Goal: Task Accomplishment & Management: Use online tool/utility

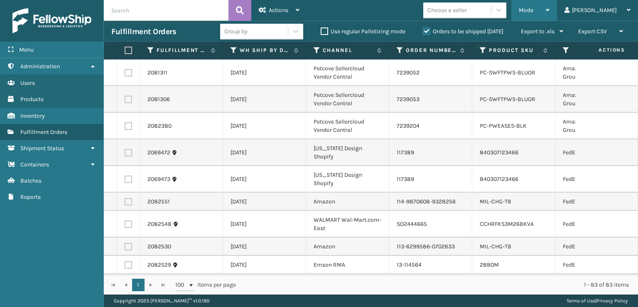
click at [550, 5] on div "Mode" at bounding box center [534, 10] width 31 height 21
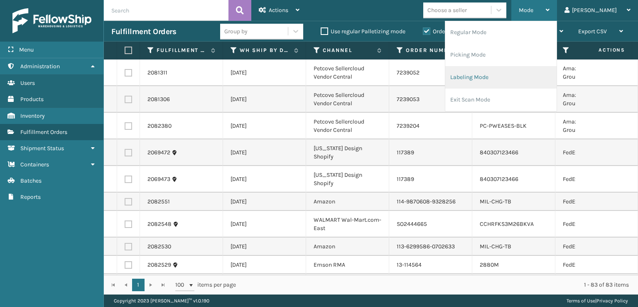
click at [489, 79] on li "Labeling Mode" at bounding box center [500, 77] width 111 height 22
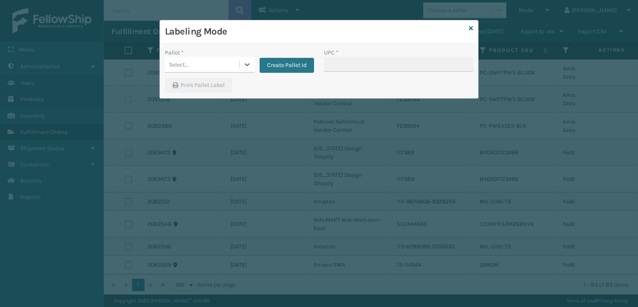
drag, startPoint x: 450, startPoint y: 128, endPoint x: 461, endPoint y: 71, distance: 58.3
click at [460, 122] on div "Labeling Mode Pallet * 0 results available. Select is focused ,type to refine l…" at bounding box center [319, 153] width 638 height 307
click at [470, 27] on icon at bounding box center [471, 28] width 4 height 6
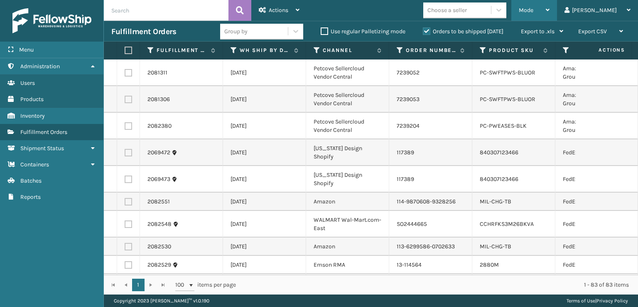
click at [533, 8] on span "Mode" at bounding box center [526, 10] width 15 height 7
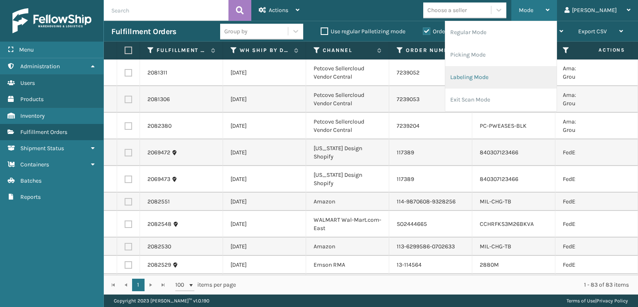
click at [499, 82] on li "Labeling Mode" at bounding box center [500, 77] width 111 height 22
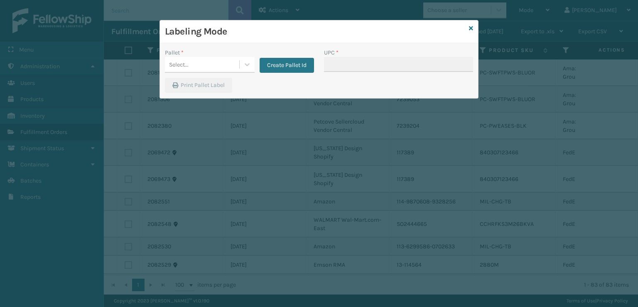
click at [473, 25] on icon at bounding box center [471, 28] width 4 height 6
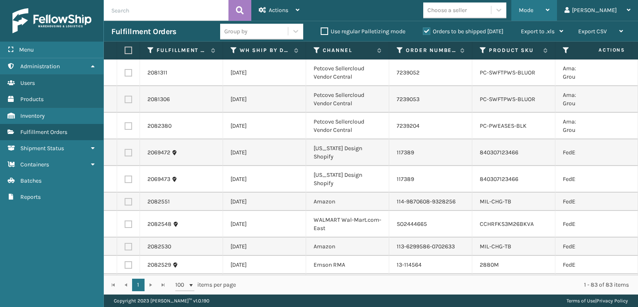
click at [533, 12] on span "Mode" at bounding box center [526, 10] width 15 height 7
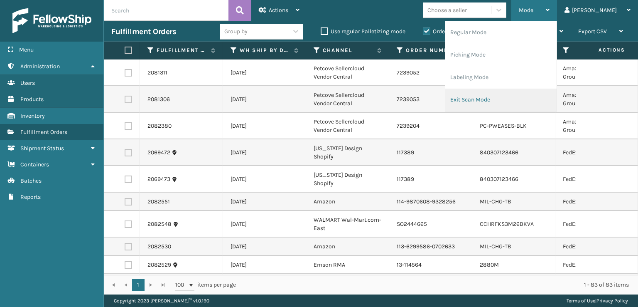
click at [487, 98] on li "Exit Scan Mode" at bounding box center [500, 99] width 111 height 22
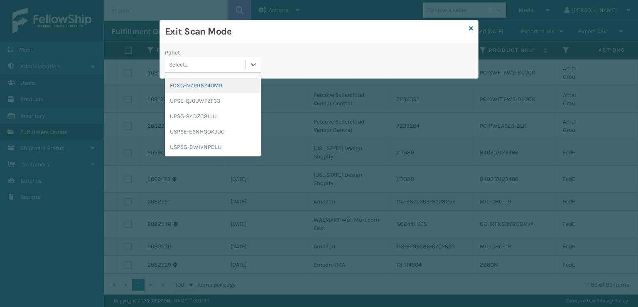
click at [193, 63] on div "Select..." at bounding box center [205, 65] width 81 height 14
click at [207, 86] on div "FDXG-NZPR5Z40MR" at bounding box center [213, 85] width 96 height 15
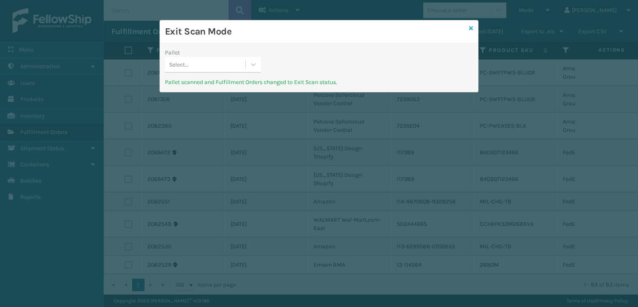
click at [469, 29] on icon at bounding box center [471, 28] width 4 height 6
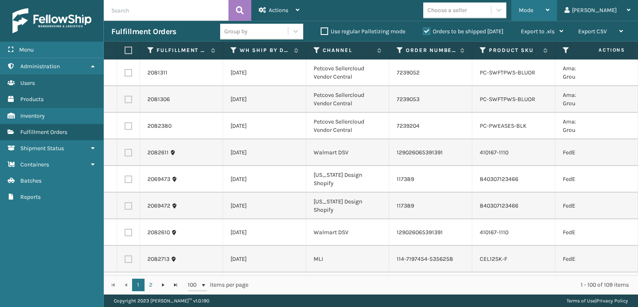
click at [549, 11] on div "Mode Regular Mode Picking Mode Labeling Mode Exit Scan Mode" at bounding box center [534, 10] width 46 height 21
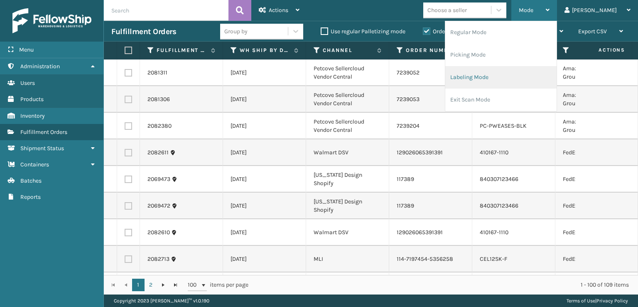
click at [495, 74] on li "Labeling Mode" at bounding box center [500, 77] width 111 height 22
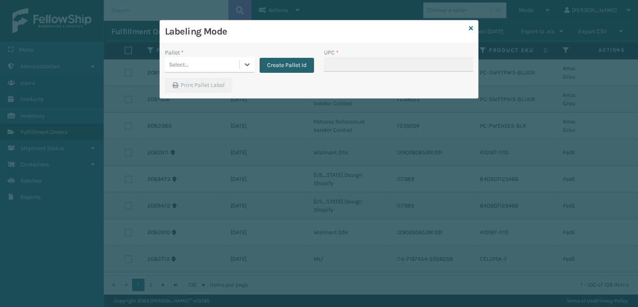
click at [283, 68] on button "Create Pallet Id" at bounding box center [287, 65] width 54 height 15
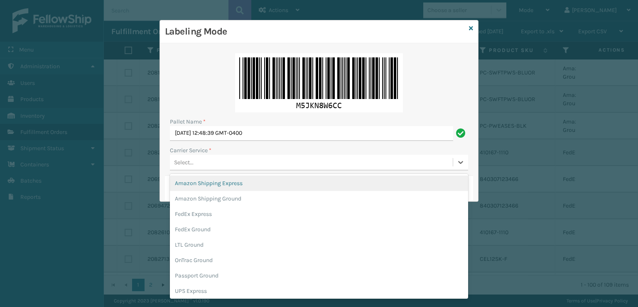
click at [206, 162] on div "Select..." at bounding box center [311, 162] width 283 height 14
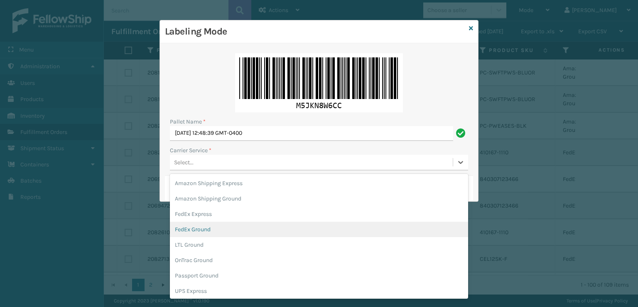
click at [195, 228] on div "FedEx Ground" at bounding box center [319, 228] width 298 height 15
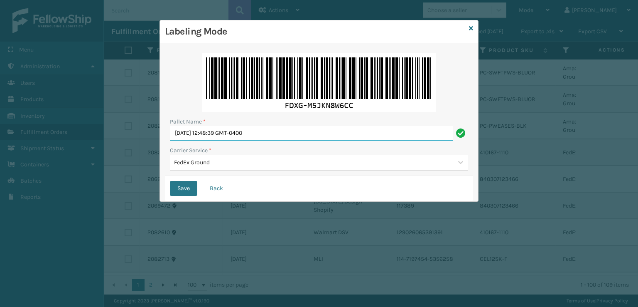
drag, startPoint x: 291, startPoint y: 136, endPoint x: 181, endPoint y: 133, distance: 110.1
click at [181, 133] on input "[DATE] 12:48:39 GMT-0400" at bounding box center [311, 133] width 283 height 15
type input "T"
type input "T949568"
click at [170, 181] on button "Save" at bounding box center [183, 188] width 27 height 15
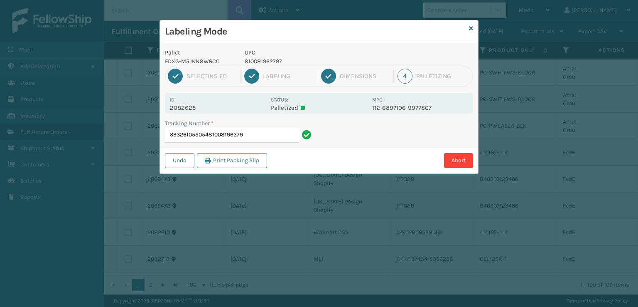
type input "393261055054810081962797"
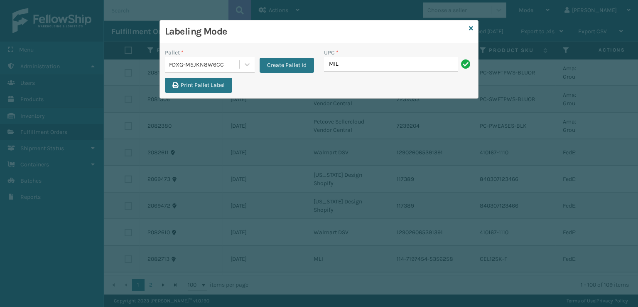
type input "MIL-ARCH-CBNT-BX 2"
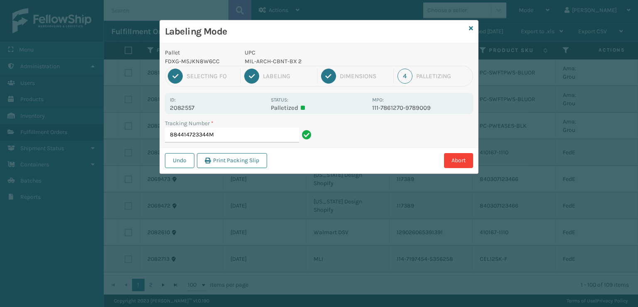
type input "884414723344MI"
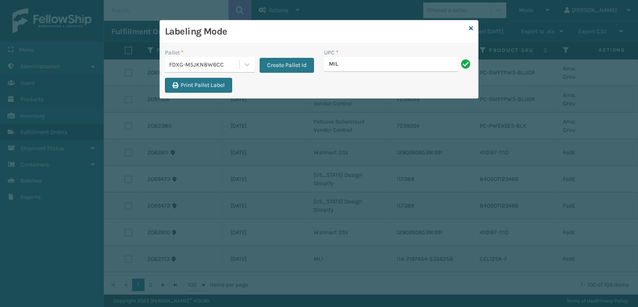
type input "MIL-ARCH-CBNT-BX 1"
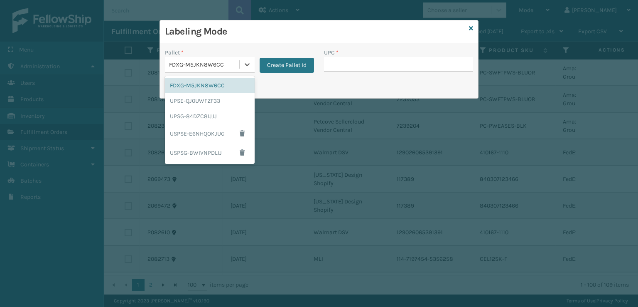
drag, startPoint x: 222, startPoint y: 66, endPoint x: 226, endPoint y: 64, distance: 5.1
click at [226, 64] on div "FDXG-M5JKN8W6CC" at bounding box center [204, 64] width 71 height 9
click at [186, 118] on div "UPSG-84DZC8IJJJ" at bounding box center [210, 115] width 90 height 15
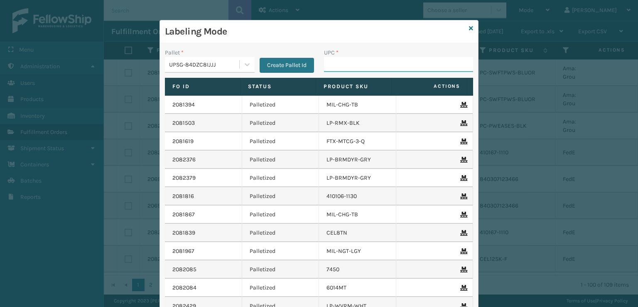
click at [387, 62] on input "UPC *" at bounding box center [398, 64] width 149 height 15
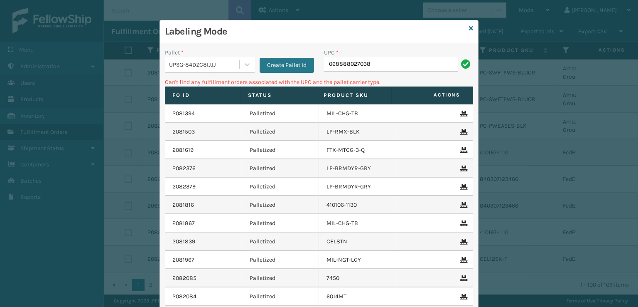
click at [224, 71] on div "UPSG-84DZC8IJJJ" at bounding box center [210, 65] width 90 height 16
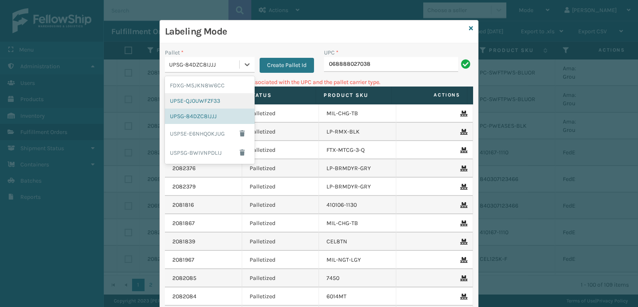
click at [195, 100] on div "UPSE-QJ0UWFZF33" at bounding box center [210, 100] width 90 height 15
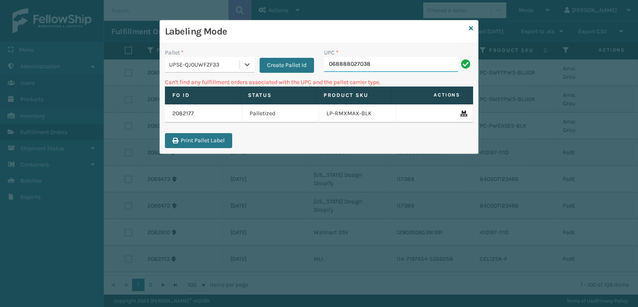
click at [379, 64] on input "068888027038" at bounding box center [391, 64] width 134 height 15
type input "0"
click at [219, 61] on div "UPSE-QJ0UWFZF33" at bounding box center [204, 64] width 71 height 9
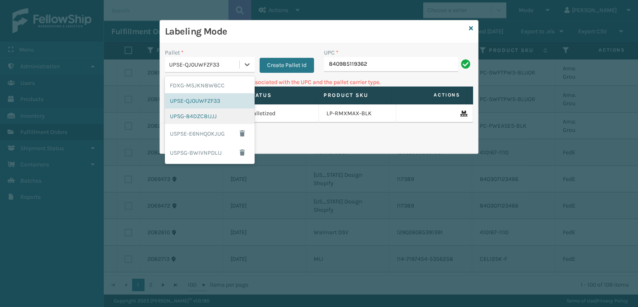
click at [201, 115] on div "UPSG-84DZC8IJJJ" at bounding box center [210, 115] width 90 height 15
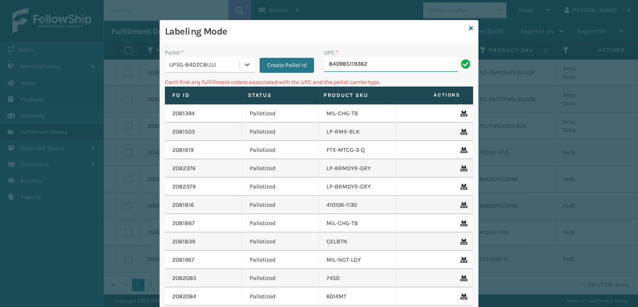
click at [434, 64] on input "840985119362" at bounding box center [391, 64] width 134 height 15
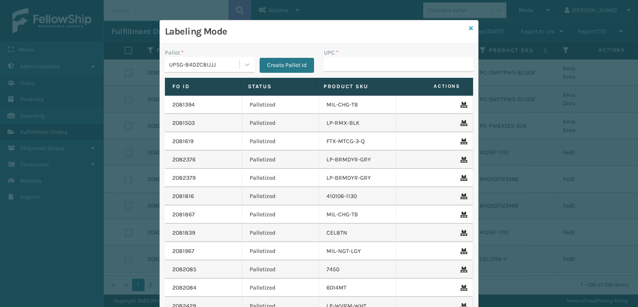
click at [469, 25] on icon at bounding box center [471, 28] width 4 height 6
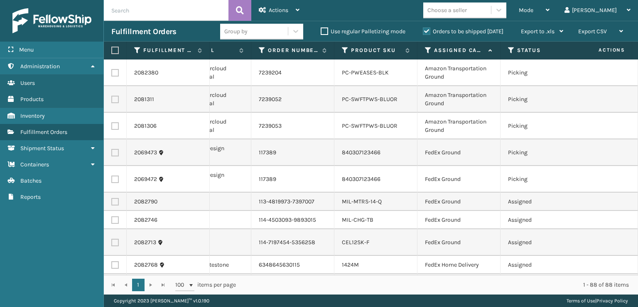
scroll to position [0, 151]
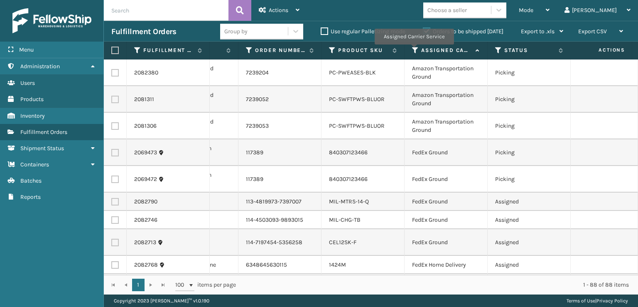
click at [414, 50] on icon at bounding box center [415, 50] width 7 height 7
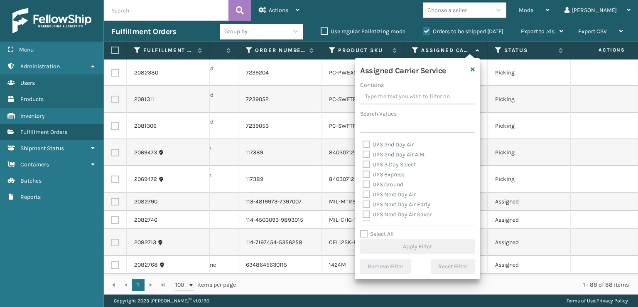
scroll to position [166, 0]
click at [367, 195] on label "UPS Next Day Air Early" at bounding box center [397, 195] width 68 height 7
click at [363, 195] on input "UPS Next Day Air Early" at bounding box center [363, 193] width 0 height 5
checkbox input "true"
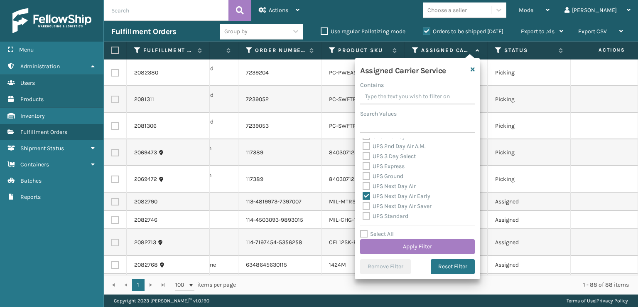
click at [367, 204] on label "UPS Next Day Air Saver" at bounding box center [397, 205] width 69 height 7
click at [363, 204] on input "UPS Next Day Air Saver" at bounding box center [363, 203] width 0 height 5
checkbox input "true"
click at [368, 216] on label "UPS Standard" at bounding box center [386, 215] width 46 height 7
click at [363, 216] on input "UPS Standard" at bounding box center [363, 213] width 0 height 5
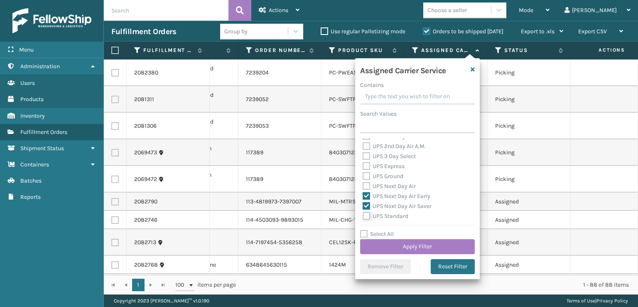
checkbox input "true"
click at [365, 185] on label "UPS SurePost 1LB or Greater" at bounding box center [404, 184] width 82 height 7
click at [363, 185] on input "UPS SurePost 1LB or Greater" at bounding box center [363, 181] width 0 height 5
checkbox input "true"
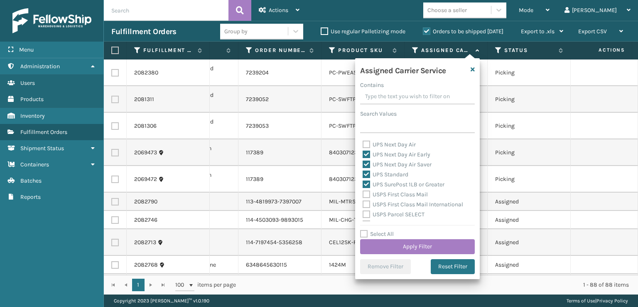
click at [368, 145] on label "UPS Next Day Air" at bounding box center [389, 144] width 53 height 7
click at [363, 145] on input "UPS Next Day Air" at bounding box center [363, 142] width 0 height 5
checkbox input "true"
click at [367, 176] on label "UPS Ground" at bounding box center [383, 175] width 41 height 7
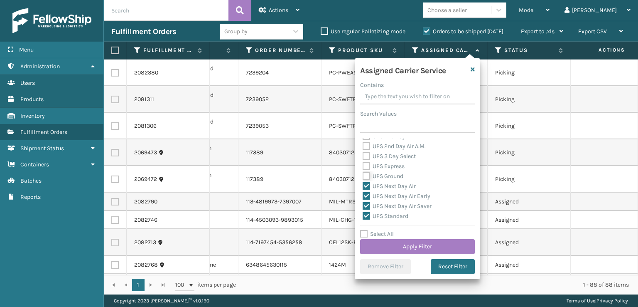
click at [363, 176] on input "UPS Ground" at bounding box center [363, 173] width 0 height 5
checkbox input "true"
click at [365, 166] on label "UPS Express" at bounding box center [384, 165] width 42 height 7
click at [363, 166] on input "UPS Express" at bounding box center [363, 163] width 0 height 5
checkbox input "true"
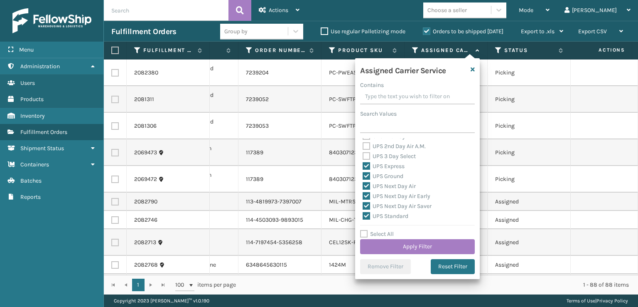
click at [366, 157] on label "UPS 3 Day Select" at bounding box center [389, 155] width 53 height 7
click at [363, 157] on input "UPS 3 Day Select" at bounding box center [363, 153] width 0 height 5
checkbox input "true"
click at [366, 145] on label "UPS 2nd Day Air A.M." at bounding box center [394, 146] width 63 height 7
click at [363, 145] on input "UPS 2nd Day Air A.M." at bounding box center [363, 143] width 0 height 5
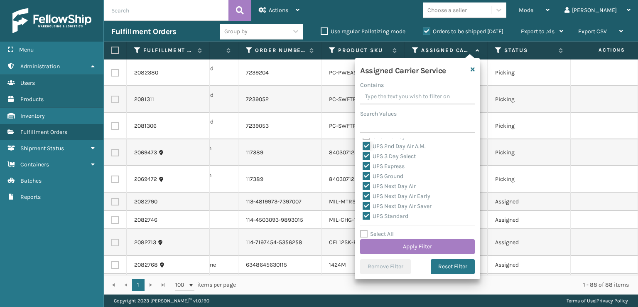
checkbox input "true"
click at [370, 177] on label "UPS 2nd Day Air" at bounding box center [388, 177] width 51 height 7
click at [363, 177] on input "UPS 2nd Day Air" at bounding box center [363, 175] width 0 height 5
checkbox input "true"
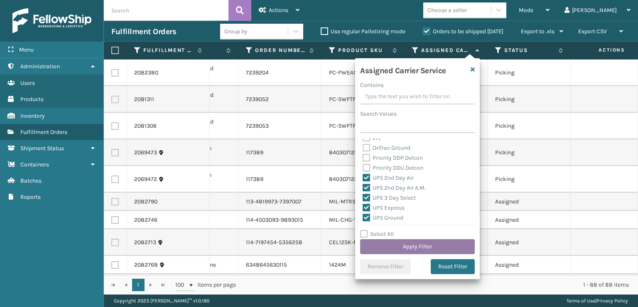
click at [403, 239] on button "Apply Filter" at bounding box center [417, 246] width 115 height 15
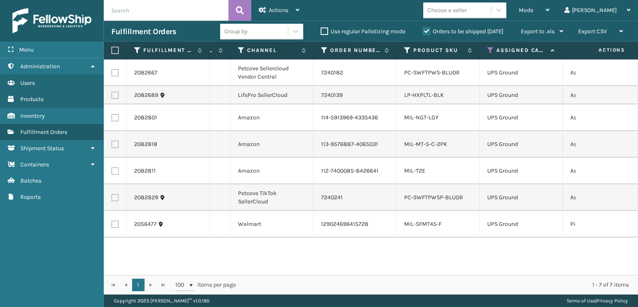
scroll to position [0, 0]
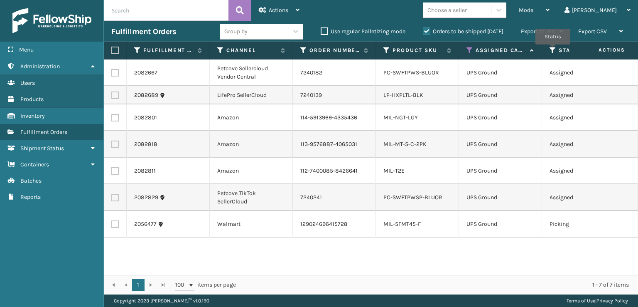
click at [553, 50] on icon at bounding box center [553, 50] width 7 height 7
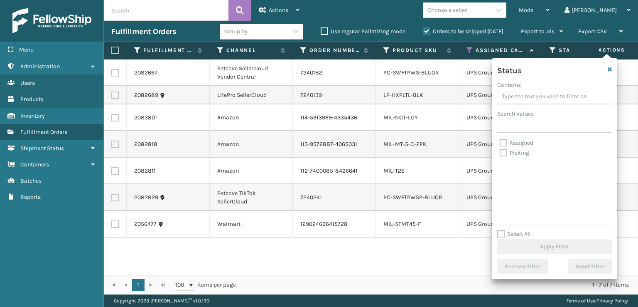
click at [504, 152] on label "Picking" at bounding box center [514, 152] width 29 height 7
click at [500, 152] on input "Picking" at bounding box center [500, 150] width 0 height 5
checkbox input "true"
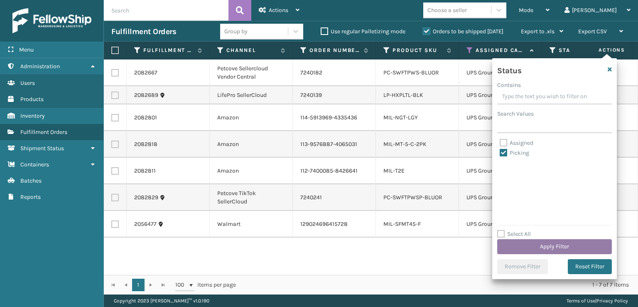
click at [545, 241] on button "Apply Filter" at bounding box center [554, 246] width 115 height 15
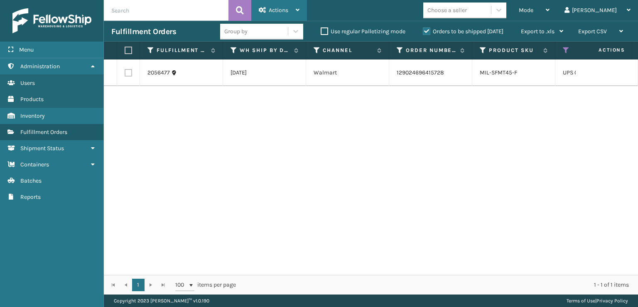
click at [263, 14] on div "Actions" at bounding box center [279, 10] width 41 height 21
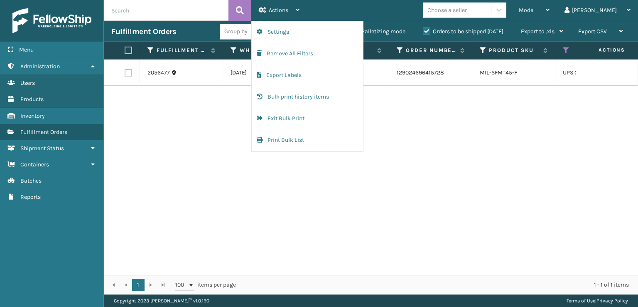
click at [422, 125] on div "2056477 [DATE] Walmart 129024696415728 MIL-SFMT45-F UPS Ground Picking 1 [PERSO…" at bounding box center [371, 166] width 534 height 215
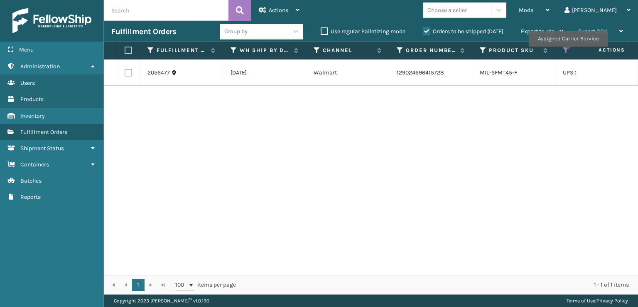
click at [568, 52] on icon at bounding box center [566, 50] width 7 height 7
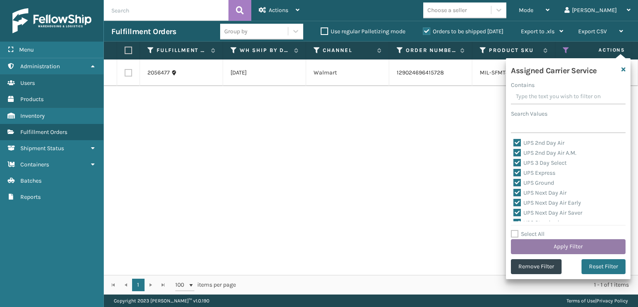
drag, startPoint x: 568, startPoint y: 244, endPoint x: 565, endPoint y: 239, distance: 5.9
click at [565, 239] on button "Apply Filter" at bounding box center [568, 246] width 115 height 15
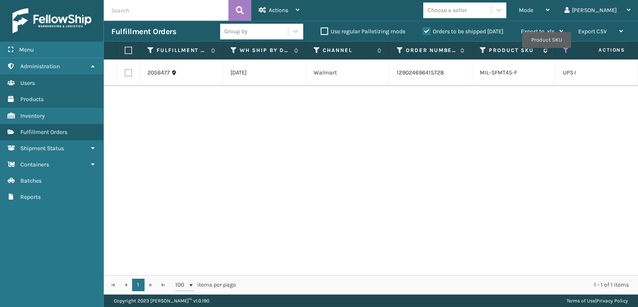
drag, startPoint x: 575, startPoint y: 53, endPoint x: 547, endPoint y: 54, distance: 27.8
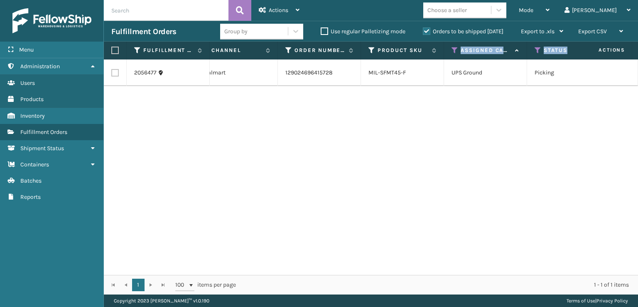
scroll to position [0, 143]
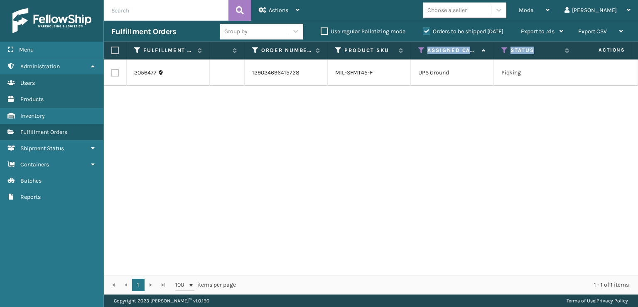
click at [499, 52] on th "Status" at bounding box center [535, 51] width 83 height 18
click at [502, 52] on icon at bounding box center [504, 50] width 7 height 7
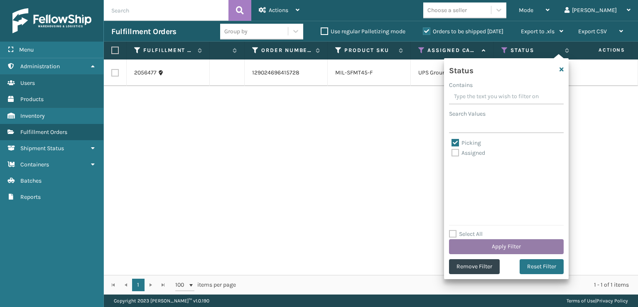
click at [502, 245] on button "Apply Filter" at bounding box center [506, 246] width 115 height 15
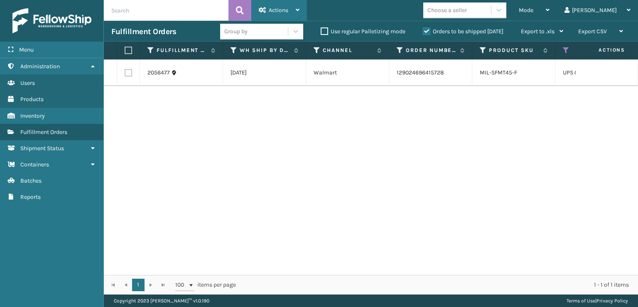
click at [271, 14] on div "Actions" at bounding box center [279, 10] width 41 height 21
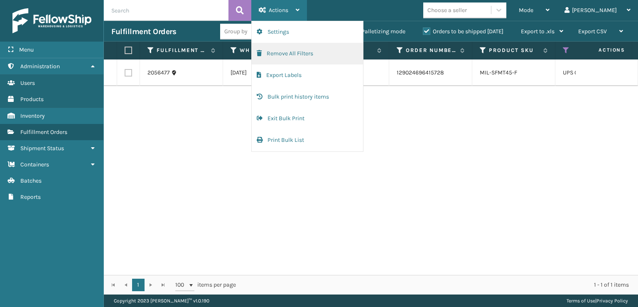
click at [268, 53] on button "Remove All Filters" at bounding box center [307, 54] width 111 height 22
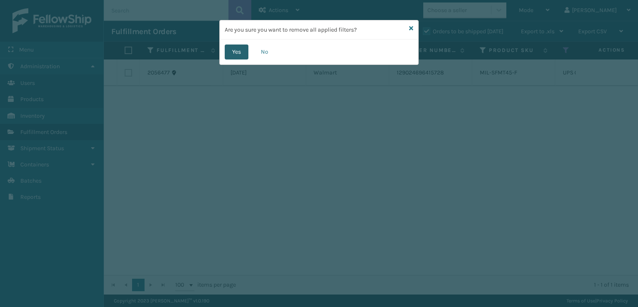
click at [237, 47] on button "Yes" at bounding box center [237, 51] width 24 height 15
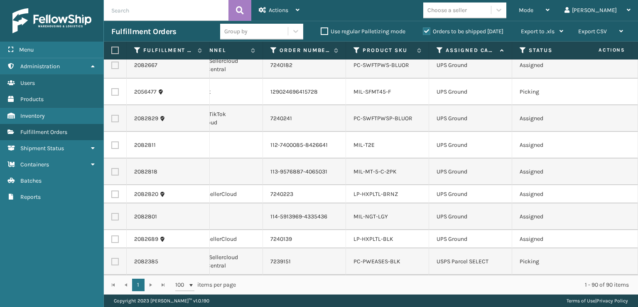
scroll to position [2009, 126]
click at [440, 52] on icon at bounding box center [440, 50] width 7 height 7
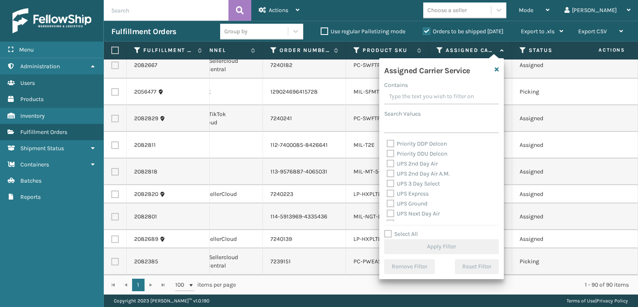
scroll to position [125, 0]
click at [392, 177] on label "UPS 2nd Day Air" at bounding box center [412, 177] width 51 height 7
click at [387, 177] on input "UPS 2nd Day Air" at bounding box center [387, 175] width 0 height 5
checkbox input "true"
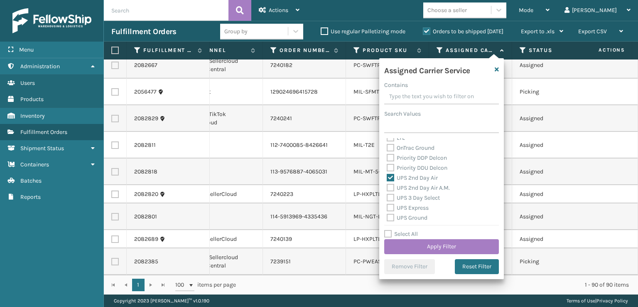
click at [393, 188] on label "UPS 2nd Day Air A.M." at bounding box center [418, 187] width 63 height 7
click at [387, 188] on input "UPS 2nd Day Air A.M." at bounding box center [387, 185] width 0 height 5
checkbox input "true"
click at [387, 200] on label "UPS 3 Day Select" at bounding box center [413, 197] width 53 height 7
click at [387, 198] on input "UPS 3 Day Select" at bounding box center [387, 195] width 0 height 5
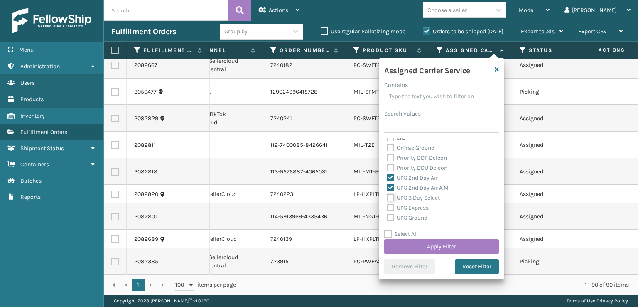
checkbox input "true"
drag, startPoint x: 390, startPoint y: 208, endPoint x: 396, endPoint y: 219, distance: 12.3
click at [392, 210] on label "UPS Express" at bounding box center [408, 207] width 42 height 7
drag, startPoint x: 389, startPoint y: 217, endPoint x: 389, endPoint y: 209, distance: 7.9
click at [389, 213] on div "UPS Ground" at bounding box center [442, 218] width 110 height 10
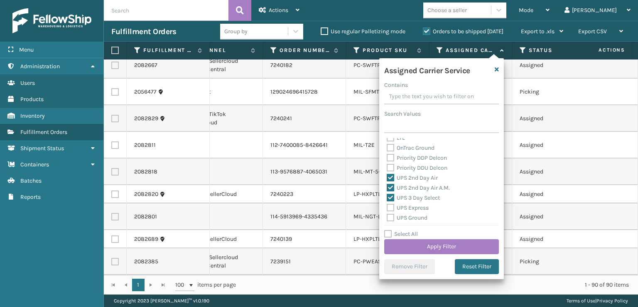
click at [389, 207] on label "UPS Express" at bounding box center [408, 207] width 42 height 7
click at [387, 207] on input "UPS Express" at bounding box center [387, 205] width 0 height 5
checkbox input "true"
click at [389, 218] on label "UPS Ground" at bounding box center [407, 217] width 41 height 7
click at [387, 218] on input "UPS Ground" at bounding box center [387, 215] width 0 height 5
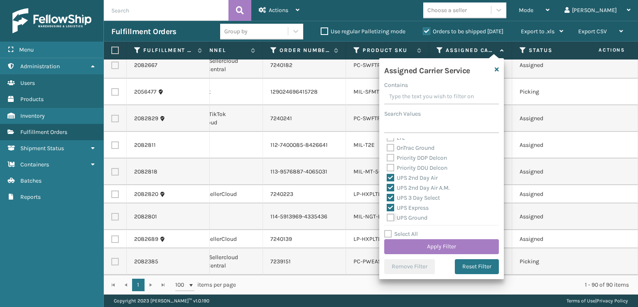
checkbox input "true"
click at [389, 187] on label "UPS Next Day Air" at bounding box center [413, 185] width 53 height 7
click at [387, 187] on input "UPS Next Day Air" at bounding box center [387, 183] width 0 height 5
checkbox input "true"
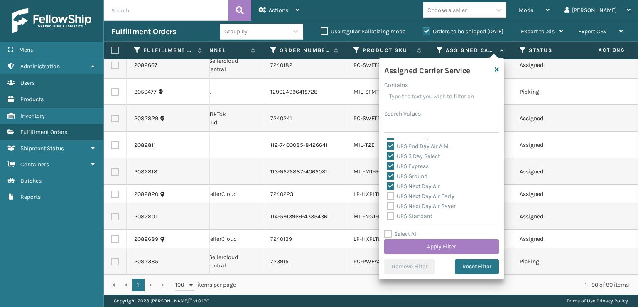
click at [392, 201] on div "UPS Next Day Air Saver" at bounding box center [442, 206] width 110 height 10
click at [389, 198] on label "UPS Next Day Air Early" at bounding box center [421, 195] width 68 height 7
click at [387, 197] on input "UPS Next Day Air Early" at bounding box center [387, 193] width 0 height 5
checkbox input "true"
click at [389, 207] on label "UPS Next Day Air Saver" at bounding box center [421, 205] width 69 height 7
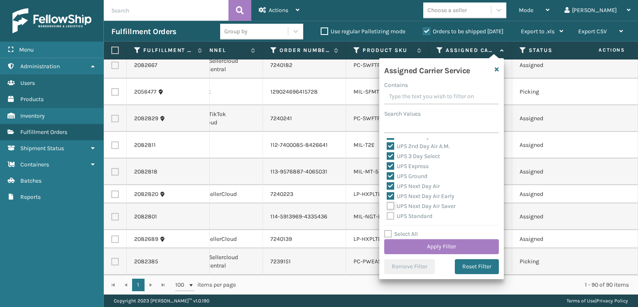
click at [387, 206] on input "UPS Next Day Air Saver" at bounding box center [387, 203] width 0 height 5
checkbox input "true"
click at [390, 214] on label "UPS Standard" at bounding box center [410, 215] width 46 height 7
click at [387, 214] on input "UPS Standard" at bounding box center [387, 213] width 0 height 5
checkbox input "true"
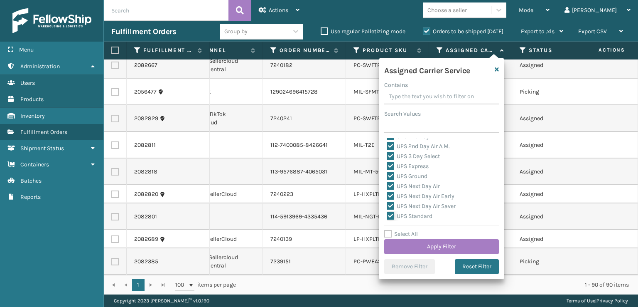
scroll to position [208, 0]
click at [389, 184] on label "UPS SurePost 1LB or Greater" at bounding box center [428, 184] width 82 height 7
click at [387, 184] on input "UPS SurePost 1LB or Greater" at bounding box center [387, 181] width 0 height 5
checkbox input "true"
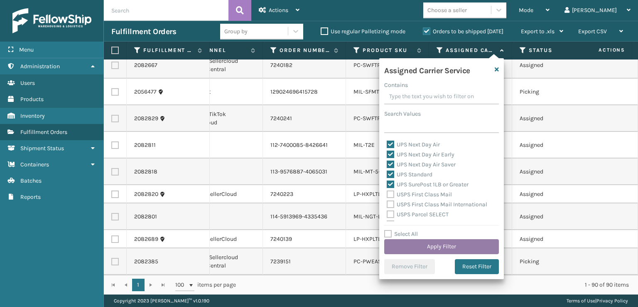
click at [428, 243] on button "Apply Filter" at bounding box center [441, 246] width 115 height 15
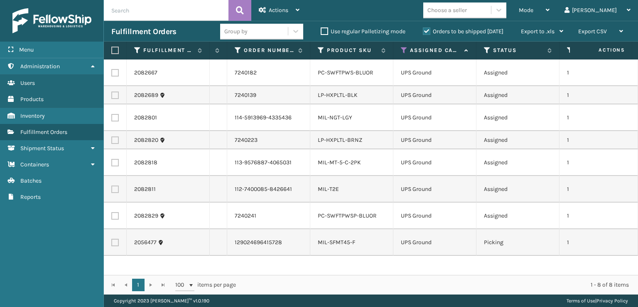
scroll to position [0, 160]
click at [487, 49] on icon at bounding box center [489, 50] width 7 height 7
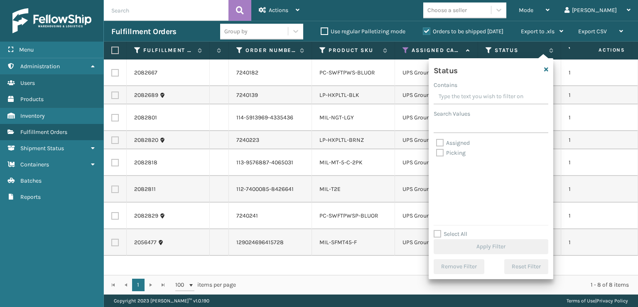
click at [441, 153] on label "Picking" at bounding box center [450, 152] width 29 height 7
click at [437, 153] on input "Picking" at bounding box center [436, 150] width 0 height 5
checkbox input "true"
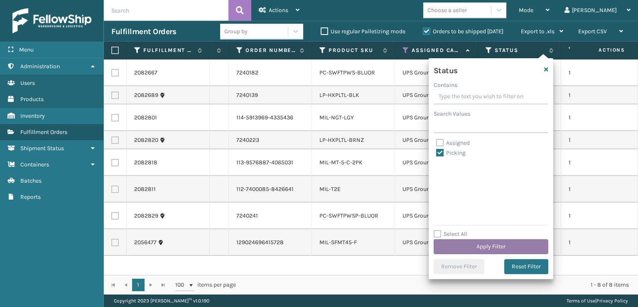
click at [449, 244] on button "Apply Filter" at bounding box center [491, 246] width 115 height 15
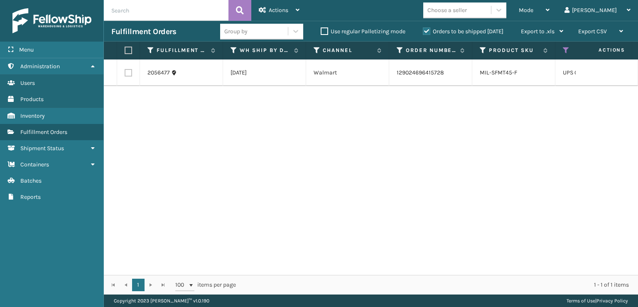
click at [570, 47] on th "Actions" at bounding box center [601, 51] width 62 height 18
click at [569, 47] on icon at bounding box center [566, 50] width 7 height 7
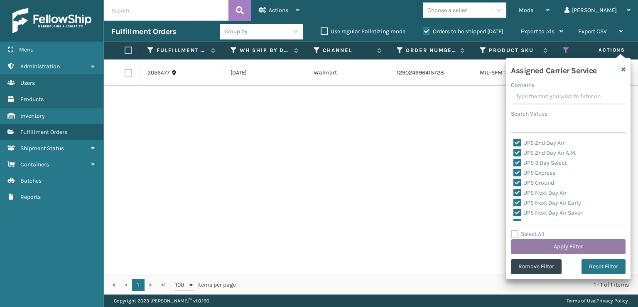
click at [538, 250] on button "Apply Filter" at bounding box center [568, 246] width 115 height 15
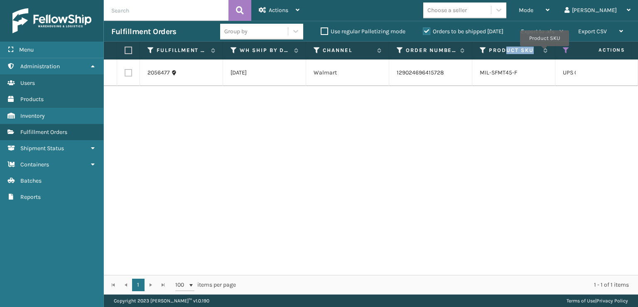
drag, startPoint x: 557, startPoint y: 50, endPoint x: 426, endPoint y: 148, distance: 163.2
click at [505, 60] on div "Fulfillment Order Id WH Ship By Date Channel Order Number Product SKU Assigned …" at bounding box center [371, 168] width 534 height 253
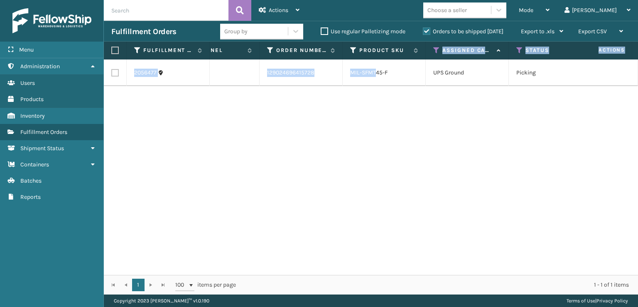
scroll to position [0, 131]
drag, startPoint x: 518, startPoint y: 54, endPoint x: 511, endPoint y: 64, distance: 12.2
click at [517, 54] on th "Status" at bounding box center [549, 51] width 83 height 18
click at [517, 47] on icon at bounding box center [518, 50] width 7 height 7
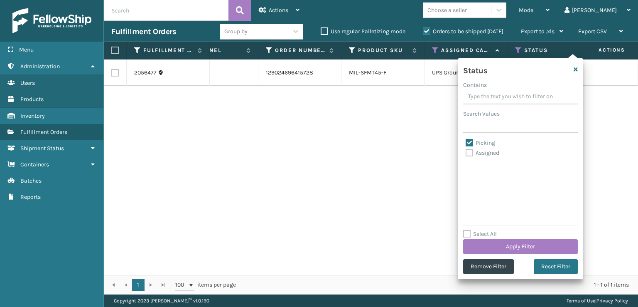
click at [466, 153] on label "Assigned" at bounding box center [483, 152] width 34 height 7
click at [466, 153] on input "Assigned" at bounding box center [466, 150] width 0 height 5
checkbox input "true"
click at [488, 247] on button "Apply Filter" at bounding box center [520, 246] width 115 height 15
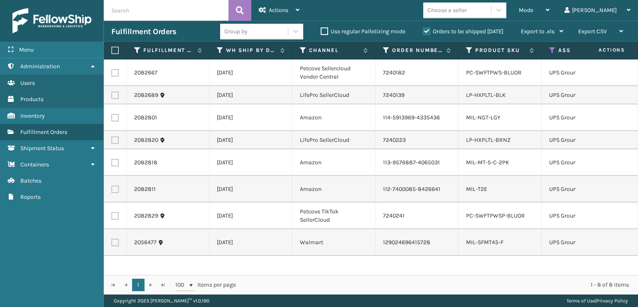
scroll to position [0, 0]
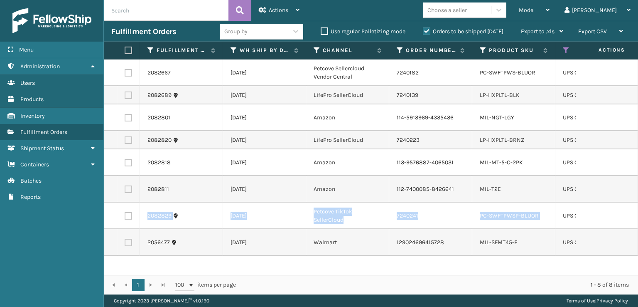
drag, startPoint x: 578, startPoint y: 176, endPoint x: 565, endPoint y: 180, distance: 14.2
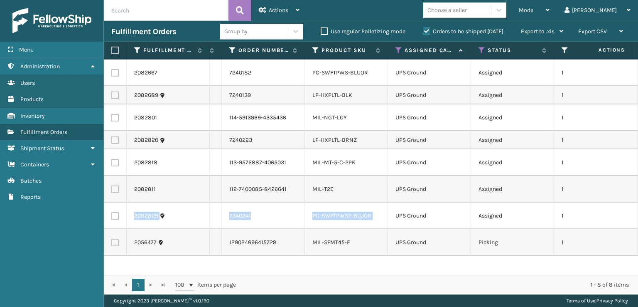
scroll to position [0, 174]
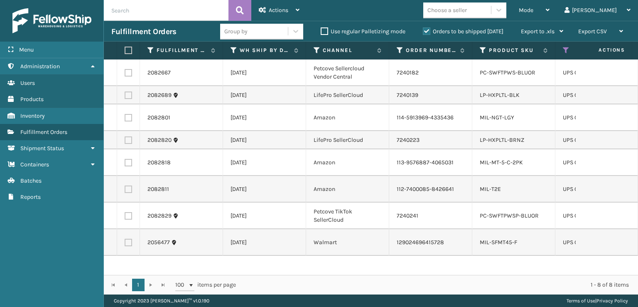
click at [259, 233] on div "2082667 [DATE] Petcove Sellercloud Vendor Central 7240182 PC-SWFTPWS-BLUOR UPS …" at bounding box center [371, 166] width 534 height 215
click at [564, 49] on icon at bounding box center [566, 50] width 7 height 7
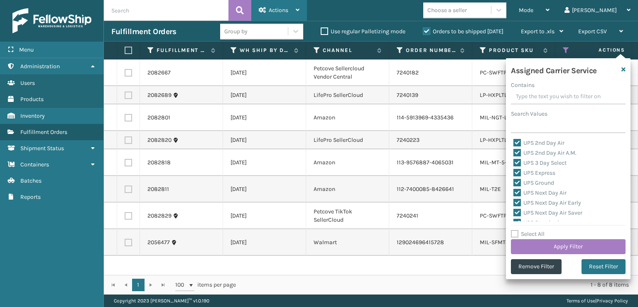
click at [259, 9] on icon at bounding box center [262, 10] width 7 height 6
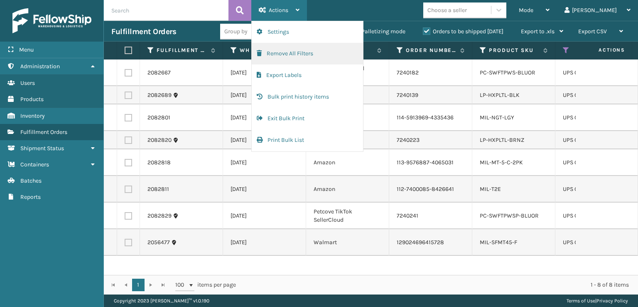
click at [271, 55] on button "Remove All Filters" at bounding box center [307, 54] width 111 height 22
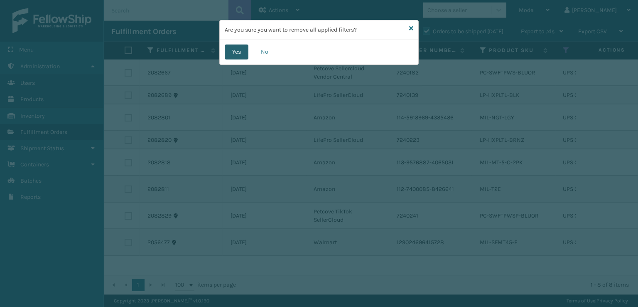
click at [239, 56] on button "Yes" at bounding box center [237, 51] width 24 height 15
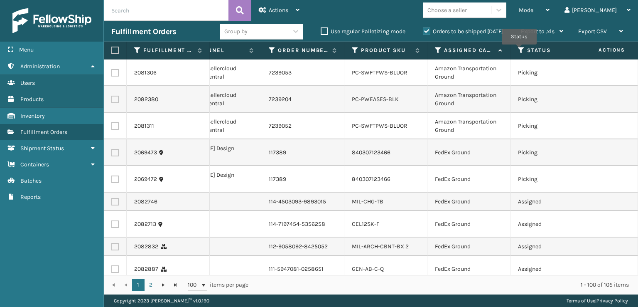
click at [519, 50] on icon at bounding box center [521, 50] width 7 height 7
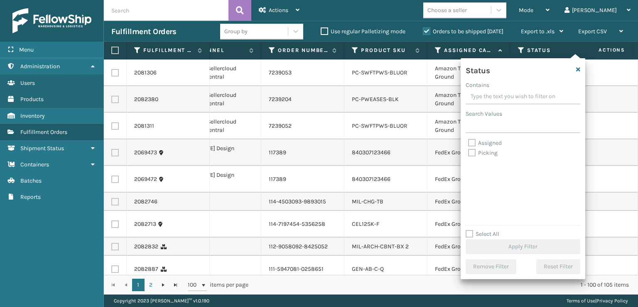
click at [473, 155] on label "Picking" at bounding box center [482, 152] width 29 height 7
click at [469, 153] on input "Picking" at bounding box center [468, 150] width 0 height 5
checkbox input "true"
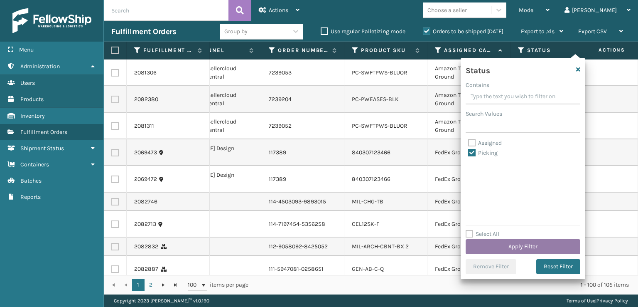
click at [509, 251] on button "Apply Filter" at bounding box center [523, 246] width 115 height 15
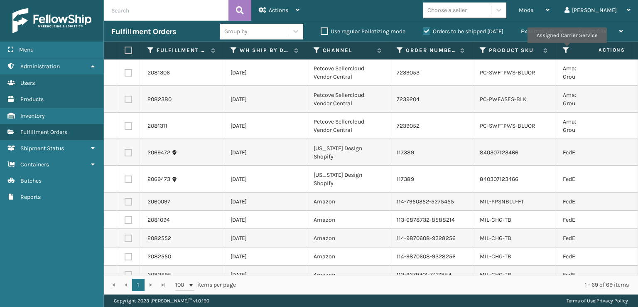
click at [567, 49] on icon at bounding box center [566, 50] width 7 height 7
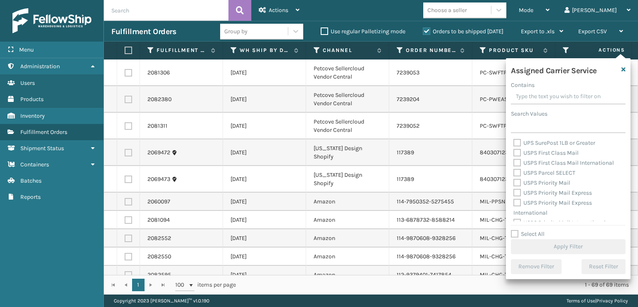
click at [517, 143] on label "UPS SurePost 1LB or Greater" at bounding box center [555, 142] width 82 height 7
click at [514, 143] on input "UPS SurePost 1LB or Greater" at bounding box center [514, 140] width 0 height 5
checkbox input "true"
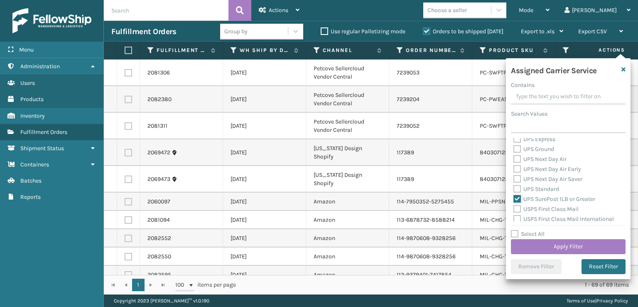
scroll to position [208, 0]
click at [517, 172] on label "UPS Standard" at bounding box center [537, 174] width 46 height 7
click at [514, 172] on input "UPS Standard" at bounding box center [514, 172] width 0 height 5
checkbox input "true"
click at [517, 163] on label "UPS Next Day Air Saver" at bounding box center [548, 164] width 69 height 7
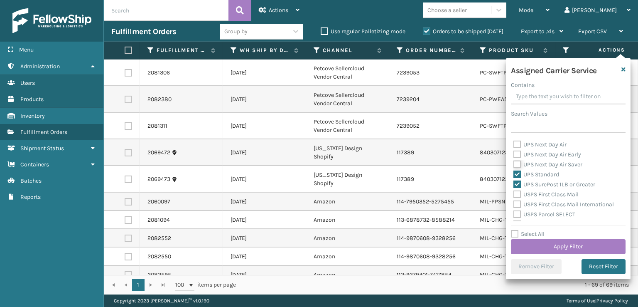
click at [514, 163] on input "UPS Next Day Air Saver" at bounding box center [514, 162] width 0 height 5
checkbox input "true"
click at [516, 154] on label "UPS Next Day Air Early" at bounding box center [548, 154] width 68 height 7
click at [514, 154] on input "UPS Next Day Air Early" at bounding box center [514, 152] width 0 height 5
checkbox input "true"
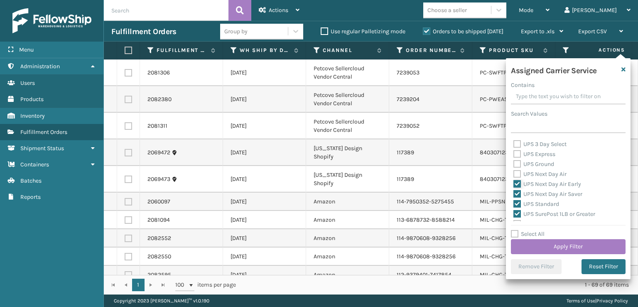
scroll to position [166, 0]
click at [520, 185] on label "UPS Next Day Air" at bounding box center [540, 185] width 53 height 7
click at [514, 185] on input "UPS Next Day Air" at bounding box center [514, 183] width 0 height 5
checkbox input "true"
drag, startPoint x: 519, startPoint y: 174, endPoint x: 520, endPoint y: 169, distance: 5.5
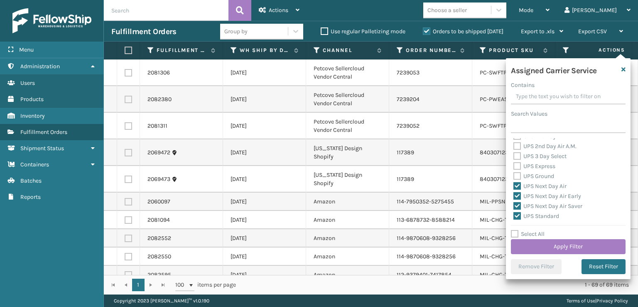
click at [519, 173] on label "UPS Ground" at bounding box center [534, 175] width 41 height 7
click at [514, 173] on input "UPS Ground" at bounding box center [514, 173] width 0 height 5
checkbox input "true"
click at [518, 163] on label "UPS Express" at bounding box center [535, 165] width 42 height 7
click at [514, 163] on input "UPS Express" at bounding box center [514, 163] width 0 height 5
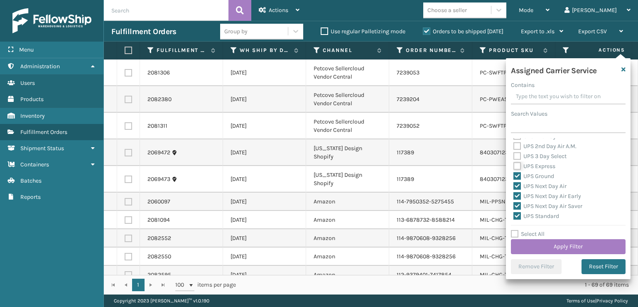
checkbox input "true"
click at [515, 157] on label "UPS 3 Day Select" at bounding box center [540, 155] width 53 height 7
click at [514, 157] on input "UPS 3 Day Select" at bounding box center [514, 153] width 0 height 5
checkbox input "true"
click at [516, 145] on label "UPS 2nd Day Air A.M." at bounding box center [545, 146] width 63 height 7
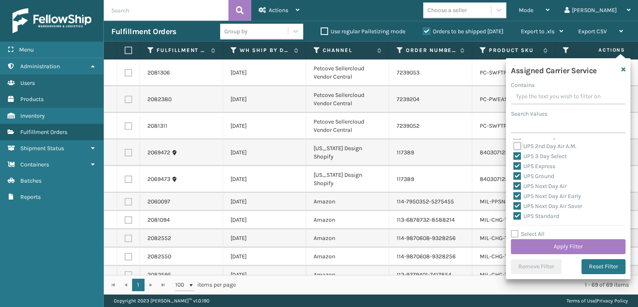
click at [514, 145] on input "UPS 2nd Day Air A.M." at bounding box center [514, 143] width 0 height 5
checkbox input "true"
click at [518, 177] on label "UPS 2nd Day Air" at bounding box center [539, 177] width 51 height 7
click at [514, 177] on input "UPS 2nd Day Air" at bounding box center [514, 175] width 0 height 5
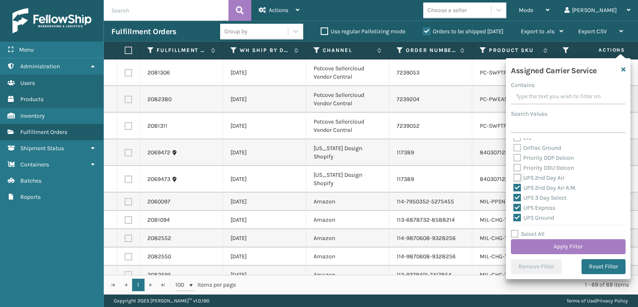
checkbox input "true"
click at [555, 246] on button "Apply Filter" at bounding box center [568, 246] width 115 height 15
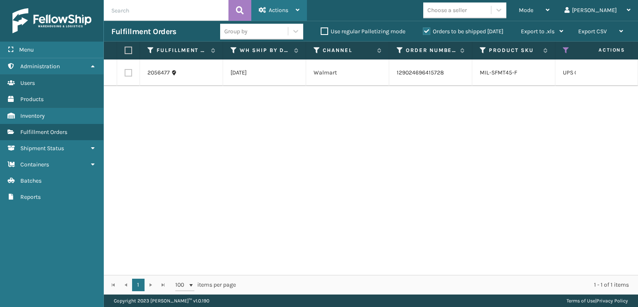
click at [292, 9] on div "Actions" at bounding box center [279, 10] width 41 height 21
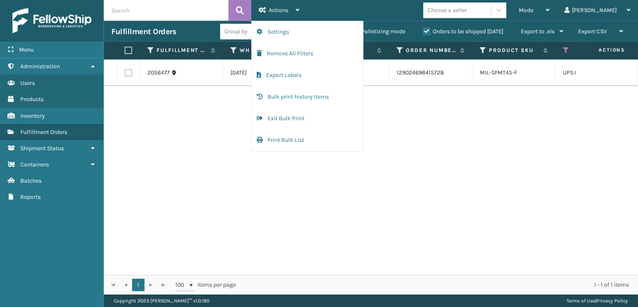
click at [479, 116] on div "2056477 [DATE] Walmart 129024696415728 MIL-SFMT45-F UPS Ground Picking 1 [PERSO…" at bounding box center [371, 166] width 534 height 215
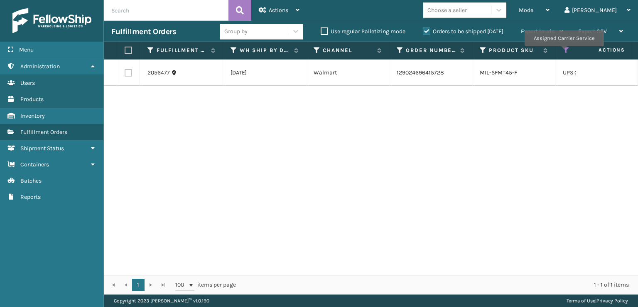
click at [564, 52] on icon at bounding box center [566, 50] width 7 height 7
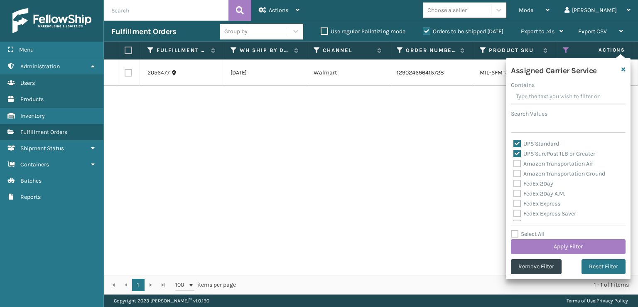
scroll to position [83, 0]
click at [520, 160] on label "Amazon Transportation Air" at bounding box center [554, 159] width 80 height 7
click at [514, 160] on input "Amazon Transportation Air" at bounding box center [514, 157] width 0 height 5
checkbox input "true"
click at [519, 169] on label "Amazon Transportation Ground" at bounding box center [560, 169] width 92 height 7
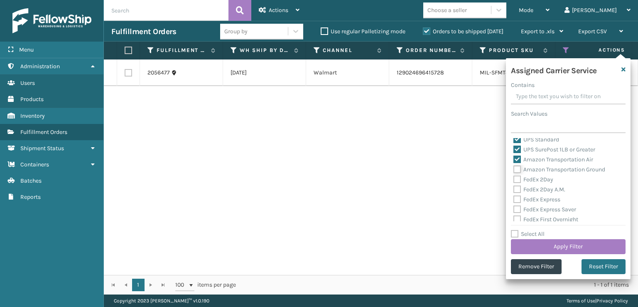
click at [514, 169] on input "Amazon Transportation Ground" at bounding box center [514, 167] width 0 height 5
checkbox input "true"
click at [608, 263] on button "Reset Filter" at bounding box center [604, 266] width 44 height 15
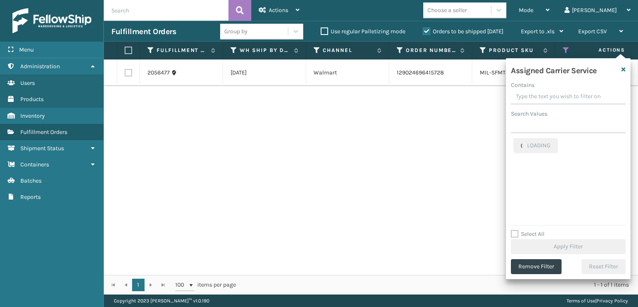
scroll to position [0, 0]
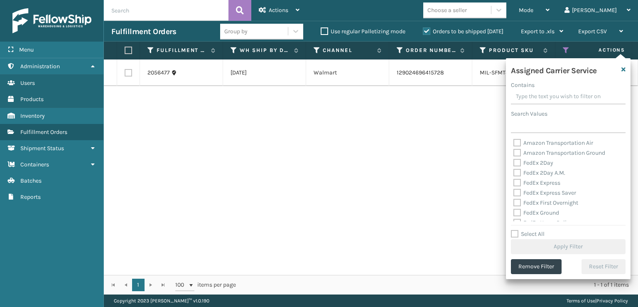
click at [518, 142] on label "Amazon Transportation Air" at bounding box center [554, 142] width 80 height 7
click at [514, 142] on input "Amazon Transportation Air" at bounding box center [514, 140] width 0 height 5
checkbox input "true"
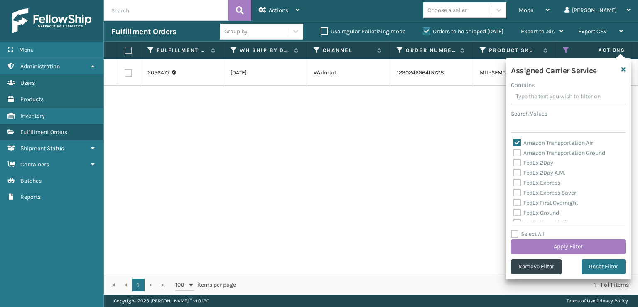
click at [513, 153] on div "Amazon Transportation Air Amazon Transportation Ground FedEx 2Day FedEx 2Day A.…" at bounding box center [568, 179] width 115 height 83
click at [519, 152] on label "Amazon Transportation Ground" at bounding box center [560, 152] width 92 height 7
click at [514, 152] on input "Amazon Transportation Ground" at bounding box center [514, 150] width 0 height 5
checkbox input "true"
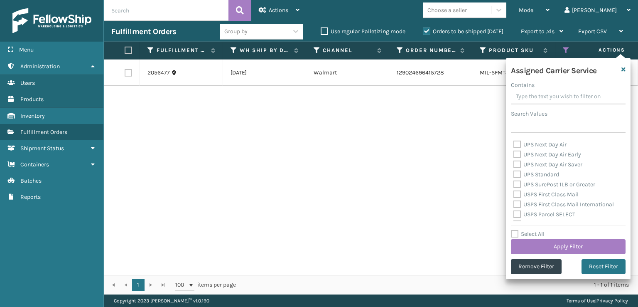
click at [514, 192] on label "USPS First Class Mail" at bounding box center [546, 194] width 65 height 7
click at [514, 192] on input "USPS First Class Mail" at bounding box center [514, 191] width 0 height 5
checkbox input "true"
click at [518, 203] on label "USPS First Class Mail International" at bounding box center [564, 204] width 101 height 7
click at [514, 203] on input "USPS First Class Mail International" at bounding box center [514, 201] width 0 height 5
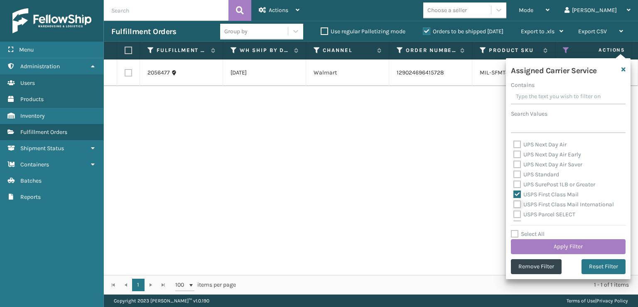
checkbox input "true"
click at [518, 213] on label "USPS Parcel SELECT" at bounding box center [545, 214] width 62 height 7
click at [514, 213] on input "USPS Parcel SELECT" at bounding box center [514, 211] width 0 height 5
checkbox input "true"
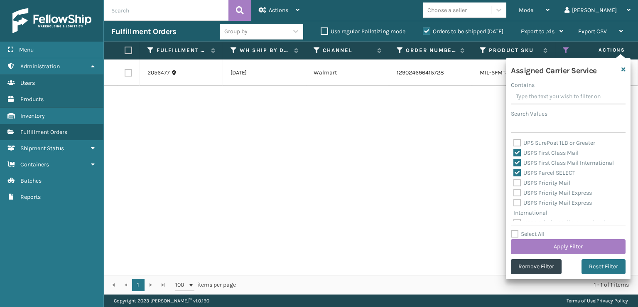
click at [518, 186] on label "USPS Priority Mail" at bounding box center [542, 182] width 57 height 7
click at [514, 183] on input "USPS Priority Mail" at bounding box center [514, 180] width 0 height 5
checkbox input "true"
click at [519, 194] on label "USPS Priority Mail Express" at bounding box center [553, 192] width 79 height 7
click at [514, 193] on input "USPS Priority Mail Express" at bounding box center [514, 190] width 0 height 5
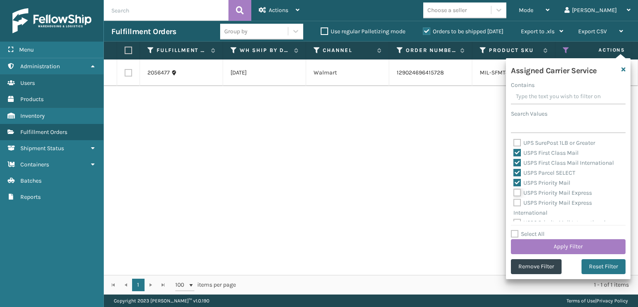
checkbox input "true"
click at [521, 204] on label "USPS Priority Mail Express International" at bounding box center [553, 207] width 79 height 17
click at [514, 203] on input "USPS Priority Mail Express International" at bounding box center [514, 200] width 0 height 5
checkbox input "true"
click at [542, 241] on button "Apply Filter" at bounding box center [568, 246] width 115 height 15
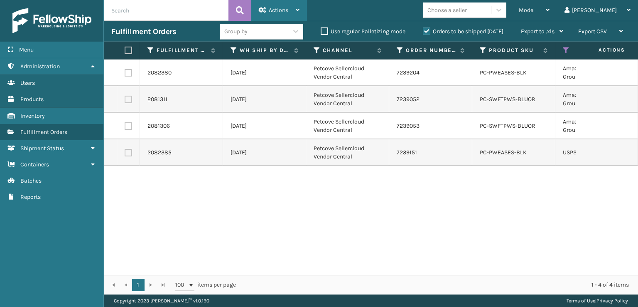
click at [274, 7] on span "Actions" at bounding box center [279, 10] width 20 height 7
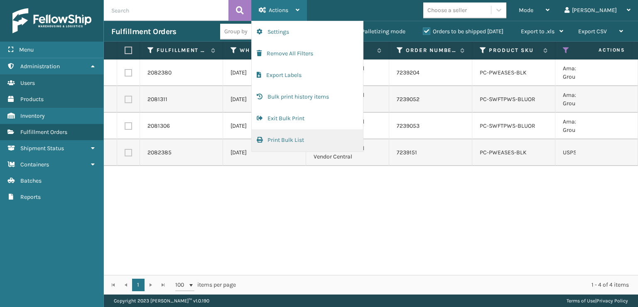
click at [278, 139] on button "Print Bulk List" at bounding box center [307, 140] width 111 height 22
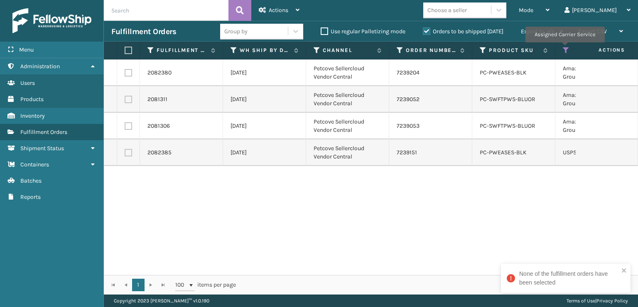
click at [565, 48] on icon at bounding box center [566, 50] width 7 height 7
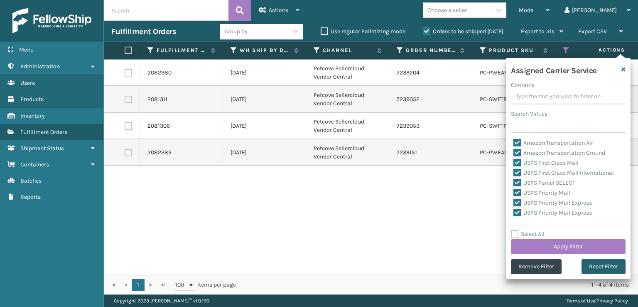
drag, startPoint x: 604, startPoint y: 268, endPoint x: 598, endPoint y: 264, distance: 6.6
click at [602, 267] on button "Reset Filter" at bounding box center [604, 266] width 44 height 15
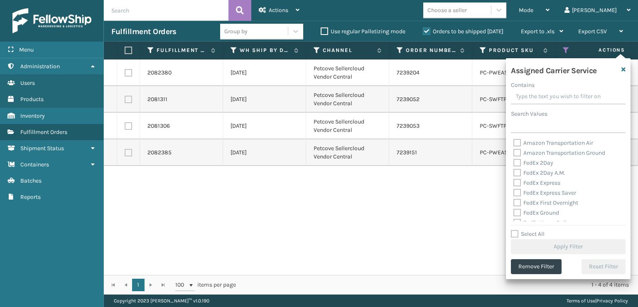
drag, startPoint x: 515, startPoint y: 143, endPoint x: 519, endPoint y: 161, distance: 17.8
click at [515, 143] on label "Amazon Transportation Air" at bounding box center [554, 142] width 80 height 7
click at [514, 143] on input "Amazon Transportation Air" at bounding box center [514, 140] width 0 height 5
checkbox input "true"
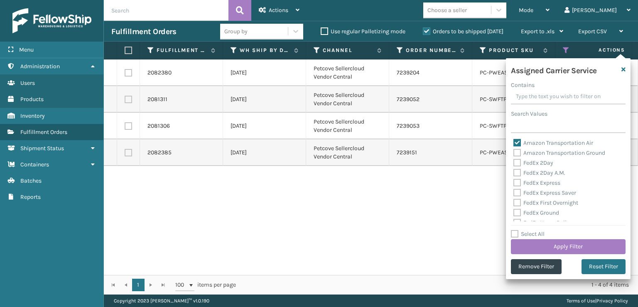
click at [516, 155] on label "Amazon Transportation Ground" at bounding box center [560, 152] width 92 height 7
click at [514, 153] on input "Amazon Transportation Ground" at bounding box center [514, 150] width 0 height 5
checkbox input "true"
click at [547, 249] on button "Apply Filter" at bounding box center [568, 246] width 115 height 15
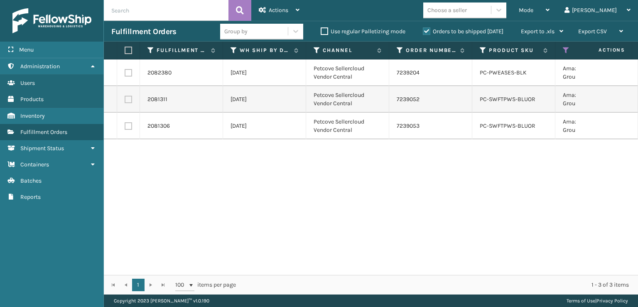
click at [126, 50] on label at bounding box center [127, 50] width 5 height 7
click at [125, 50] on input "checkbox" at bounding box center [125, 50] width 0 height 5
checkbox input "true"
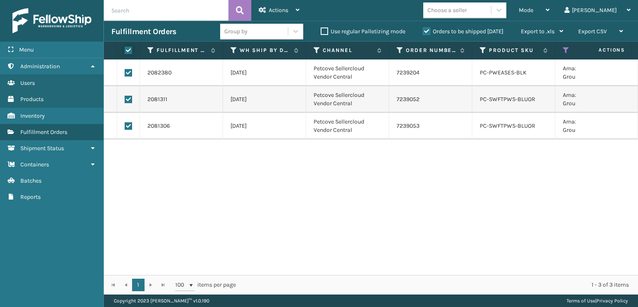
checkbox input "true"
click at [273, 14] on div "Actions" at bounding box center [279, 10] width 41 height 21
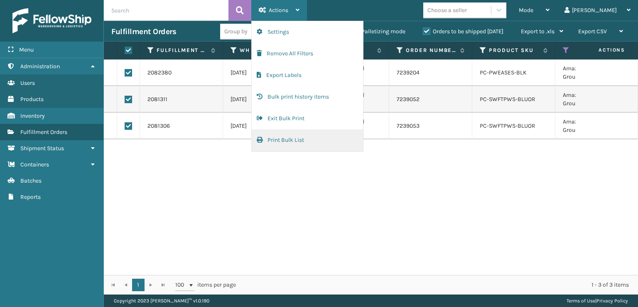
click at [278, 139] on button "Print Bulk List" at bounding box center [307, 140] width 111 height 22
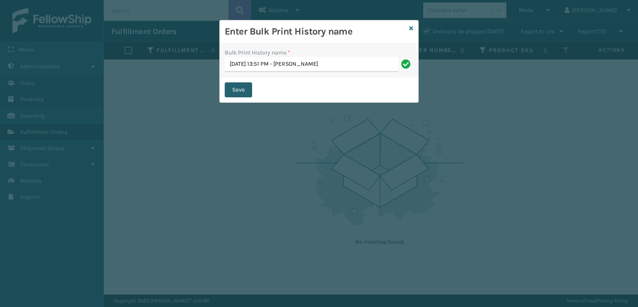
click at [240, 93] on button "Save" at bounding box center [238, 89] width 27 height 15
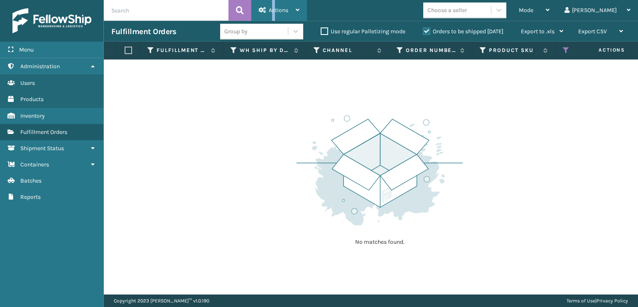
click at [273, 7] on span "Actions" at bounding box center [279, 10] width 20 height 7
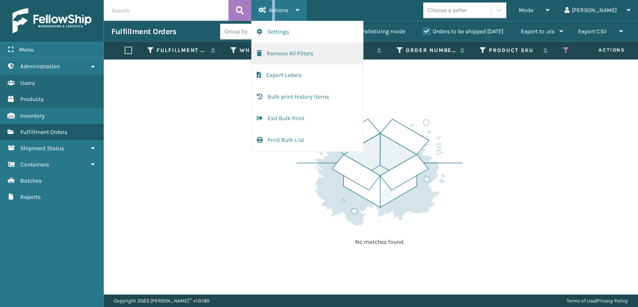
click at [284, 54] on button "Remove All Filters" at bounding box center [307, 54] width 111 height 22
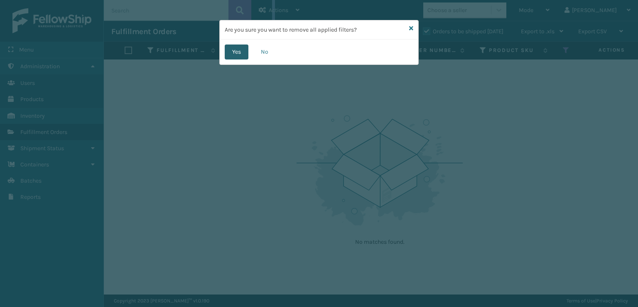
click at [230, 54] on button "Yes" at bounding box center [237, 51] width 24 height 15
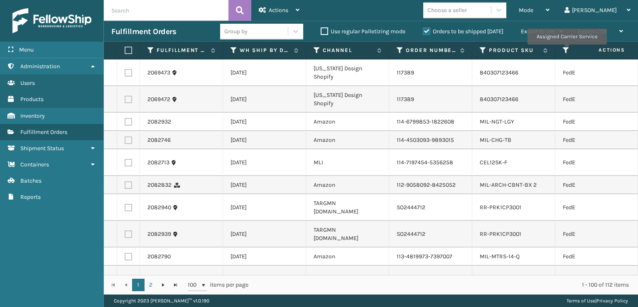
click at [567, 50] on icon at bounding box center [566, 50] width 7 height 7
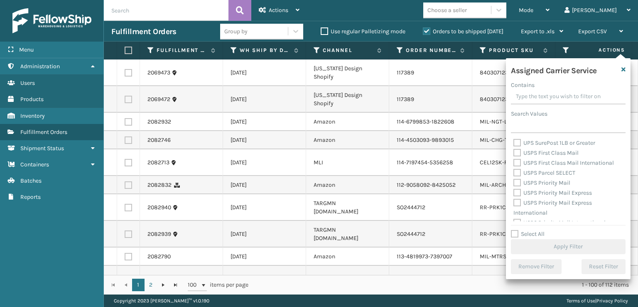
click at [519, 205] on label "USPS Priority Mail Express International" at bounding box center [553, 207] width 79 height 17
click at [514, 203] on input "USPS Priority Mail Express International" at bounding box center [514, 200] width 0 height 5
checkbox input "true"
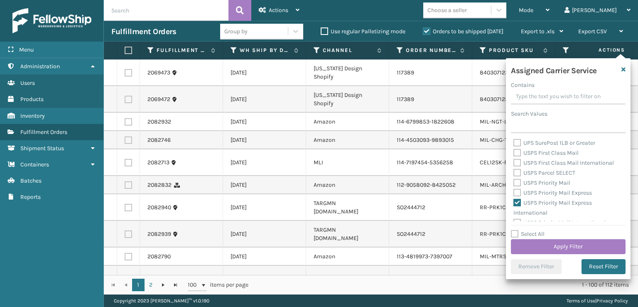
click at [515, 194] on label "USPS Priority Mail Express" at bounding box center [553, 192] width 79 height 7
click at [514, 193] on input "USPS Priority Mail Express" at bounding box center [514, 190] width 0 height 5
checkbox input "true"
click at [520, 179] on label "USPS Priority Mail" at bounding box center [542, 182] width 57 height 7
click at [514, 179] on input "USPS Priority Mail" at bounding box center [514, 180] width 0 height 5
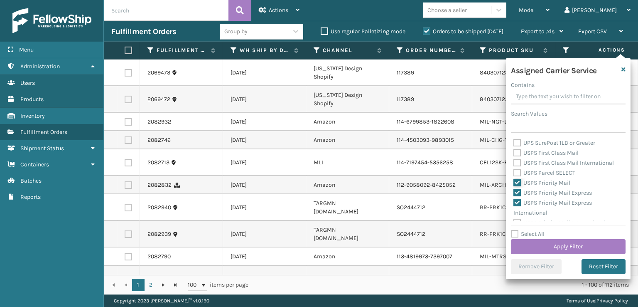
checkbox input "true"
click at [517, 172] on label "USPS Parcel SELECT" at bounding box center [545, 172] width 62 height 7
click at [514, 172] on input "USPS Parcel SELECT" at bounding box center [514, 170] width 0 height 5
checkbox input "true"
click at [515, 167] on div "USPS First Class Mail International" at bounding box center [569, 163] width 110 height 10
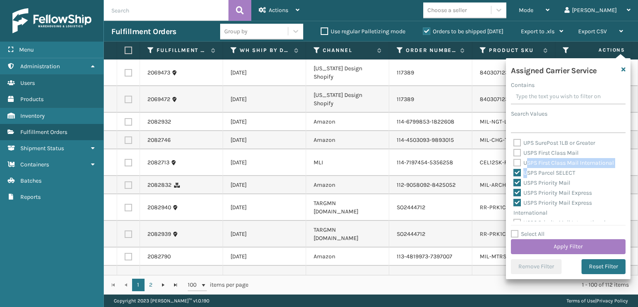
click at [526, 164] on div "Amazon Transportation Air Amazon Transportation Ground FedEx 2Day FedEx 2Day A.…" at bounding box center [568, 179] width 115 height 83
click at [518, 162] on label "USPS First Class Mail International" at bounding box center [564, 162] width 101 height 7
click at [514, 162] on input "USPS First Class Mail International" at bounding box center [514, 160] width 0 height 5
checkbox input "true"
click at [515, 155] on label "USPS First Class Mail" at bounding box center [546, 152] width 65 height 7
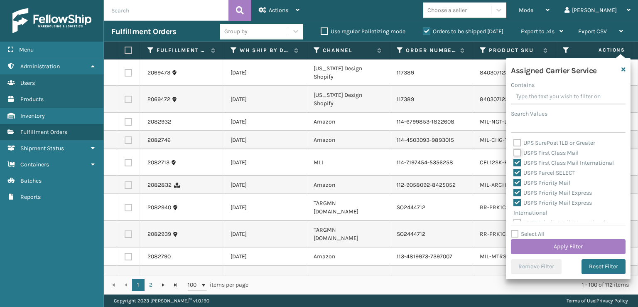
click at [514, 153] on input "USPS First Class Mail" at bounding box center [514, 150] width 0 height 5
checkbox input "true"
click at [570, 243] on button "Apply Filter" at bounding box center [568, 246] width 115 height 15
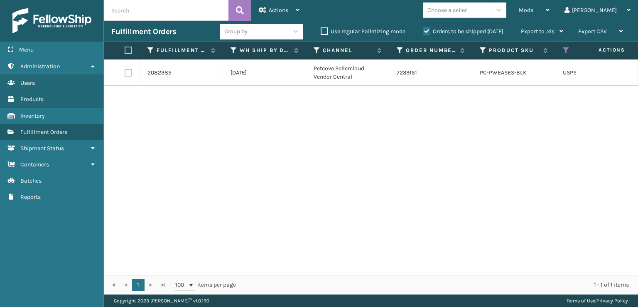
click at [129, 50] on label at bounding box center [127, 50] width 5 height 7
click at [125, 50] on input "checkbox" at bounding box center [125, 50] width 0 height 5
checkbox input "true"
drag, startPoint x: 268, startPoint y: 11, endPoint x: 273, endPoint y: 22, distance: 11.3
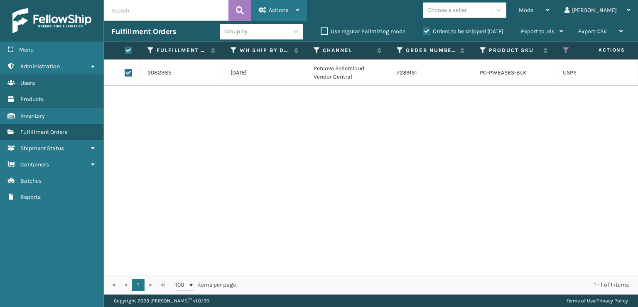
click at [269, 11] on span "Actions" at bounding box center [279, 10] width 20 height 7
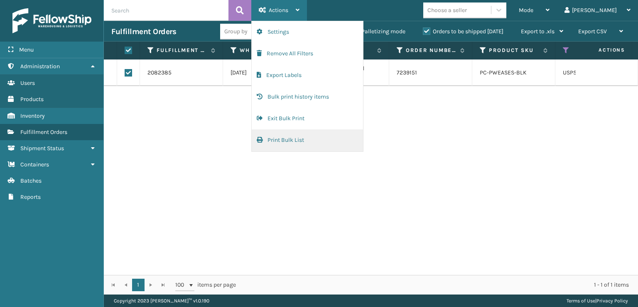
click at [278, 143] on button "Print Bulk List" at bounding box center [307, 140] width 111 height 22
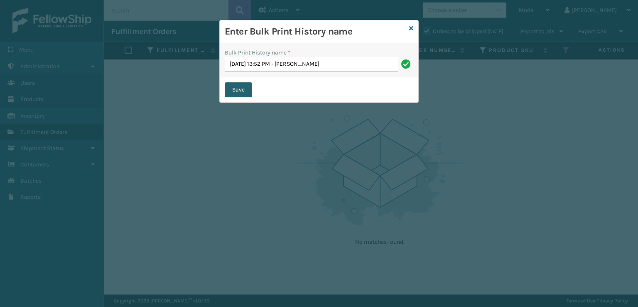
click at [239, 87] on button "Save" at bounding box center [238, 89] width 27 height 15
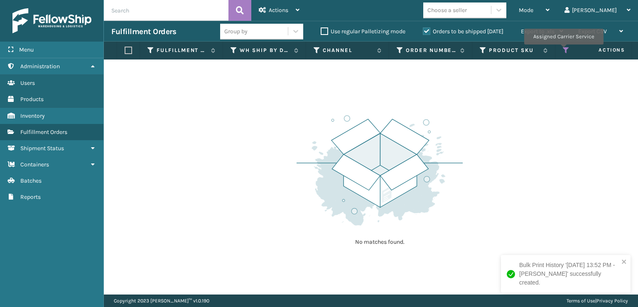
click at [563, 50] on icon at bounding box center [566, 50] width 7 height 7
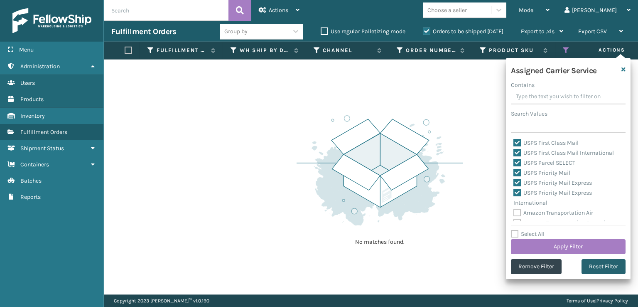
click at [617, 268] on button "Reset Filter" at bounding box center [604, 266] width 44 height 15
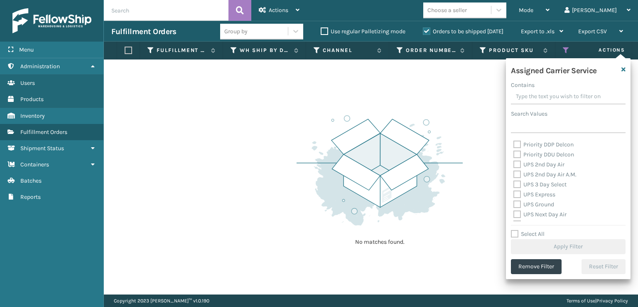
scroll to position [125, 0]
click at [519, 178] on label "UPS 2nd Day Air" at bounding box center [539, 177] width 51 height 7
click at [514, 178] on input "UPS 2nd Day Air" at bounding box center [514, 175] width 0 height 5
checkbox input "true"
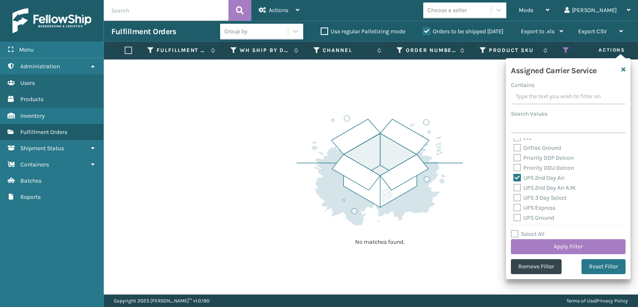
click at [519, 185] on label "UPS 2nd Day Air A.M." at bounding box center [545, 187] width 63 height 7
click at [514, 185] on input "UPS 2nd Day Air A.M." at bounding box center [514, 185] width 0 height 5
checkbox input "true"
click at [518, 196] on label "UPS 3 Day Select" at bounding box center [540, 197] width 53 height 7
click at [514, 196] on input "UPS 3 Day Select" at bounding box center [514, 195] width 0 height 5
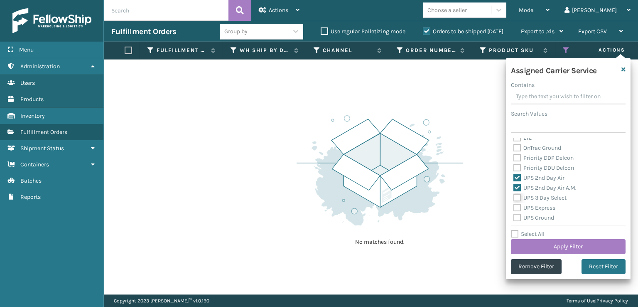
checkbox input "true"
click at [516, 187] on label "UPS Next Day Air" at bounding box center [540, 185] width 53 height 7
click at [514, 187] on input "UPS Next Day Air" at bounding box center [514, 183] width 0 height 5
checkbox input "true"
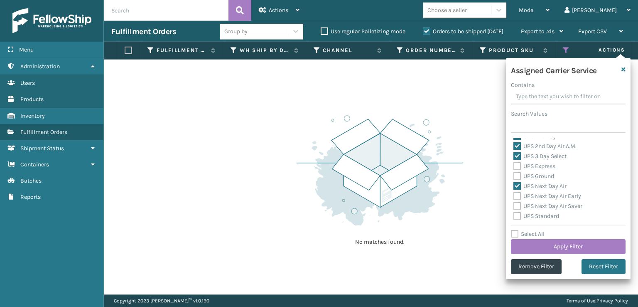
click at [516, 177] on label "UPS Ground" at bounding box center [534, 175] width 41 height 7
click at [514, 177] on input "UPS Ground" at bounding box center [514, 173] width 0 height 5
checkbox input "true"
click at [517, 168] on label "UPS Express" at bounding box center [535, 165] width 42 height 7
click at [514, 167] on input "UPS Express" at bounding box center [514, 163] width 0 height 5
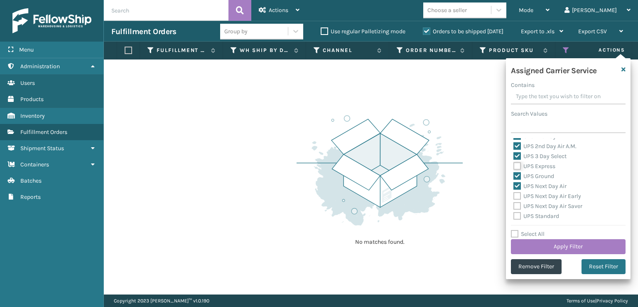
checkbox input "true"
click at [520, 204] on label "UPS Next Day Air Saver" at bounding box center [548, 205] width 69 height 7
click at [514, 204] on input "UPS Next Day Air Saver" at bounding box center [514, 203] width 0 height 5
checkbox input "true"
click at [520, 195] on label "UPS Next Day Air Early" at bounding box center [548, 195] width 68 height 7
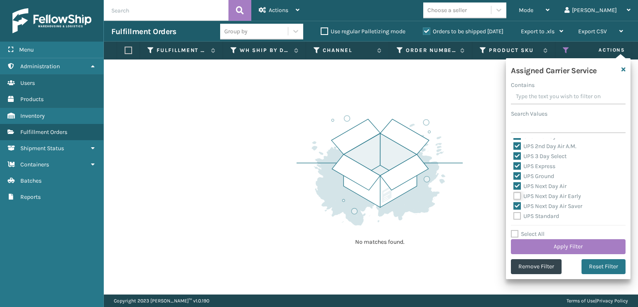
click at [514, 195] on input "UPS Next Day Air Early" at bounding box center [514, 193] width 0 height 5
checkbox input "true"
click at [518, 183] on label "UPS SurePost 1LB or Greater" at bounding box center [555, 184] width 82 height 7
click at [514, 183] on input "UPS SurePost 1LB or Greater" at bounding box center [514, 181] width 0 height 5
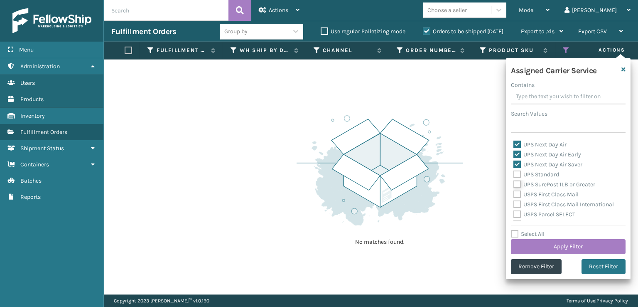
checkbox input "true"
click at [519, 172] on label "UPS Standard" at bounding box center [537, 174] width 46 height 7
click at [514, 172] on input "UPS Standard" at bounding box center [514, 172] width 0 height 5
checkbox input "true"
click at [543, 243] on button "Apply Filter" at bounding box center [568, 246] width 115 height 15
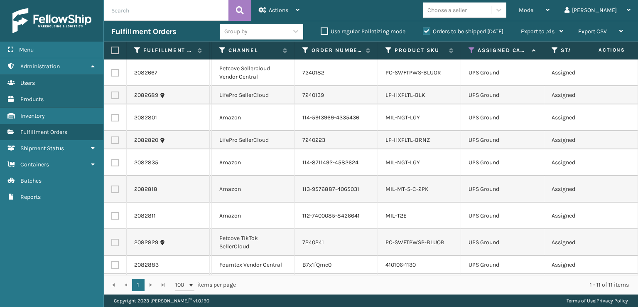
scroll to position [0, 125]
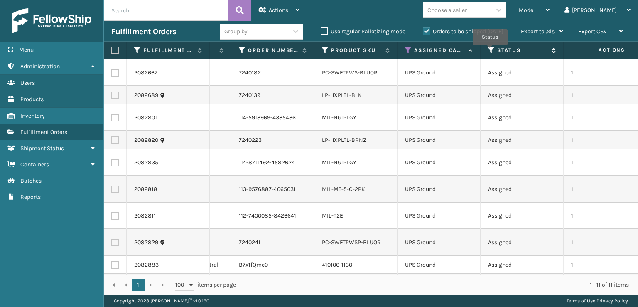
click at [490, 51] on icon at bounding box center [491, 50] width 7 height 7
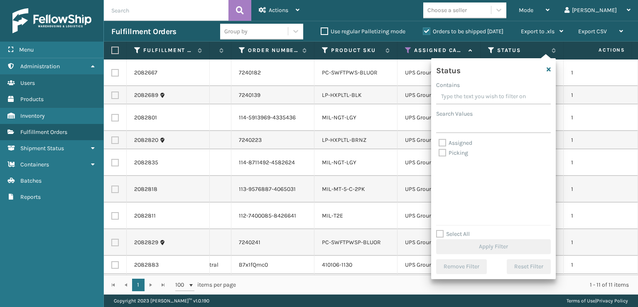
click at [442, 143] on label "Assigned" at bounding box center [456, 142] width 34 height 7
click at [439, 143] on input "Assigned" at bounding box center [439, 140] width 0 height 5
checkbox input "true"
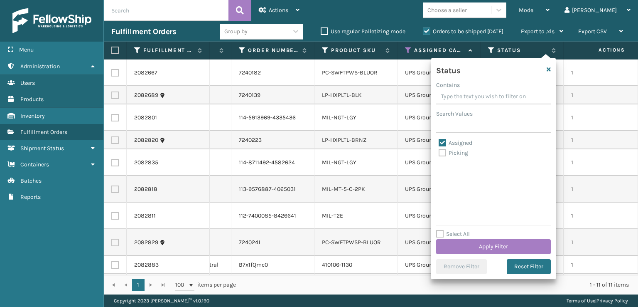
click at [442, 149] on label "Picking" at bounding box center [453, 152] width 29 height 7
click at [439, 149] on input "Picking" at bounding box center [439, 150] width 0 height 5
checkbox input "true"
click at [467, 245] on button "Apply Filter" at bounding box center [493, 246] width 115 height 15
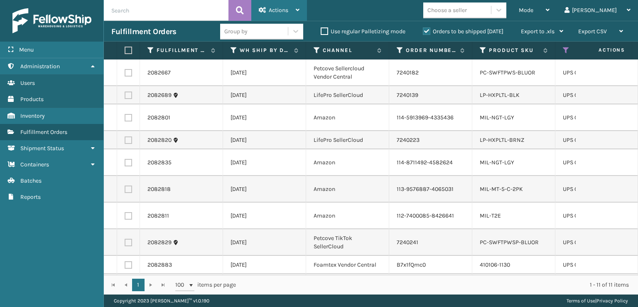
click at [281, 6] on div "Actions" at bounding box center [279, 10] width 41 height 21
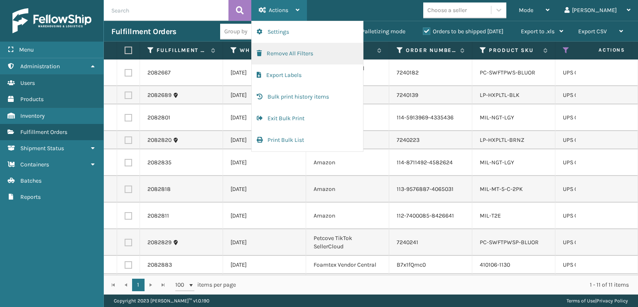
click at [260, 49] on button "Remove All Filters" at bounding box center [307, 54] width 111 height 22
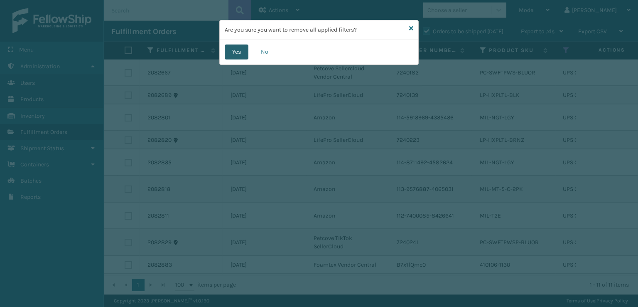
click at [237, 48] on button "Yes" at bounding box center [237, 51] width 24 height 15
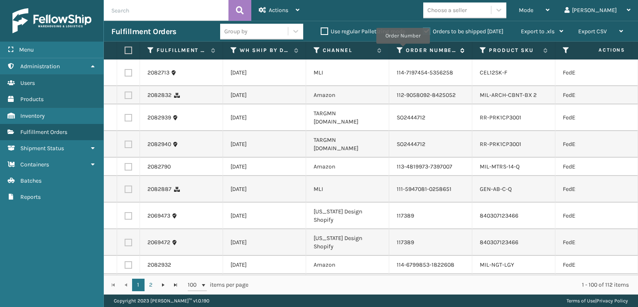
click at [403, 49] on icon at bounding box center [400, 50] width 7 height 7
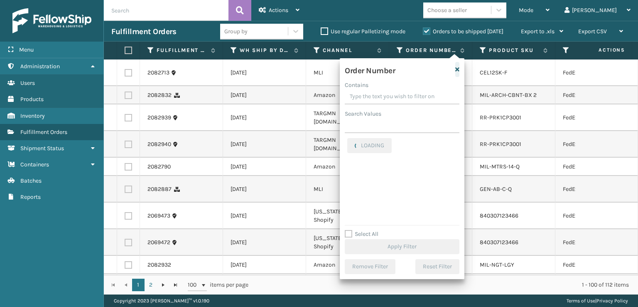
click at [459, 66] on icon "button" at bounding box center [457, 69] width 4 height 6
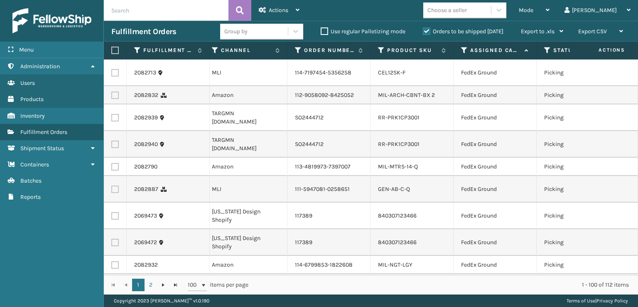
scroll to position [0, 115]
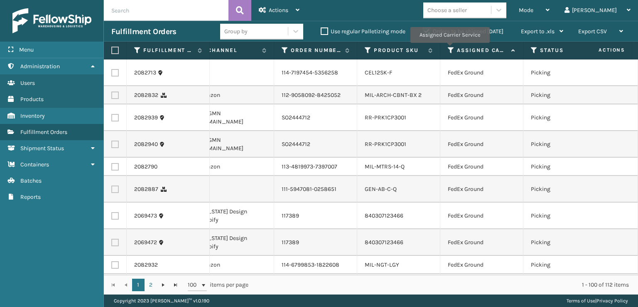
click at [450, 49] on icon at bounding box center [451, 50] width 7 height 7
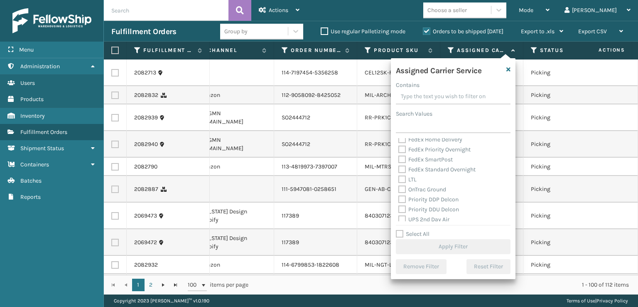
scroll to position [0, 0]
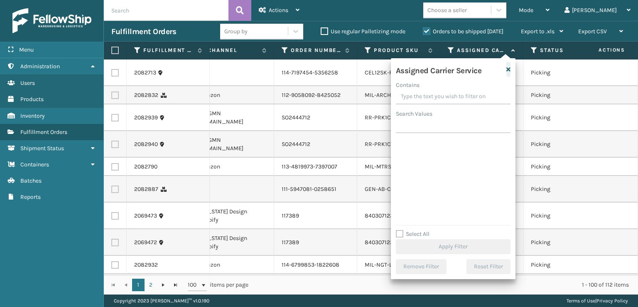
click at [509, 69] on icon "button" at bounding box center [508, 69] width 4 height 6
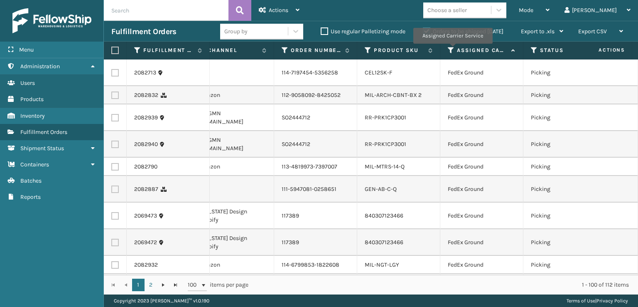
click at [452, 49] on icon at bounding box center [451, 50] width 7 height 7
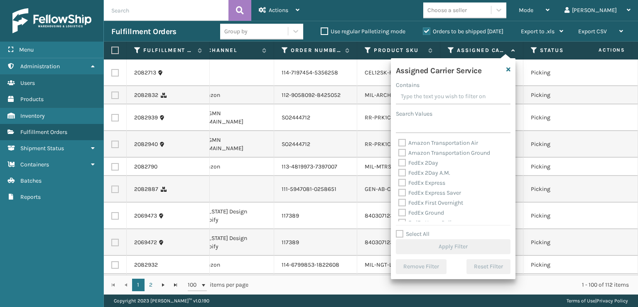
click at [401, 165] on label "FedEx 2Day" at bounding box center [418, 162] width 40 height 7
click at [399, 163] on input "FedEx 2Day" at bounding box center [398, 160] width 0 height 5
checkbox input "true"
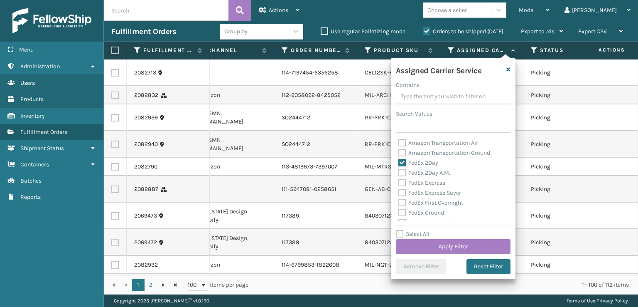
click at [399, 173] on label "FedEx 2Day A.M." at bounding box center [424, 172] width 52 height 7
click at [399, 173] on input "FedEx 2Day A.M." at bounding box center [398, 170] width 0 height 5
checkbox input "true"
click at [399, 184] on label "FedEx Express" at bounding box center [421, 182] width 47 height 7
click at [399, 183] on input "FedEx Express" at bounding box center [398, 180] width 0 height 5
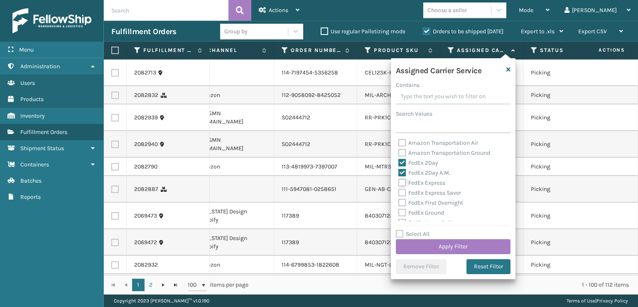
checkbox input "true"
click at [403, 193] on label "FedEx Express Saver" at bounding box center [429, 192] width 63 height 7
click at [399, 193] on input "FedEx Express Saver" at bounding box center [398, 190] width 0 height 5
checkbox input "true"
click at [403, 199] on label "FedEx First Overnight" at bounding box center [430, 202] width 65 height 7
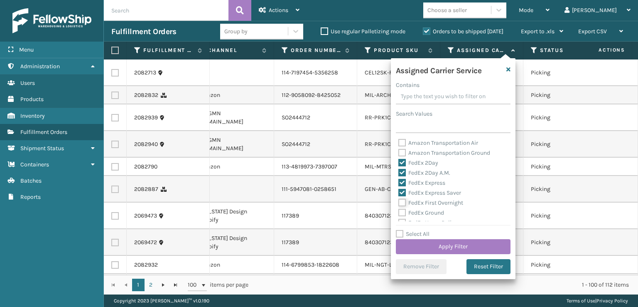
click at [399, 199] on input "FedEx First Overnight" at bounding box center [398, 200] width 0 height 5
checkbox input "true"
click at [401, 210] on label "FedEx Ground" at bounding box center [421, 212] width 46 height 7
click at [399, 210] on input "FedEx Ground" at bounding box center [398, 210] width 0 height 5
checkbox input "true"
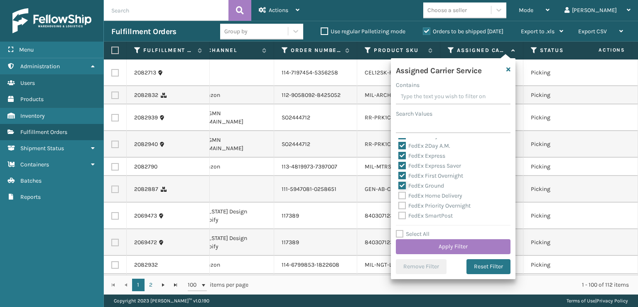
scroll to position [42, 0]
drag, startPoint x: 403, startPoint y: 182, endPoint x: 403, endPoint y: 188, distance: 6.2
click at [403, 184] on label "FedEx Home Delivery" at bounding box center [430, 180] width 64 height 7
click at [402, 194] on label "FedEx Priority Overnight" at bounding box center [434, 190] width 72 height 7
click at [399, 192] on input "FedEx Priority Overnight" at bounding box center [398, 188] width 0 height 5
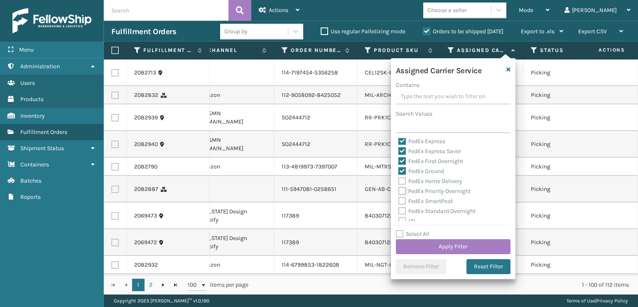
checkbox input "true"
drag, startPoint x: 401, startPoint y: 181, endPoint x: 402, endPoint y: 188, distance: 7.1
click at [402, 182] on label "FedEx Home Delivery" at bounding box center [430, 180] width 64 height 7
click at [399, 182] on input "FedEx Home Delivery" at bounding box center [398, 178] width 0 height 5
checkbox input "true"
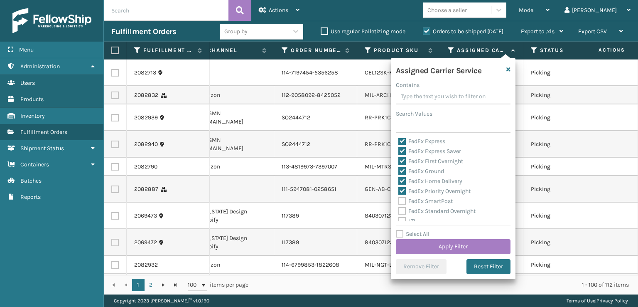
drag, startPoint x: 402, startPoint y: 198, endPoint x: 404, endPoint y: 203, distance: 4.9
click at [403, 202] on label "FedEx SmartPost" at bounding box center [425, 200] width 54 height 7
click at [399, 201] on input "FedEx SmartPost" at bounding box center [398, 198] width 0 height 5
checkbox input "true"
click at [403, 211] on label "FedEx Standard Overnight" at bounding box center [436, 210] width 77 height 7
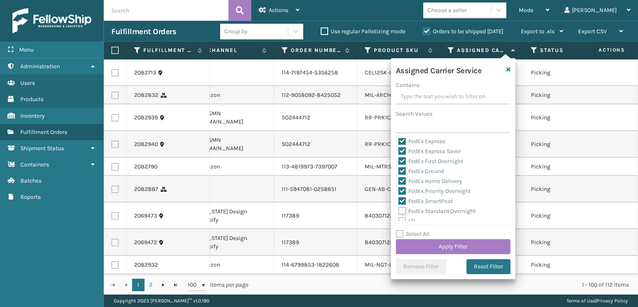
click at [399, 211] on input "FedEx Standard Overnight" at bounding box center [398, 208] width 0 height 5
checkbox input "true"
click at [429, 243] on button "Apply Filter" at bounding box center [453, 246] width 115 height 15
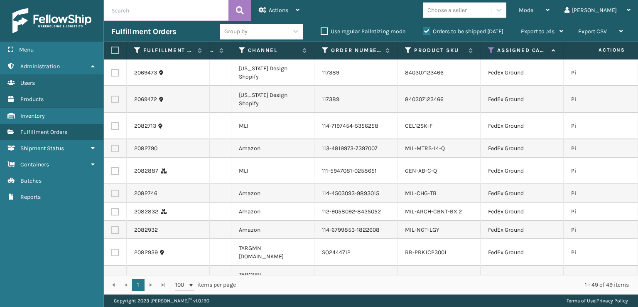
scroll to position [0, 134]
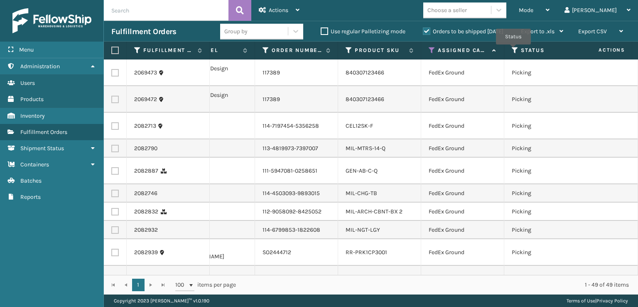
click at [514, 50] on icon at bounding box center [515, 50] width 7 height 7
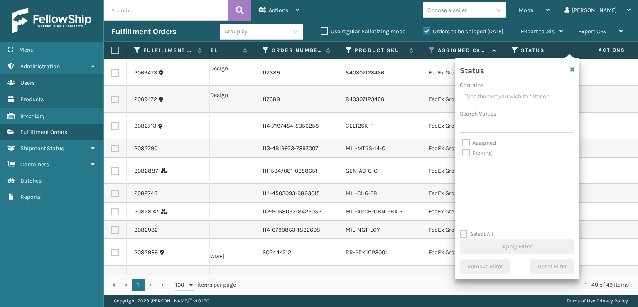
click at [463, 141] on label "Assigned" at bounding box center [479, 142] width 34 height 7
click at [463, 141] on input "Assigned" at bounding box center [462, 140] width 0 height 5
checkbox input "true"
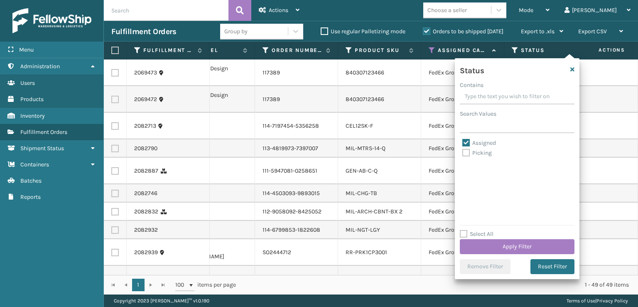
drag, startPoint x: 464, startPoint y: 149, endPoint x: 504, endPoint y: 183, distance: 52.4
click at [467, 149] on label "Picking" at bounding box center [476, 152] width 29 height 7
click at [463, 149] on input "Picking" at bounding box center [462, 150] width 0 height 5
checkbox input "true"
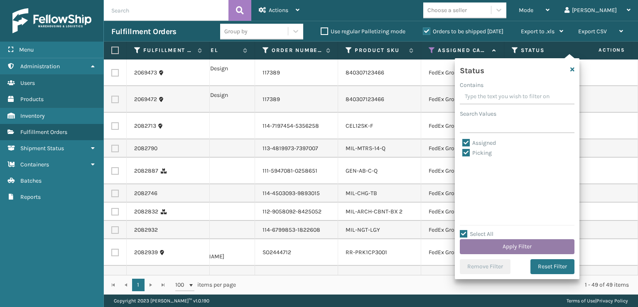
click at [511, 244] on button "Apply Filter" at bounding box center [517, 246] width 115 height 15
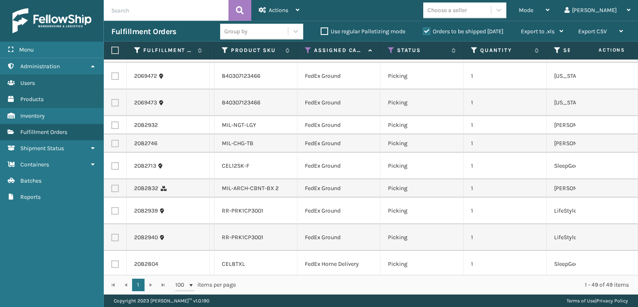
scroll to position [0, 319]
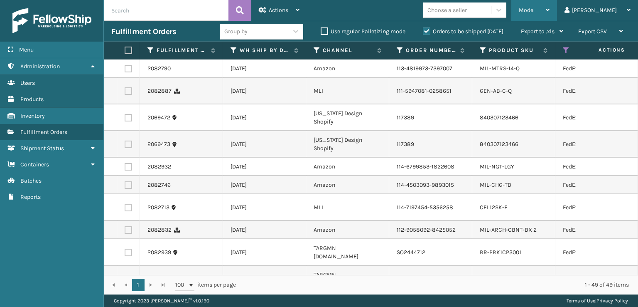
click at [533, 7] on span "Mode" at bounding box center [526, 10] width 15 height 7
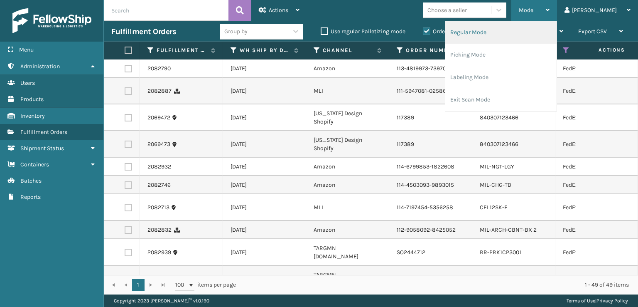
click at [498, 32] on li "Regular Mode" at bounding box center [500, 32] width 111 height 22
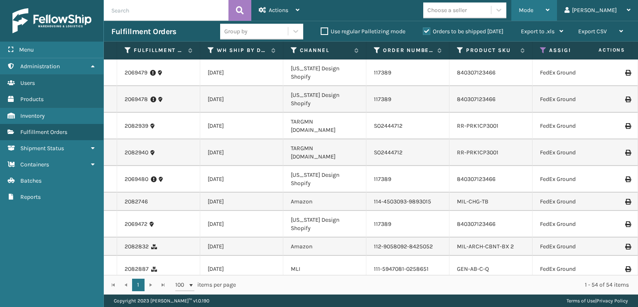
click at [550, 14] on div "Mode" at bounding box center [534, 10] width 31 height 21
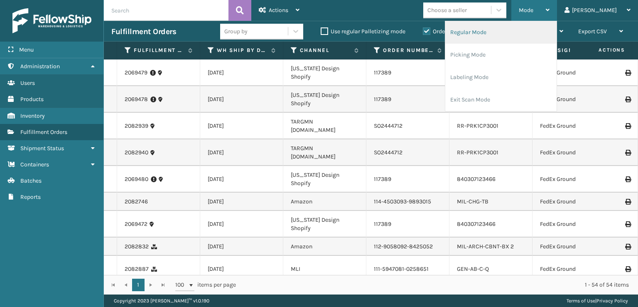
click at [492, 32] on li "Regular Mode" at bounding box center [500, 32] width 111 height 22
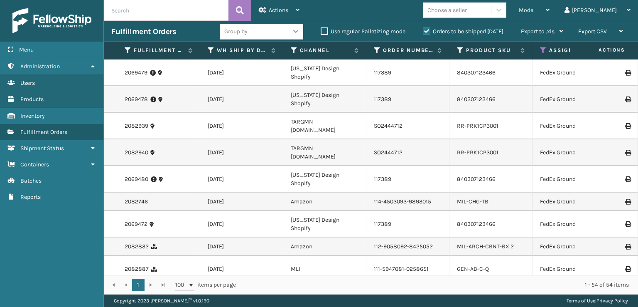
click at [290, 37] on div at bounding box center [295, 31] width 15 height 15
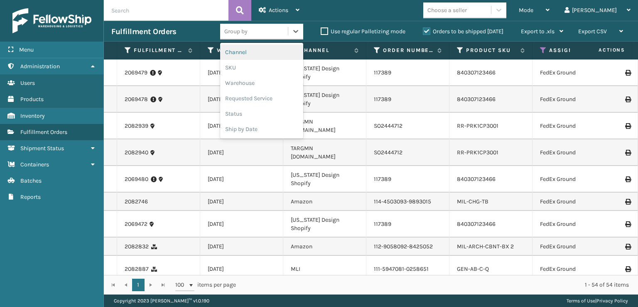
click at [177, 40] on div "Fulfillment Orders option Channel focused, 1 of 6. 6 results available. Use Up …" at bounding box center [371, 31] width 534 height 21
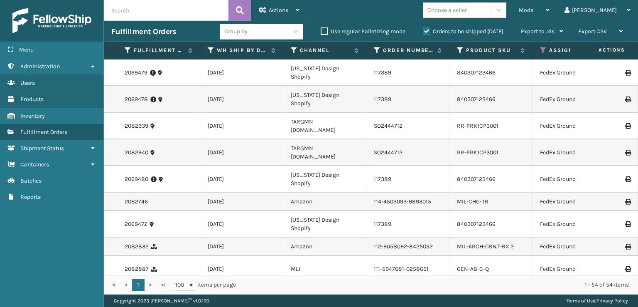
click at [162, 42] on th "Fulfillment Order Id" at bounding box center [158, 51] width 83 height 18
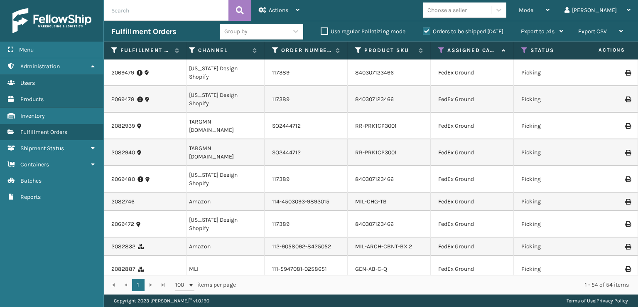
click at [440, 54] on icon at bounding box center [441, 50] width 7 height 7
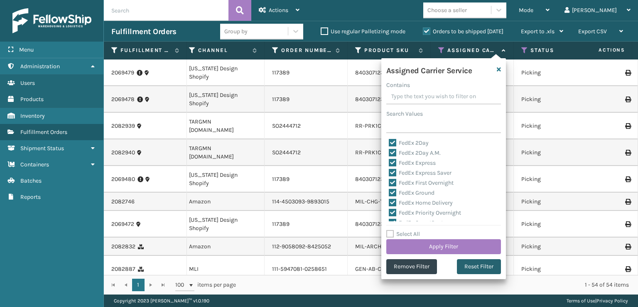
click at [484, 272] on button "Reset Filter" at bounding box center [479, 266] width 44 height 15
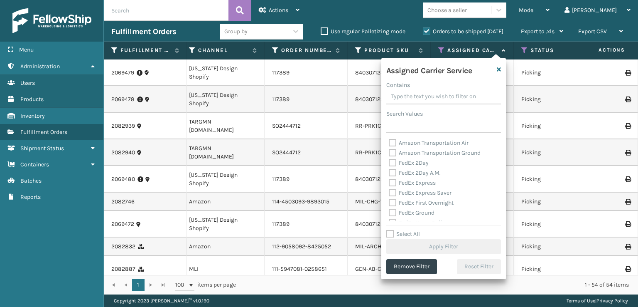
click at [389, 163] on label "FedEx 2Day" at bounding box center [409, 162] width 40 height 7
click at [389, 163] on input "FedEx 2Day" at bounding box center [389, 160] width 0 height 5
checkbox input "true"
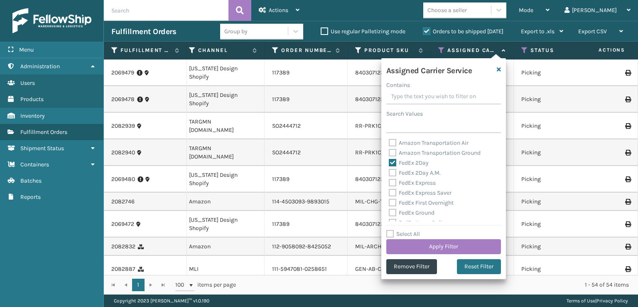
click at [389, 175] on label "FedEx 2Day A.M." at bounding box center [415, 172] width 52 height 7
click at [389, 173] on input "FedEx 2Day A.M." at bounding box center [389, 170] width 0 height 5
checkbox input "true"
drag, startPoint x: 387, startPoint y: 191, endPoint x: 391, endPoint y: 184, distance: 8.0
click at [388, 189] on div "Amazon Transportation Air Amazon Transportation Ground FedEx 2Day FedEx 2Day A.…" at bounding box center [443, 179] width 115 height 83
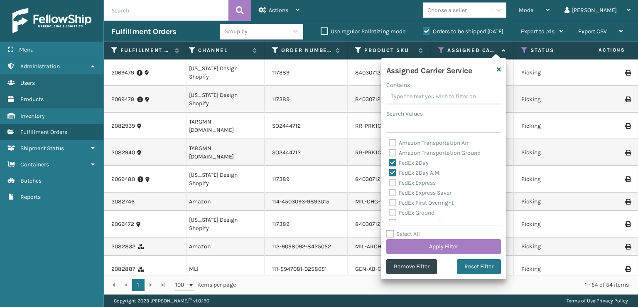
click at [391, 182] on label "FedEx Express" at bounding box center [412, 182] width 47 height 7
click at [389, 182] on input "FedEx Express" at bounding box center [389, 180] width 0 height 5
checkbox input "true"
click at [392, 194] on label "FedEx Express Saver" at bounding box center [420, 192] width 63 height 7
click at [389, 193] on input "FedEx Express Saver" at bounding box center [389, 190] width 0 height 5
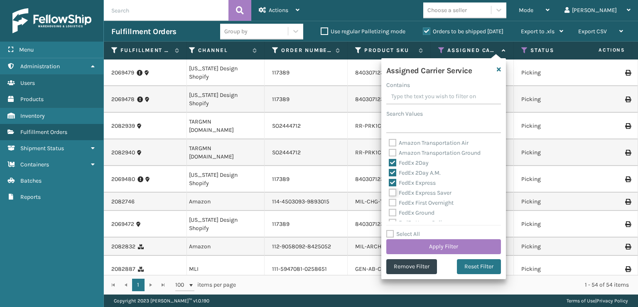
checkbox input "true"
click at [391, 203] on label "FedEx First Overnight" at bounding box center [421, 202] width 65 height 7
click at [389, 203] on input "FedEx First Overnight" at bounding box center [389, 200] width 0 height 5
checkbox input "true"
click at [391, 214] on label "FedEx Ground" at bounding box center [412, 212] width 46 height 7
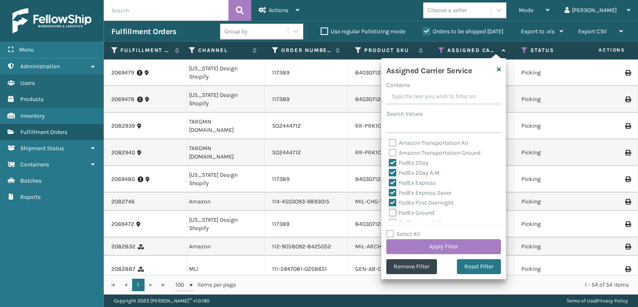
click at [389, 213] on input "FedEx Ground" at bounding box center [389, 210] width 0 height 5
checkbox input "true"
click at [393, 211] on label "FedEx Standard Overnight" at bounding box center [427, 210] width 77 height 7
click at [389, 211] on input "FedEx Standard Overnight" at bounding box center [389, 208] width 0 height 5
checkbox input "true"
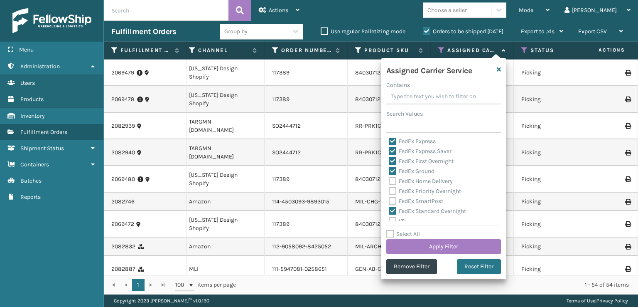
click at [392, 202] on label "FedEx SmartPost" at bounding box center [416, 200] width 54 height 7
click at [389, 201] on input "FedEx SmartPost" at bounding box center [389, 198] width 0 height 5
checkbox input "true"
click at [392, 188] on label "FedEx Priority Overnight" at bounding box center [425, 190] width 72 height 7
click at [389, 188] on input "FedEx Priority Overnight" at bounding box center [389, 188] width 0 height 5
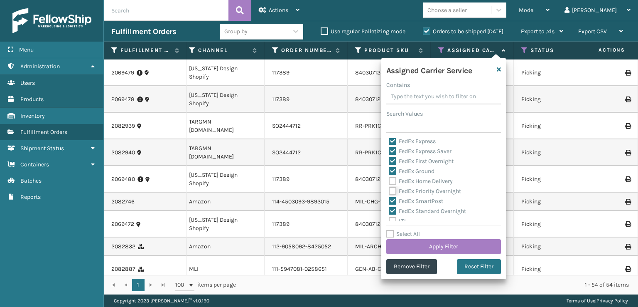
checkbox input "true"
click at [392, 183] on label "FedEx Home Delivery" at bounding box center [421, 180] width 64 height 7
click at [389, 182] on input "FedEx Home Delivery" at bounding box center [389, 178] width 0 height 5
checkbox input "true"
click at [445, 248] on button "Apply Filter" at bounding box center [443, 246] width 115 height 15
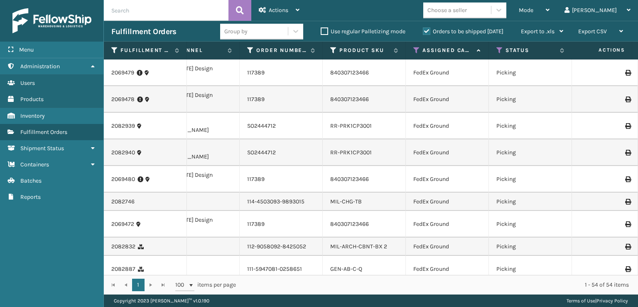
scroll to position [0, 146]
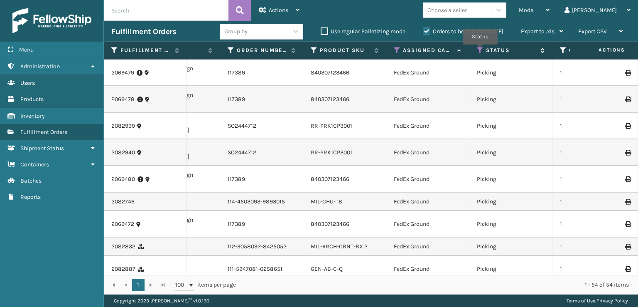
click at [480, 50] on icon at bounding box center [480, 50] width 7 height 7
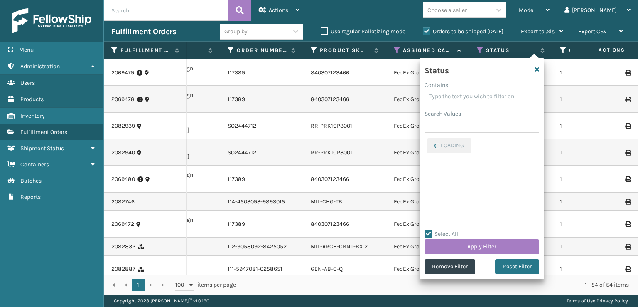
checkbox input "true"
click at [469, 245] on button "Apply Filter" at bounding box center [482, 246] width 115 height 15
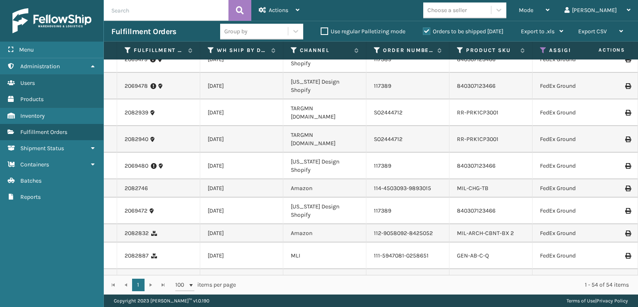
scroll to position [0, 0]
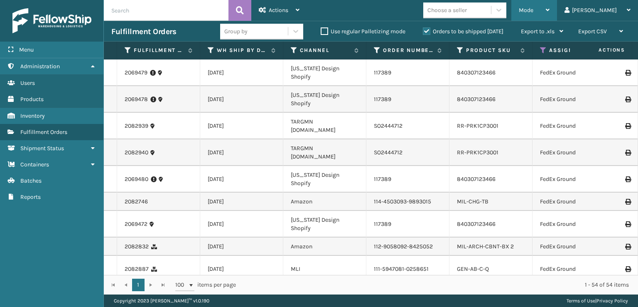
drag, startPoint x: 558, startPoint y: 7, endPoint x: 560, endPoint y: 12, distance: 4.5
click at [533, 12] on span "Mode" at bounding box center [526, 10] width 15 height 7
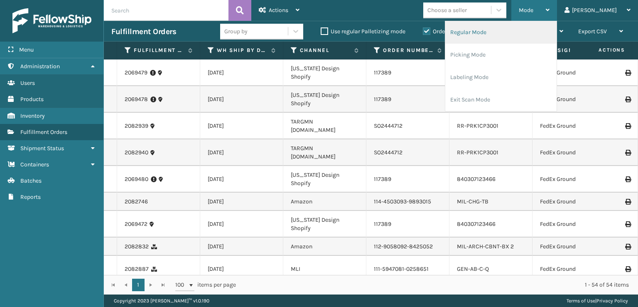
click at [524, 36] on li "Regular Mode" at bounding box center [500, 32] width 111 height 22
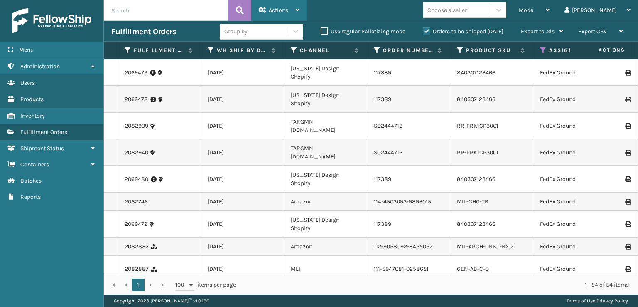
click at [260, 10] on icon at bounding box center [262, 10] width 7 height 6
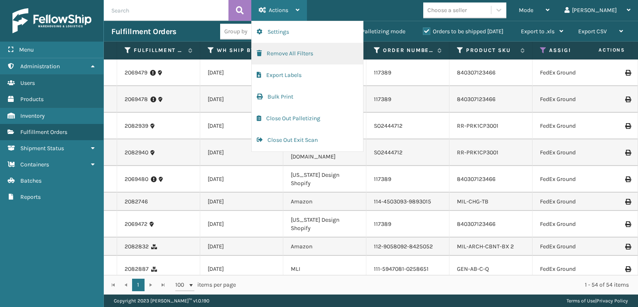
click at [270, 52] on button "Remove All Filters" at bounding box center [307, 54] width 111 height 22
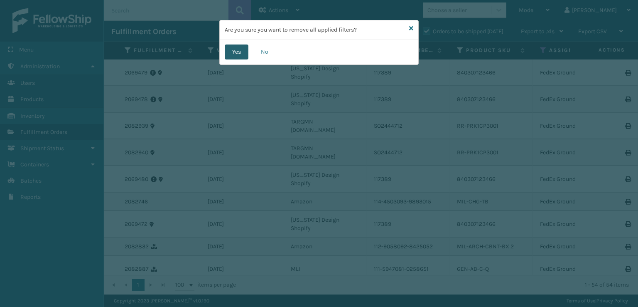
click at [236, 54] on button "Yes" at bounding box center [237, 51] width 24 height 15
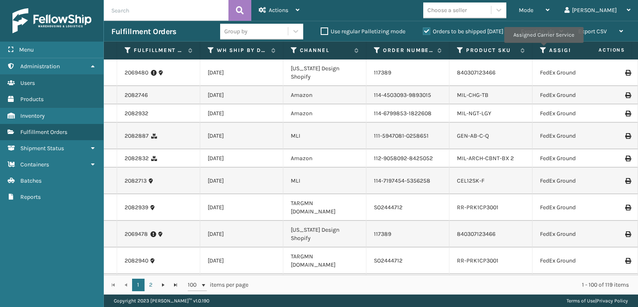
click at [543, 49] on icon at bounding box center [543, 50] width 7 height 7
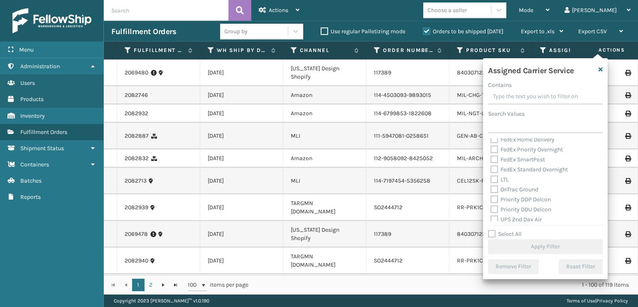
scroll to position [125, 0]
drag, startPoint x: 496, startPoint y: 178, endPoint x: 497, endPoint y: 187, distance: 9.2
click at [496, 179] on label "UPS 2nd Day Air" at bounding box center [516, 177] width 51 height 7
click at [491, 178] on input "UPS 2nd Day Air" at bounding box center [491, 175] width 0 height 5
checkbox input "true"
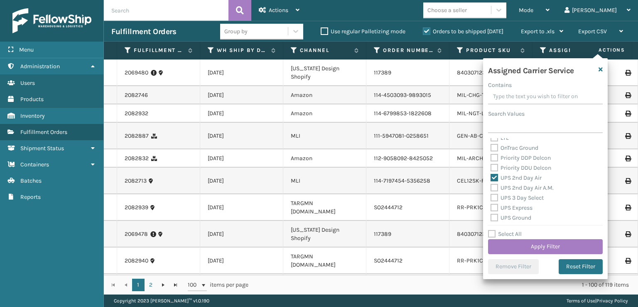
click at [497, 188] on label "UPS 2nd Day Air A.M." at bounding box center [522, 187] width 63 height 7
click at [491, 188] on input "UPS 2nd Day Air A.M." at bounding box center [491, 185] width 0 height 5
checkbox input "true"
click at [494, 196] on label "UPS 3 Day Select" at bounding box center [517, 197] width 53 height 7
click at [491, 196] on input "UPS 3 Day Select" at bounding box center [491, 195] width 0 height 5
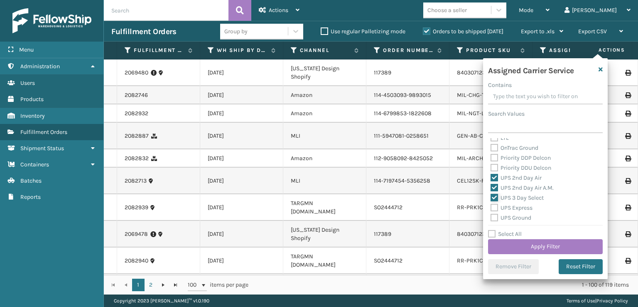
checkbox input "true"
click at [494, 208] on label "UPS Express" at bounding box center [512, 207] width 42 height 7
click at [491, 208] on input "UPS Express" at bounding box center [491, 205] width 0 height 5
checkbox input "true"
click at [498, 217] on label "UPS Ground" at bounding box center [511, 217] width 41 height 7
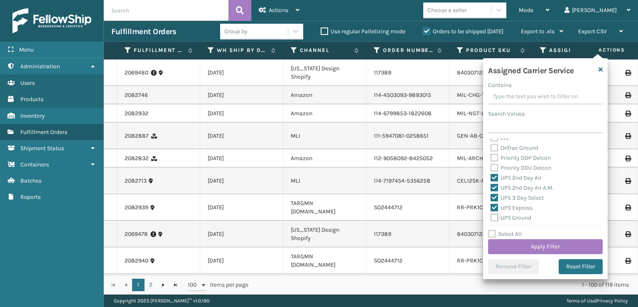
click at [491, 217] on input "UPS Ground" at bounding box center [491, 215] width 0 height 5
checkbox input "true"
click at [496, 196] on label "UPS Next Day Air Early" at bounding box center [525, 195] width 68 height 7
click at [491, 196] on input "UPS Next Day Air Early" at bounding box center [491, 193] width 0 height 5
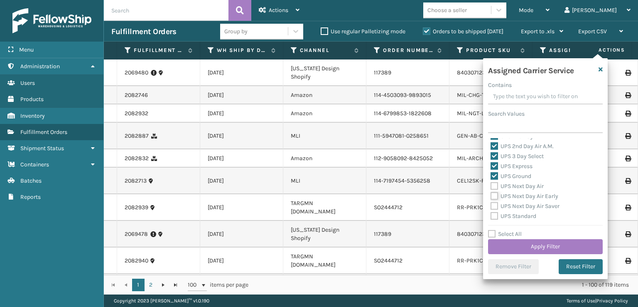
checkbox input "true"
click at [496, 183] on label "UPS Next Day Air" at bounding box center [517, 185] width 53 height 7
click at [491, 183] on input "UPS Next Day Air" at bounding box center [491, 183] width 0 height 5
checkbox input "true"
click at [494, 205] on label "UPS Next Day Air Saver" at bounding box center [525, 205] width 69 height 7
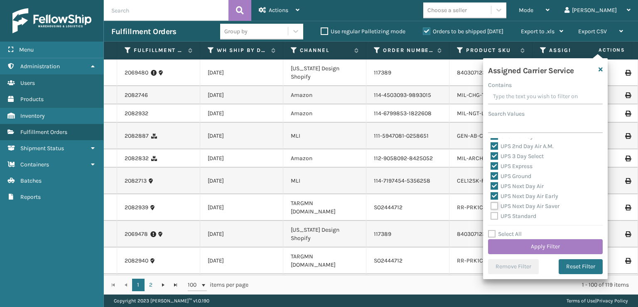
click at [491, 205] on input "UPS Next Day Air Saver" at bounding box center [491, 203] width 0 height 5
checkbox input "true"
click at [495, 217] on label "UPS Standard" at bounding box center [514, 215] width 46 height 7
click at [491, 216] on input "UPS Standard" at bounding box center [491, 213] width 0 height 5
checkbox input "true"
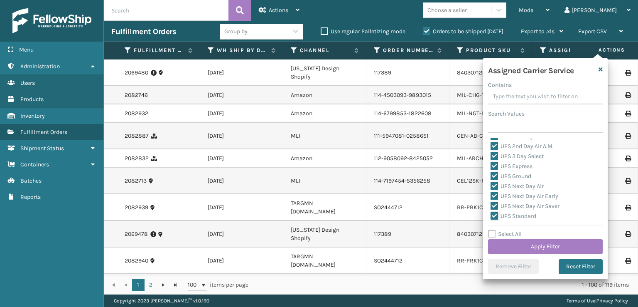
scroll to position [208, 0]
click at [495, 183] on label "UPS SurePost 1LB or Greater" at bounding box center [532, 184] width 82 height 7
click at [491, 183] on input "UPS SurePost 1LB or Greater" at bounding box center [491, 181] width 0 height 5
checkbox input "true"
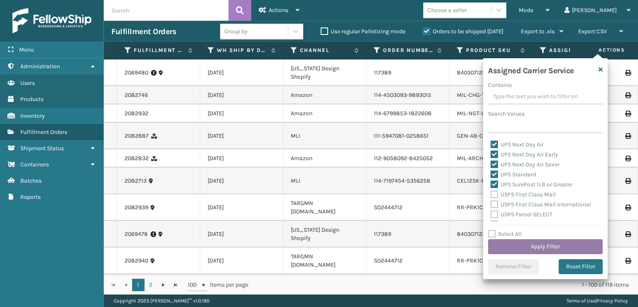
click at [527, 247] on button "Apply Filter" at bounding box center [545, 246] width 115 height 15
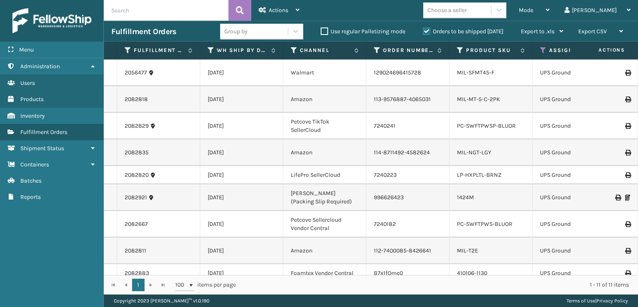
click at [596, 50] on span "Actions" at bounding box center [602, 50] width 58 height 14
drag, startPoint x: 573, startPoint y: 52, endPoint x: 502, endPoint y: 64, distance: 72.3
click at [508, 59] on div "Fulfillment Order Id WH Ship By Date Channel Order Number Product SKU Assigned …" at bounding box center [371, 51] width 534 height 18
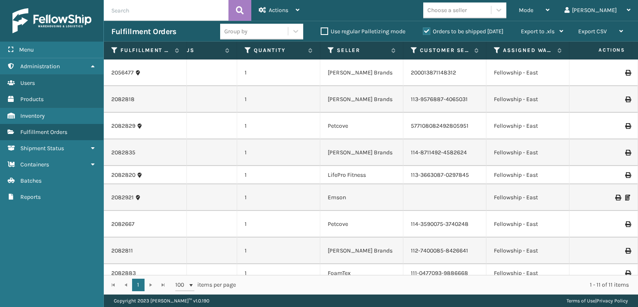
click at [441, 184] on td at bounding box center [444, 197] width 83 height 27
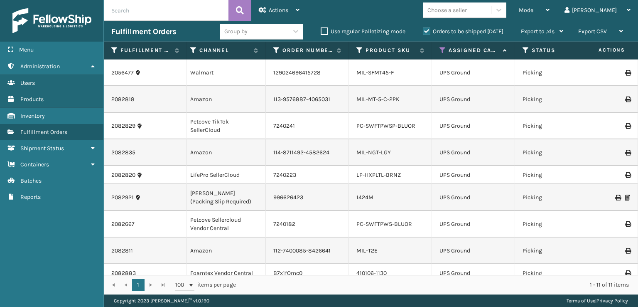
scroll to position [0, 100]
click at [528, 49] on icon at bounding box center [526, 50] width 7 height 7
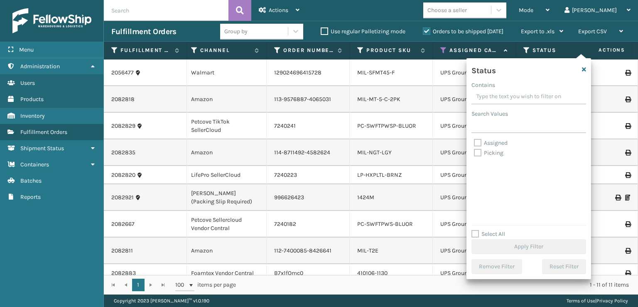
drag, startPoint x: 482, startPoint y: 152, endPoint x: 476, endPoint y: 137, distance: 16.0
click at [481, 152] on label "Picking" at bounding box center [488, 152] width 29 height 7
click at [474, 152] on input "Picking" at bounding box center [474, 150] width 0 height 5
checkbox input "true"
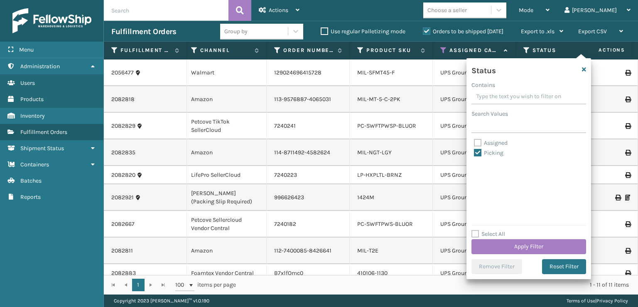
click at [475, 136] on div "Status Contains Search Values Assigned Picking Select All Apply Filter Remove F…" at bounding box center [529, 168] width 125 height 221
drag, startPoint x: 478, startPoint y: 143, endPoint x: 490, endPoint y: 180, distance: 38.5
click at [479, 144] on label "Assigned" at bounding box center [491, 142] width 34 height 7
click at [474, 143] on input "Assigned" at bounding box center [474, 140] width 0 height 5
checkbox input "true"
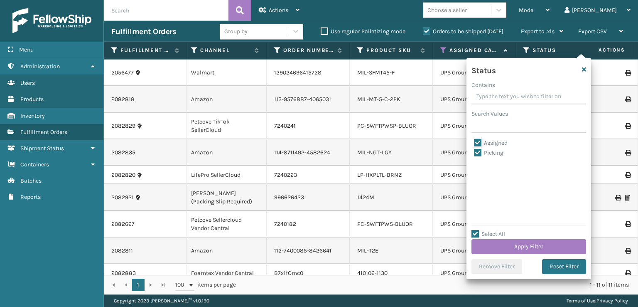
checkbox input "true"
click at [515, 244] on button "Apply Filter" at bounding box center [529, 246] width 115 height 15
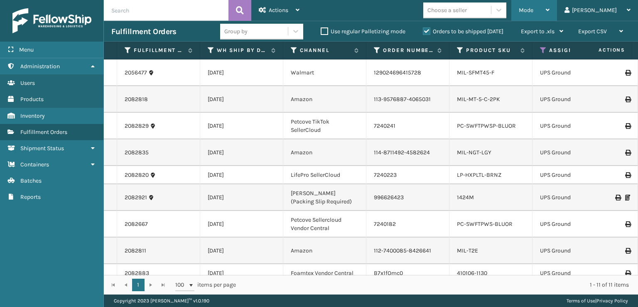
click at [533, 9] on span "Mode" at bounding box center [526, 10] width 15 height 7
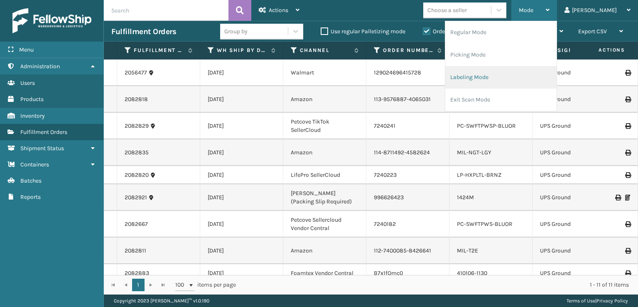
click at [494, 79] on li "Labeling Mode" at bounding box center [500, 77] width 111 height 22
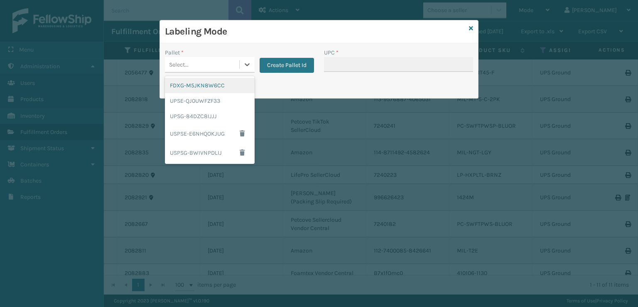
click at [186, 60] on div "Select..." at bounding box center [179, 64] width 20 height 9
click at [207, 86] on div "FDXG-M5JKN8W6CC" at bounding box center [210, 85] width 90 height 15
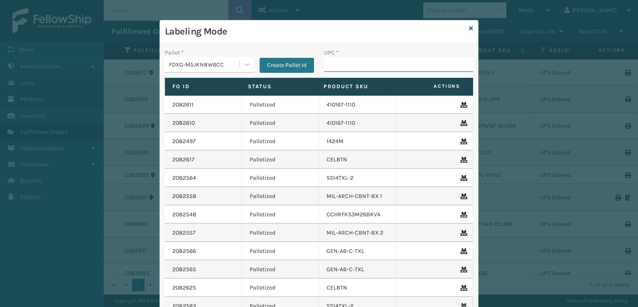
click at [349, 64] on input "UPC *" at bounding box center [398, 64] width 149 height 15
type input "0803130"
type input "810090933719"
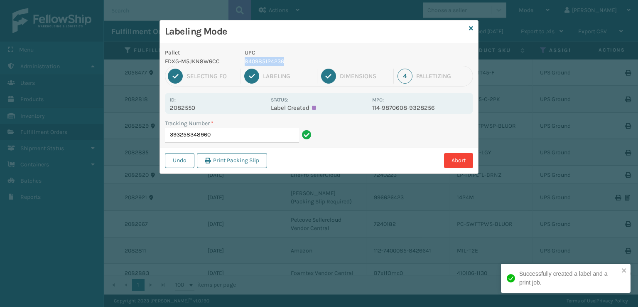
drag, startPoint x: 307, startPoint y: 57, endPoint x: 245, endPoint y: 62, distance: 62.5
click at [245, 62] on p "840985124236" at bounding box center [306, 61] width 123 height 9
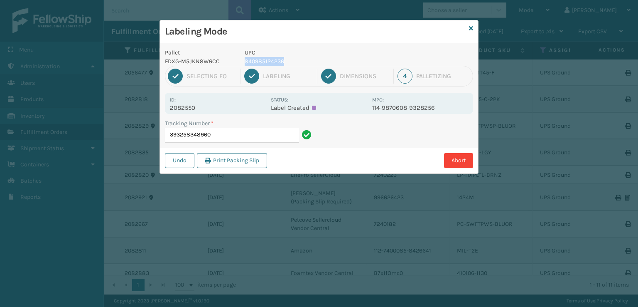
copy p "840985124236"
click at [261, 136] on input "393258348960" at bounding box center [232, 135] width 134 height 15
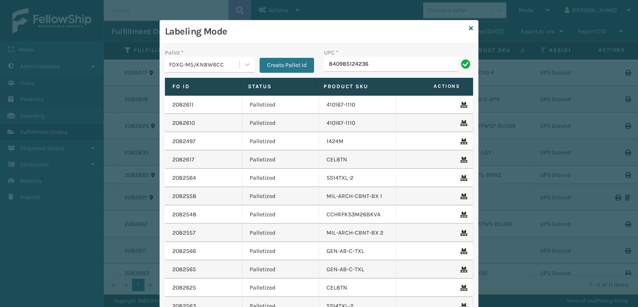
type input "840985124236"
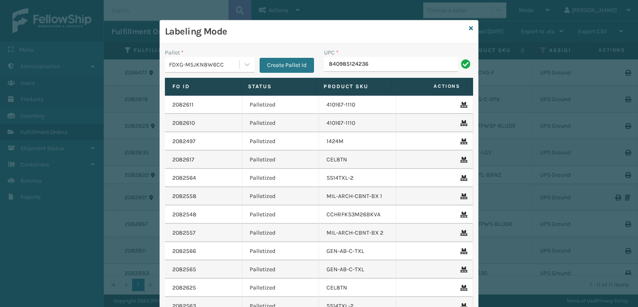
type input "840985124236"
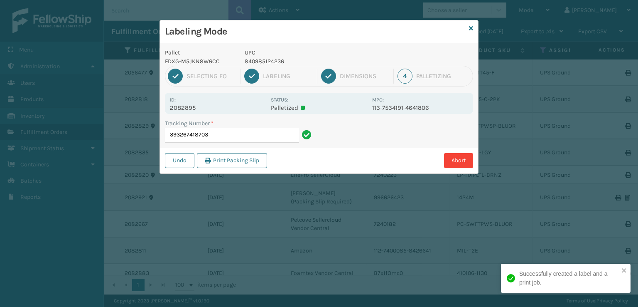
type input "393267418703840985124236"
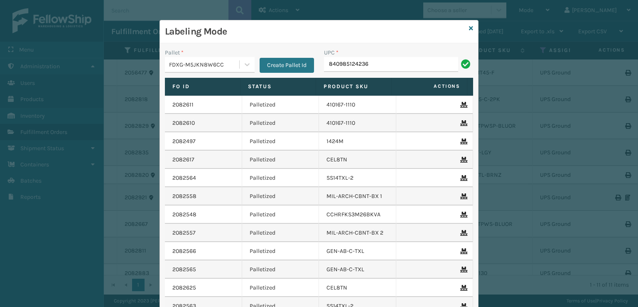
type input "840985124236"
type input "MIL-ARCH-CBNT-BX 1"
type input "MIL-ARCH-CBNT-BX 2"
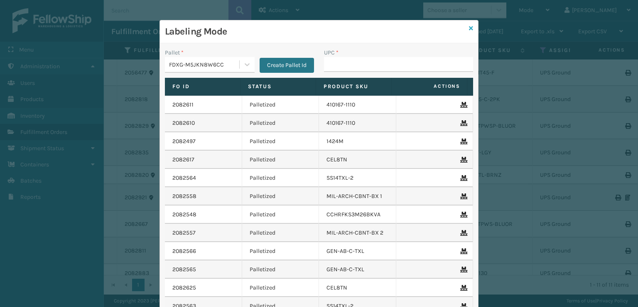
click at [469, 26] on icon at bounding box center [471, 28] width 4 height 6
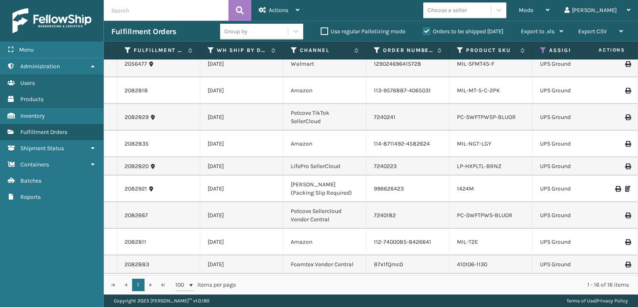
scroll to position [116, 0]
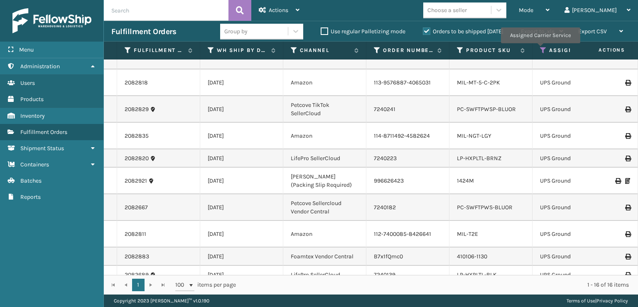
click at [540, 49] on icon at bounding box center [543, 50] width 7 height 7
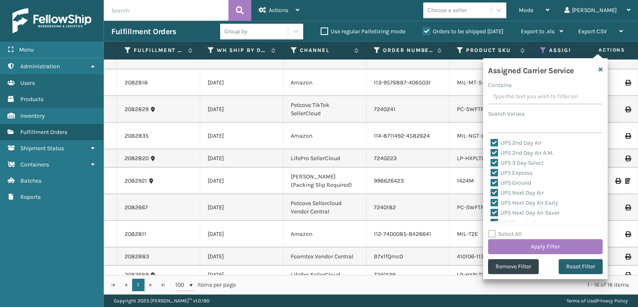
click at [572, 263] on button "Reset Filter" at bounding box center [581, 266] width 44 height 15
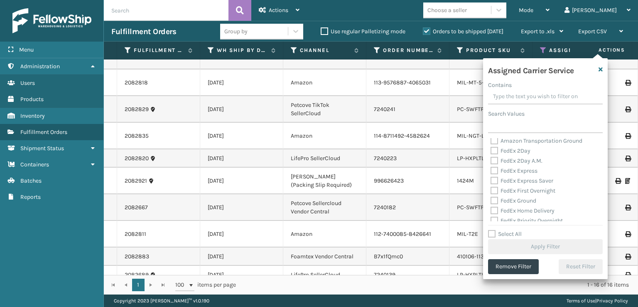
scroll to position [0, 0]
click at [494, 162] on label "FedEx 2Day" at bounding box center [511, 162] width 40 height 7
click at [491, 162] on input "FedEx 2Day" at bounding box center [491, 160] width 0 height 5
checkbox input "true"
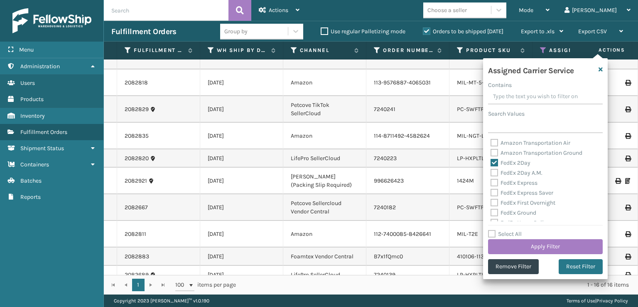
click at [494, 171] on label "FedEx 2Day A.M." at bounding box center [517, 172] width 52 height 7
click at [491, 171] on input "FedEx 2Day A.M." at bounding box center [491, 170] width 0 height 5
checkbox input "true"
click at [492, 183] on label "FedEx Express" at bounding box center [514, 182] width 47 height 7
click at [491, 183] on input "FedEx Express" at bounding box center [491, 180] width 0 height 5
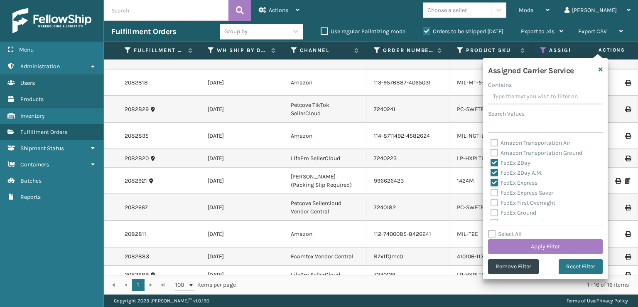
checkbox input "true"
drag, startPoint x: 492, startPoint y: 192, endPoint x: 494, endPoint y: 202, distance: 10.0
click at [494, 194] on label "FedEx Express Saver" at bounding box center [522, 192] width 63 height 7
click at [491, 193] on input "FedEx Express Saver" at bounding box center [491, 190] width 0 height 5
checkbox input "true"
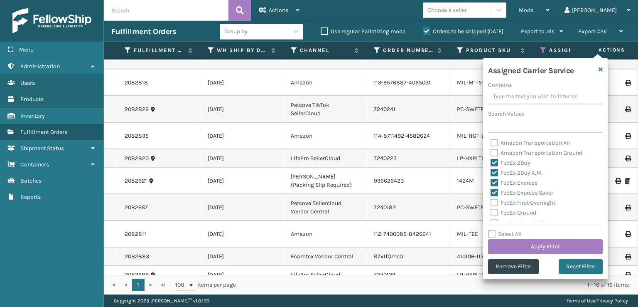
click at [494, 204] on label "FedEx First Overnight" at bounding box center [523, 202] width 65 height 7
click at [491, 203] on input "FedEx First Overnight" at bounding box center [491, 200] width 0 height 5
checkbox input "true"
click at [494, 213] on label "FedEx Ground" at bounding box center [514, 212] width 46 height 7
click at [491, 213] on input "FedEx Ground" at bounding box center [491, 210] width 0 height 5
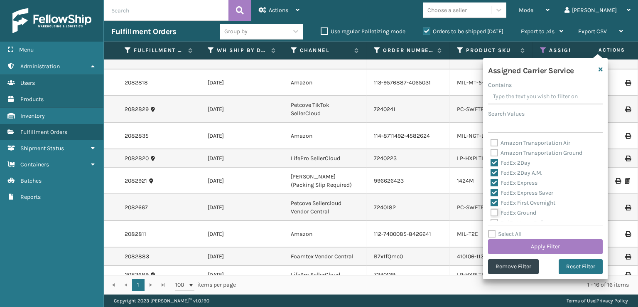
checkbox input "true"
click at [492, 181] on label "FedEx Home Delivery" at bounding box center [523, 180] width 64 height 7
click at [491, 181] on input "FedEx Home Delivery" at bounding box center [491, 178] width 0 height 5
checkbox input "true"
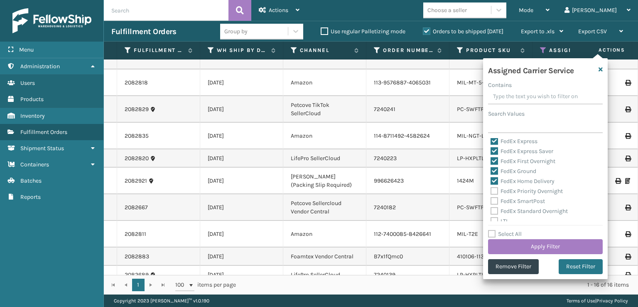
click at [492, 195] on div "FedEx Priority Overnight" at bounding box center [546, 191] width 110 height 10
click at [492, 194] on label "FedEx Priority Overnight" at bounding box center [527, 190] width 72 height 7
click at [491, 192] on input "FedEx Priority Overnight" at bounding box center [491, 188] width 0 height 5
checkbox input "true"
drag, startPoint x: 492, startPoint y: 198, endPoint x: 494, endPoint y: 203, distance: 5.3
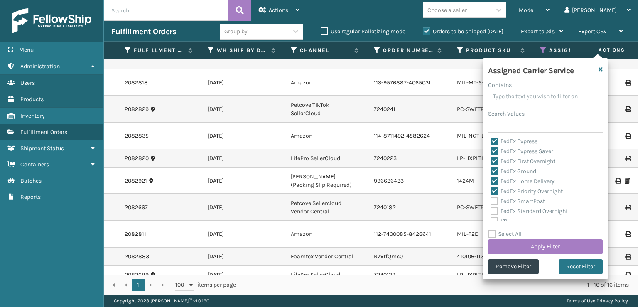
click at [492, 199] on label "FedEx SmartPost" at bounding box center [518, 200] width 54 height 7
click at [491, 199] on input "FedEx SmartPost" at bounding box center [491, 198] width 0 height 5
checkbox input "true"
click at [493, 213] on label "FedEx Standard Overnight" at bounding box center [529, 210] width 77 height 7
click at [491, 211] on input "FedEx Standard Overnight" at bounding box center [491, 208] width 0 height 5
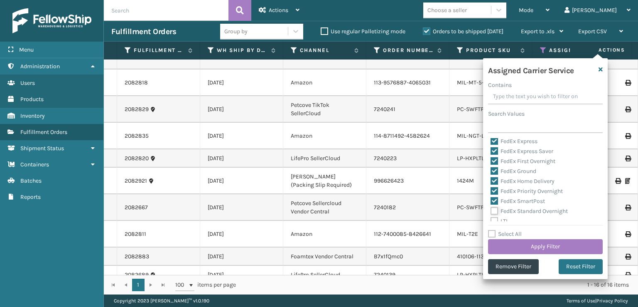
checkbox input "true"
click at [512, 240] on button "Apply Filter" at bounding box center [545, 246] width 115 height 15
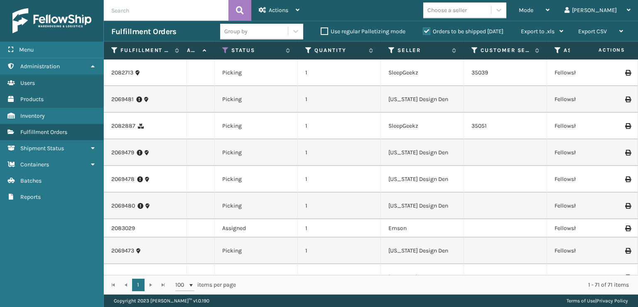
scroll to position [0, 364]
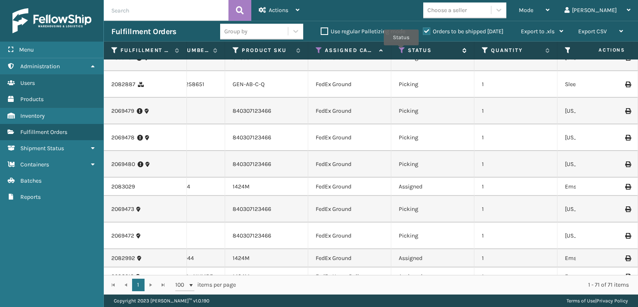
click at [401, 51] on icon at bounding box center [402, 50] width 7 height 7
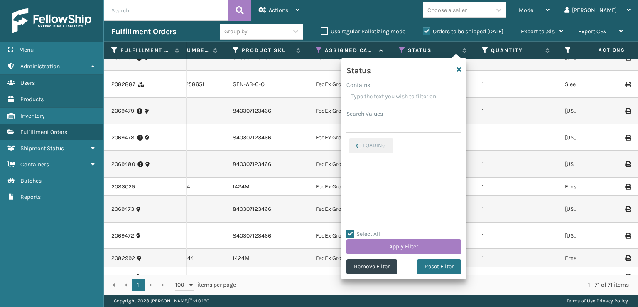
checkbox input "true"
click at [351, 142] on label "Assigned" at bounding box center [366, 142] width 34 height 7
click at [349, 142] on input "Assigned" at bounding box center [349, 140] width 0 height 5
checkbox input "false"
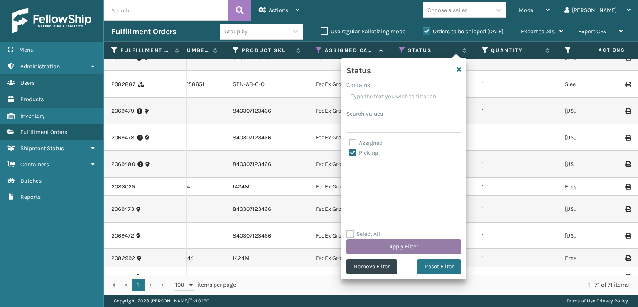
click at [392, 251] on button "Apply Filter" at bounding box center [403, 246] width 115 height 15
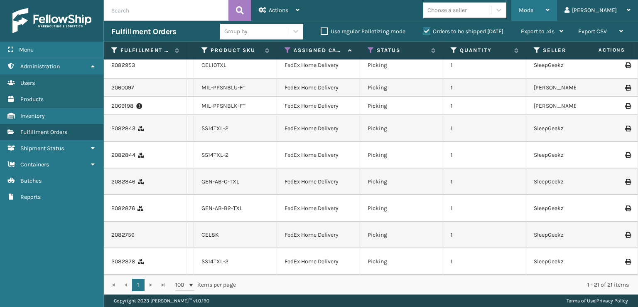
click at [533, 8] on span "Mode" at bounding box center [526, 10] width 15 height 7
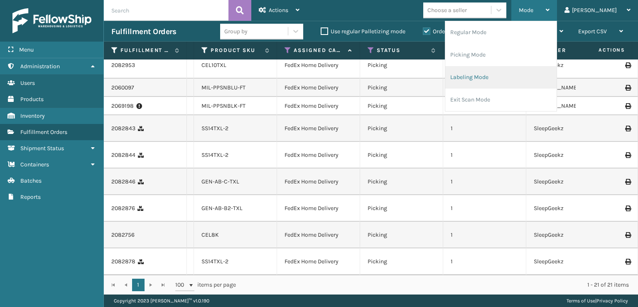
click at [494, 82] on li "Labeling Mode" at bounding box center [500, 77] width 111 height 22
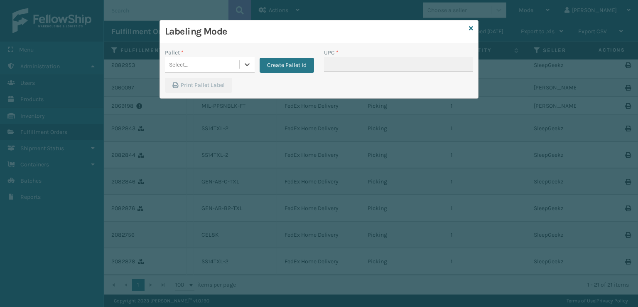
click at [226, 65] on div "Select..." at bounding box center [202, 65] width 74 height 14
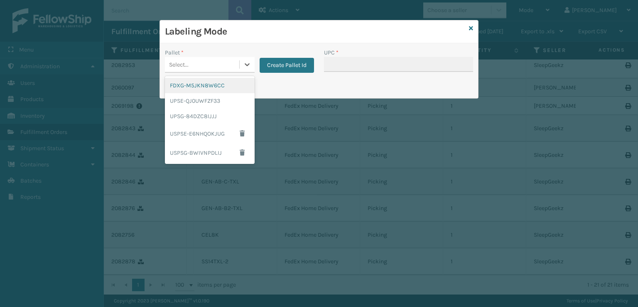
click at [198, 88] on div "FDXG-M5JKN8W6CC" at bounding box center [210, 85] width 90 height 15
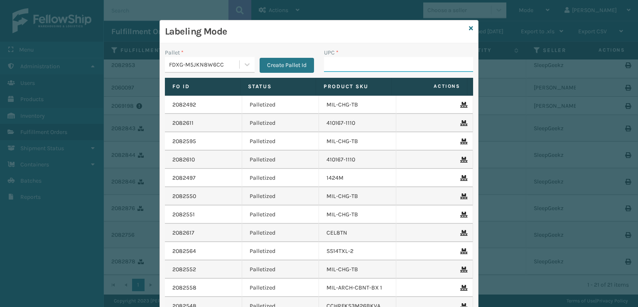
click at [330, 68] on input "UPC *" at bounding box center [398, 64] width 149 height 15
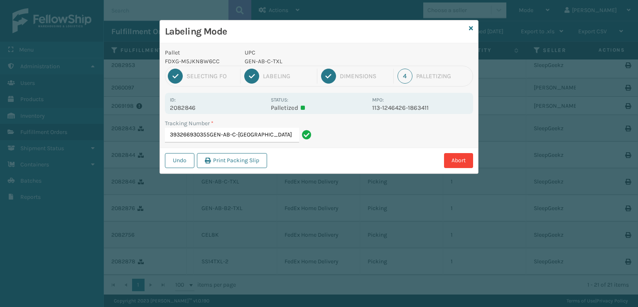
type input "393266930355GEN-AB-C-TXL"
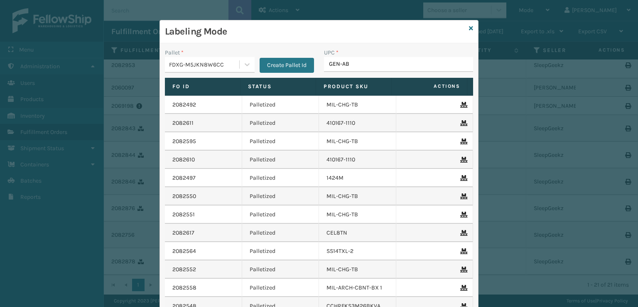
type input "GEN-AB-"
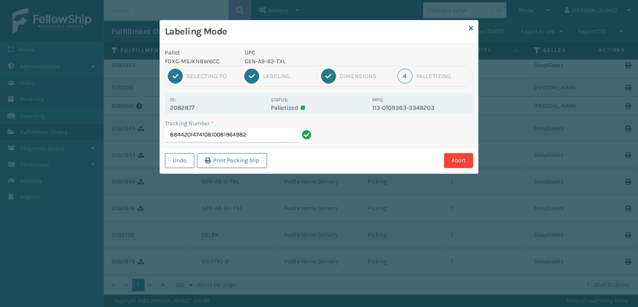
type input "884420147410810081964982"
type input "884420113559810081964982"
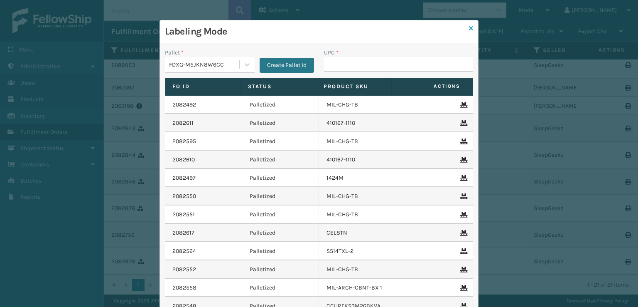
click at [469, 31] on link at bounding box center [471, 28] width 4 height 9
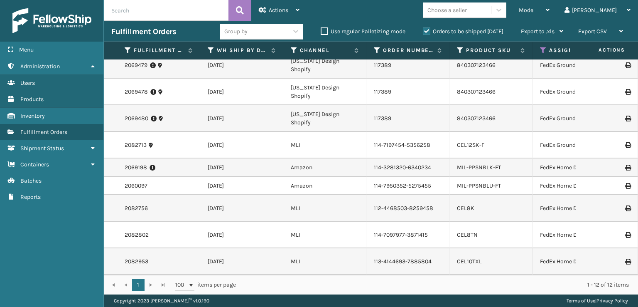
scroll to position [176, 0]
click at [533, 13] on span "Mode" at bounding box center [526, 10] width 15 height 7
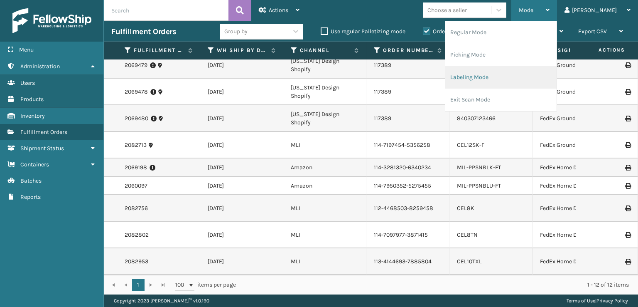
click at [508, 81] on li "Labeling Mode" at bounding box center [500, 77] width 111 height 22
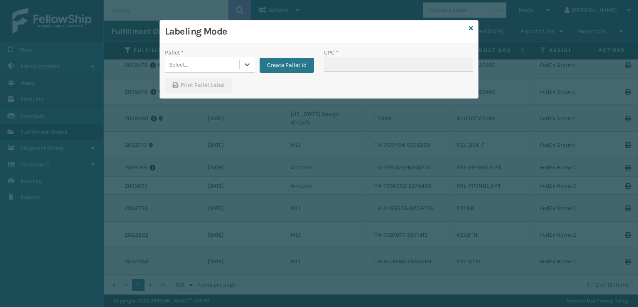
click at [195, 69] on div "Select..." at bounding box center [202, 65] width 74 height 14
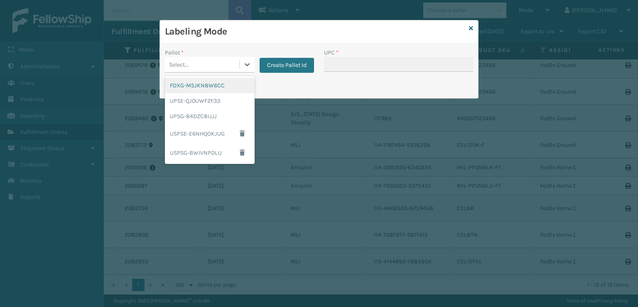
click at [209, 84] on div "FDXG-M5JKN8W6CC" at bounding box center [210, 85] width 90 height 15
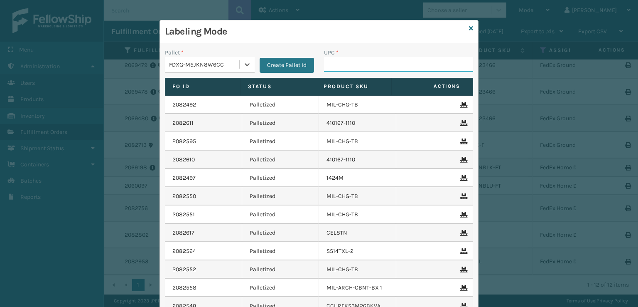
click at [345, 69] on input "UPC *" at bounding box center [398, 64] width 149 height 15
click at [469, 28] on icon at bounding box center [471, 28] width 4 height 6
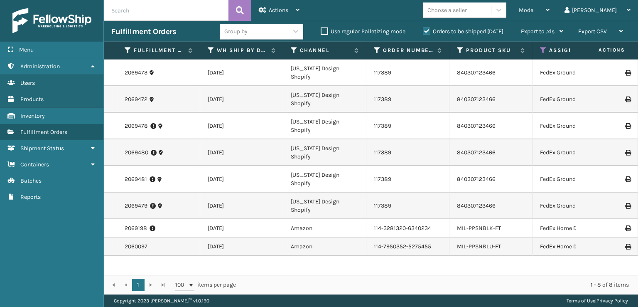
scroll to position [0, 0]
click at [545, 49] on icon at bounding box center [543, 50] width 7 height 7
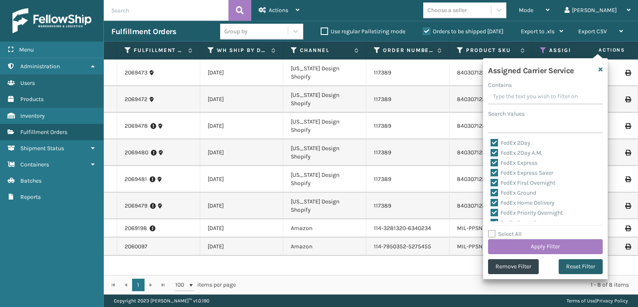
drag, startPoint x: 570, startPoint y: 265, endPoint x: 565, endPoint y: 261, distance: 6.9
click at [568, 264] on button "Reset Filter" at bounding box center [581, 266] width 44 height 15
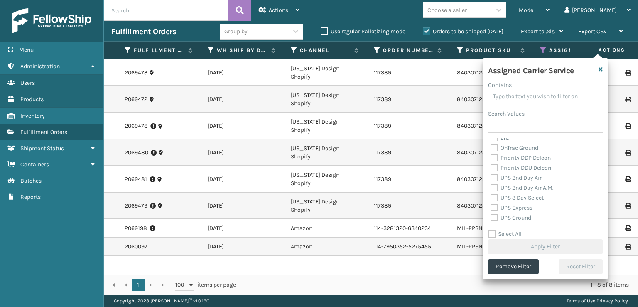
scroll to position [125, 0]
click at [495, 176] on label "UPS 2nd Day Air" at bounding box center [516, 177] width 51 height 7
click at [491, 176] on input "UPS 2nd Day Air" at bounding box center [491, 175] width 0 height 5
checkbox input "true"
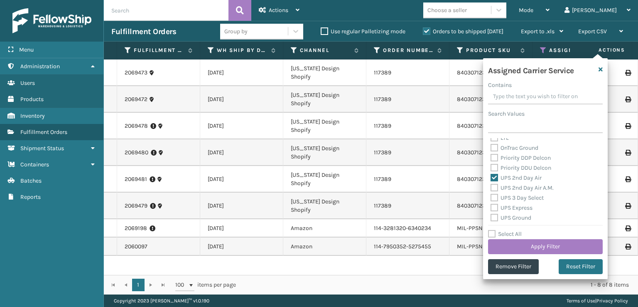
click at [495, 187] on label "UPS 2nd Day Air A.M." at bounding box center [522, 187] width 63 height 7
click at [491, 187] on input "UPS 2nd Day Air A.M." at bounding box center [491, 185] width 0 height 5
checkbox input "true"
click at [496, 167] on label "UPS Express" at bounding box center [512, 165] width 42 height 7
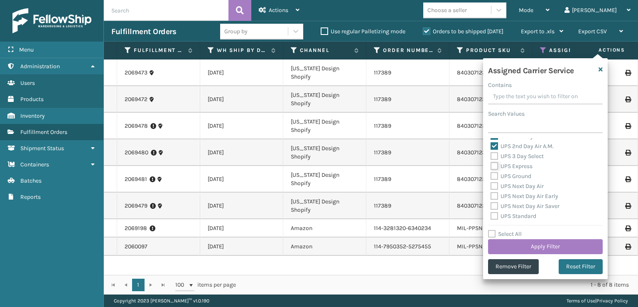
click at [491, 167] on input "UPS Express" at bounding box center [491, 163] width 0 height 5
checkbox input "true"
click at [496, 154] on label "UPS 3 Day Select" at bounding box center [517, 155] width 53 height 7
click at [496, 158] on label "UPS 3 Day Select" at bounding box center [517, 155] width 53 height 7
click at [491, 157] on input "UPS 3 Day Select" at bounding box center [491, 153] width 0 height 5
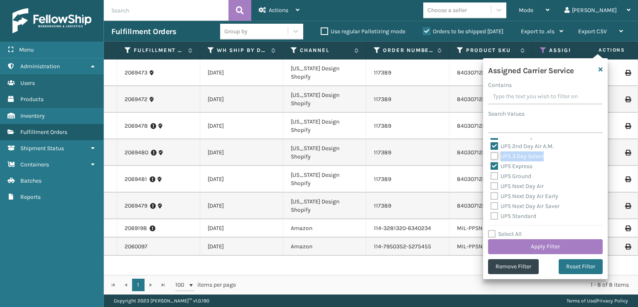
checkbox input "true"
click at [494, 178] on label "UPS Ground" at bounding box center [511, 175] width 41 height 7
click at [491, 177] on input "UPS Ground" at bounding box center [491, 173] width 0 height 5
checkbox input "true"
click at [496, 184] on div "Amazon Transportation Air Amazon Transportation Ground FedEx 2Day FedEx 2Day A.…" at bounding box center [545, 179] width 115 height 83
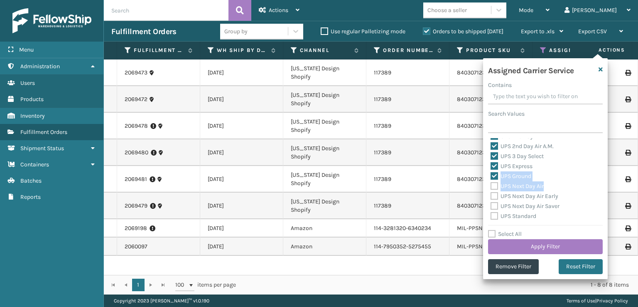
click at [494, 189] on label "UPS Next Day Air" at bounding box center [517, 185] width 53 height 7
click at [491, 187] on input "UPS Next Day Air" at bounding box center [491, 183] width 0 height 5
checkbox input "true"
click at [494, 196] on label "UPS Next Day Air Early" at bounding box center [525, 195] width 68 height 7
click at [491, 196] on input "UPS Next Day Air Early" at bounding box center [491, 193] width 0 height 5
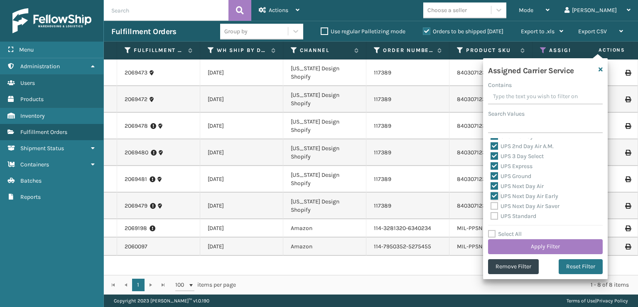
checkbox input "true"
click at [491, 204] on label "UPS Next Day Air Saver" at bounding box center [525, 205] width 69 height 7
click at [494, 205] on label "UPS Next Day Air Saver" at bounding box center [525, 205] width 69 height 7
click at [491, 205] on input "UPS Next Day Air Saver" at bounding box center [491, 203] width 0 height 5
checkbox input "true"
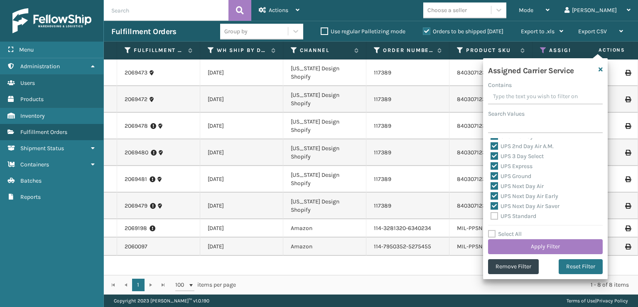
click at [493, 213] on label "UPS Standard" at bounding box center [514, 215] width 46 height 7
click at [491, 213] on input "UPS Standard" at bounding box center [491, 213] width 0 height 5
checkbox input "true"
click at [498, 183] on label "UPS SurePost 1LB or Greater" at bounding box center [532, 184] width 82 height 7
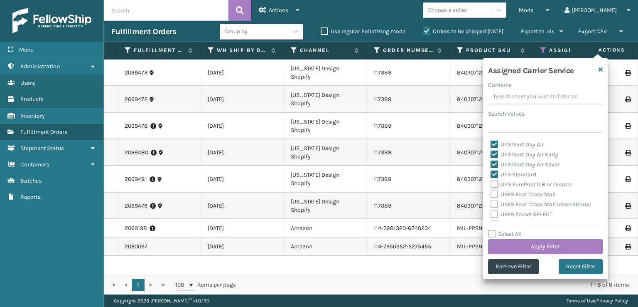
click at [491, 183] on input "UPS SurePost 1LB or Greater" at bounding box center [491, 181] width 0 height 5
checkbox input "true"
click at [517, 246] on button "Apply Filter" at bounding box center [545, 246] width 115 height 15
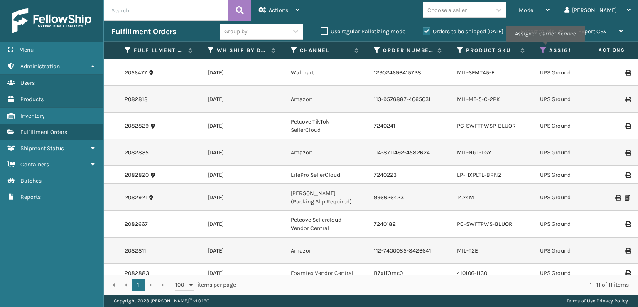
click at [545, 47] on icon at bounding box center [543, 50] width 7 height 7
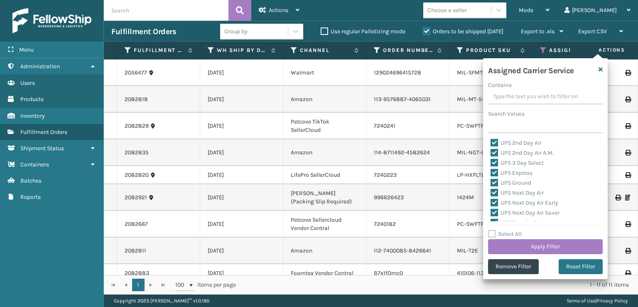
click at [494, 234] on label "Select All" at bounding box center [505, 233] width 34 height 7
click at [494, 230] on input "Select All" at bounding box center [550, 229] width 125 height 1
checkbox input "true"
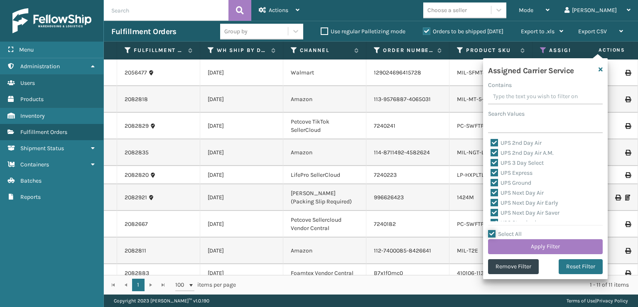
checkbox input "true"
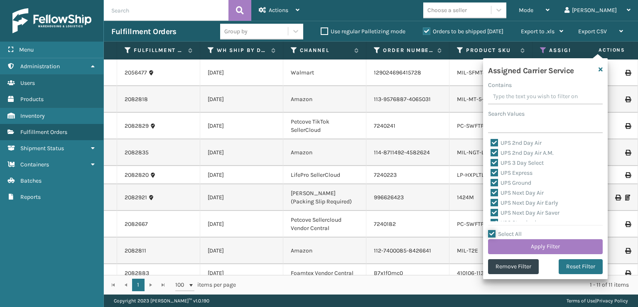
checkbox input "true"
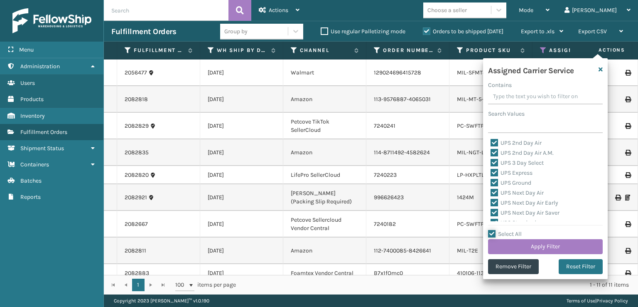
checkbox input "true"
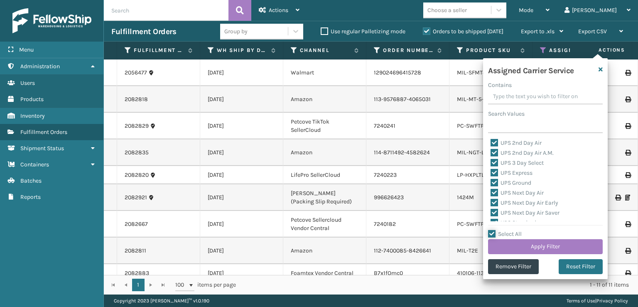
checkbox input "true"
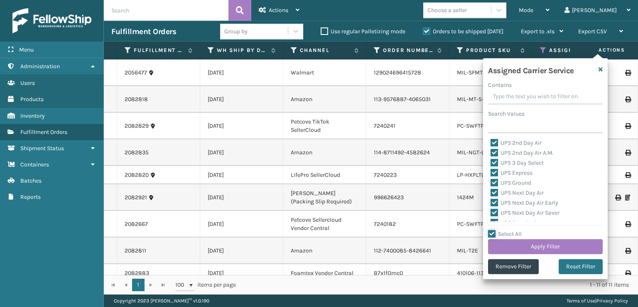
checkbox input "true"
click at [494, 234] on label "Select All" at bounding box center [505, 233] width 34 height 7
click at [494, 230] on input "Select All" at bounding box center [550, 229] width 125 height 1
checkbox input "false"
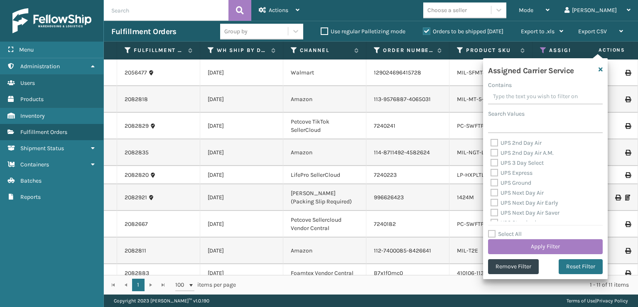
checkbox input "false"
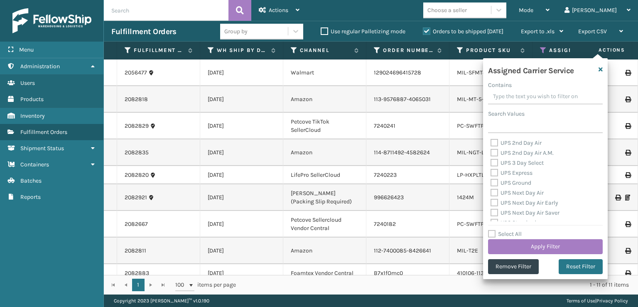
checkbox input "false"
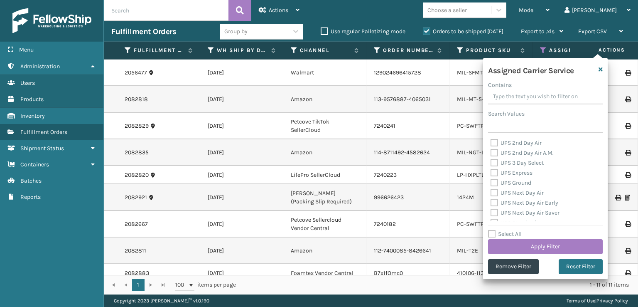
checkbox input "false"
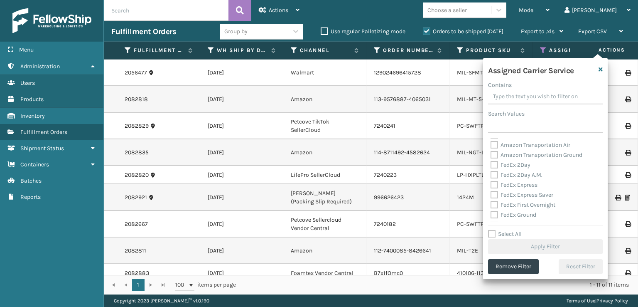
scroll to position [83, 0]
click at [494, 179] on label "FedEx 2Day" at bounding box center [511, 179] width 40 height 7
click at [491, 179] on input "FedEx 2Day" at bounding box center [491, 176] width 0 height 5
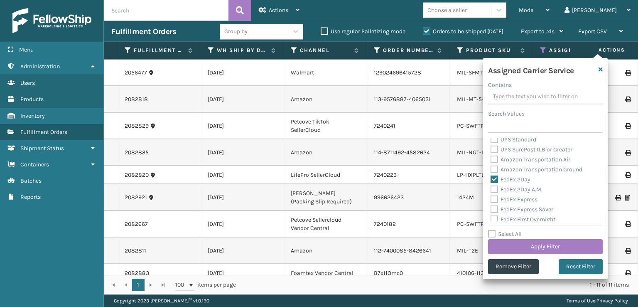
click at [494, 194] on div "FedEx Express" at bounding box center [546, 199] width 110 height 10
click at [494, 192] on label "FedEx 2Day A.M." at bounding box center [517, 189] width 52 height 7
click at [491, 190] on input "FedEx 2Day A.M." at bounding box center [491, 186] width 0 height 5
click at [494, 196] on label "FedEx Express" at bounding box center [514, 199] width 47 height 7
click at [495, 201] on label "FedEx Express" at bounding box center [514, 199] width 47 height 7
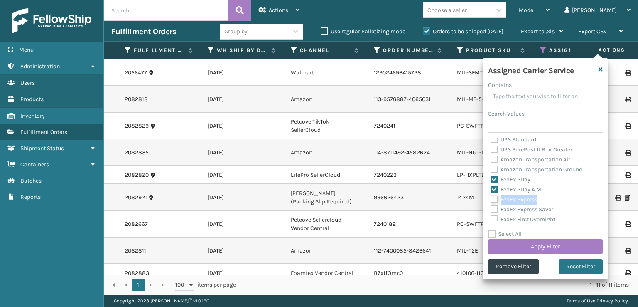
click at [491, 200] on input "FedEx Express" at bounding box center [491, 196] width 0 height 5
click at [494, 209] on label "FedEx Express Saver" at bounding box center [522, 209] width 63 height 7
click at [491, 209] on input "FedEx Express Saver" at bounding box center [491, 206] width 0 height 5
click at [494, 217] on label "FedEx First Overnight" at bounding box center [523, 219] width 65 height 7
click at [491, 217] on input "FedEx First Overnight" at bounding box center [491, 216] width 0 height 5
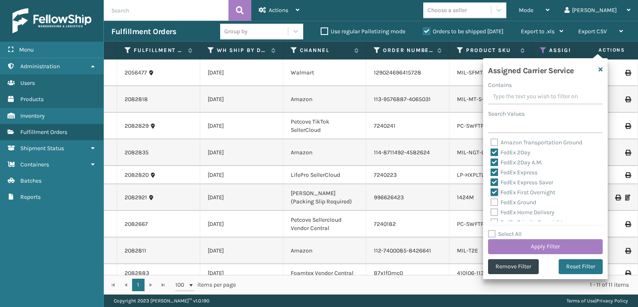
scroll to position [125, 0]
click at [495, 187] on label "FedEx Ground" at bounding box center [514, 187] width 46 height 7
click at [491, 187] on input "FedEx Ground" at bounding box center [491, 185] width 0 height 5
click at [495, 195] on label "FedEx Home Delivery" at bounding box center [523, 197] width 64 height 7
click at [491, 195] on input "FedEx Home Delivery" at bounding box center [491, 195] width 0 height 5
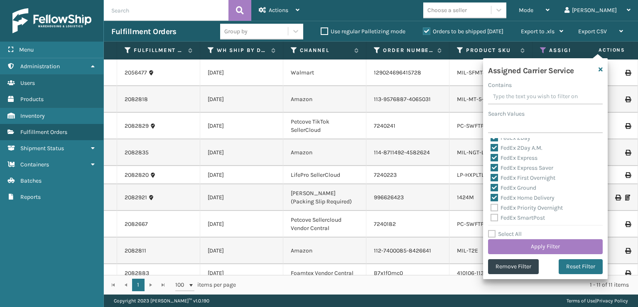
click at [495, 205] on label "FedEx Priority Overnight" at bounding box center [527, 207] width 72 height 7
click at [491, 205] on input "FedEx Priority Overnight" at bounding box center [491, 205] width 0 height 5
click at [495, 214] on label "FedEx SmartPost" at bounding box center [518, 217] width 54 height 7
click at [491, 214] on input "FedEx SmartPost" at bounding box center [491, 215] width 0 height 5
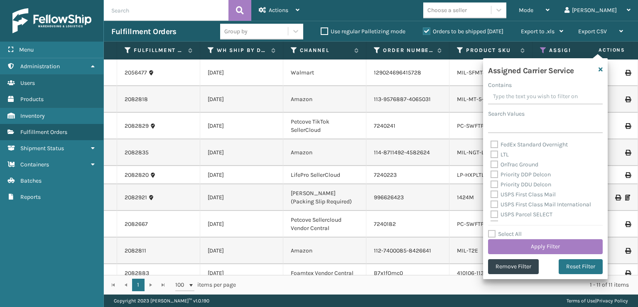
click at [494, 146] on label "FedEx Standard Overnight" at bounding box center [529, 144] width 77 height 7
click at [491, 145] on input "FedEx Standard Overnight" at bounding box center [491, 142] width 0 height 5
click at [530, 246] on button "Apply Filter" at bounding box center [545, 246] width 115 height 15
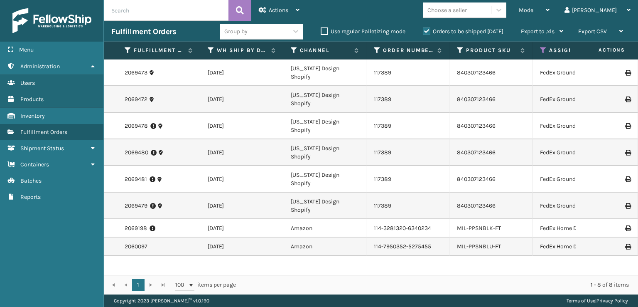
scroll to position [0, 0]
click at [550, 16] on div "Mode" at bounding box center [534, 10] width 31 height 21
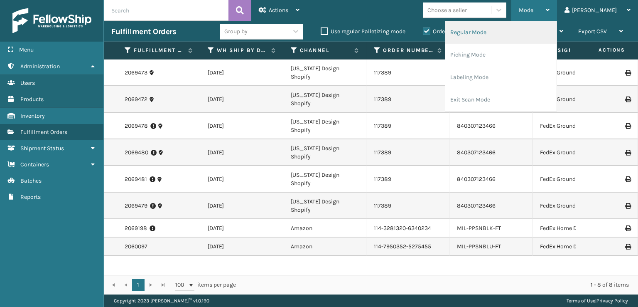
click at [547, 30] on li "Regular Mode" at bounding box center [500, 32] width 111 height 22
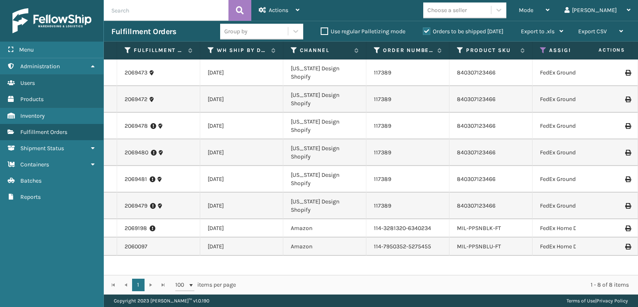
click at [542, 48] on icon at bounding box center [543, 50] width 7 height 7
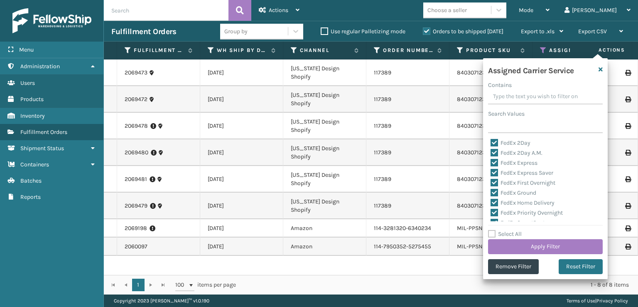
click at [491, 236] on label "Select All" at bounding box center [505, 233] width 34 height 7
click at [491, 230] on input "Select All" at bounding box center [550, 229] width 125 height 1
click at [491, 236] on label "Select All" at bounding box center [505, 233] width 34 height 7
click at [491, 230] on input "Select All" at bounding box center [550, 229] width 125 height 1
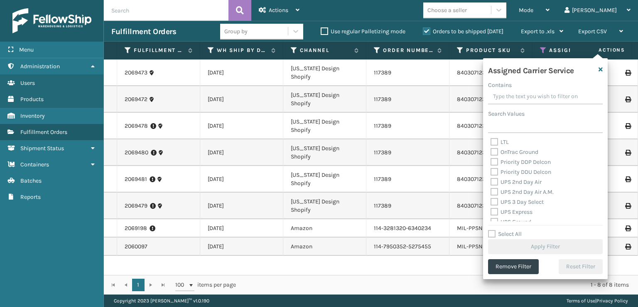
scroll to position [125, 0]
click at [496, 149] on label "OnTrac Ground" at bounding box center [515, 147] width 48 height 7
click at [491, 148] on input "OnTrac Ground" at bounding box center [491, 145] width 0 height 5
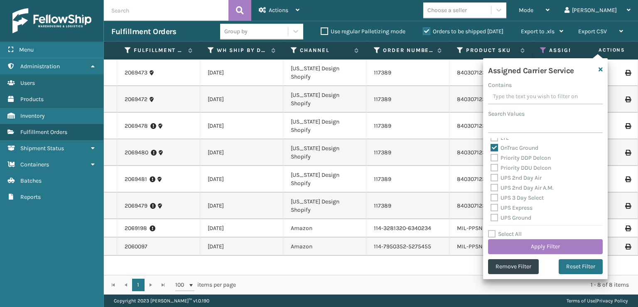
click at [494, 161] on label "Priority DDP Delcon" at bounding box center [521, 157] width 60 height 7
click at [491, 158] on input "Priority DDP Delcon" at bounding box center [491, 155] width 0 height 5
click at [493, 168] on label "Priority DDU Delcon" at bounding box center [521, 167] width 61 height 7
click at [491, 168] on input "Priority DDU Delcon" at bounding box center [491, 165] width 0 height 5
click at [494, 180] on label "UPS 2nd Day Air" at bounding box center [516, 177] width 51 height 7
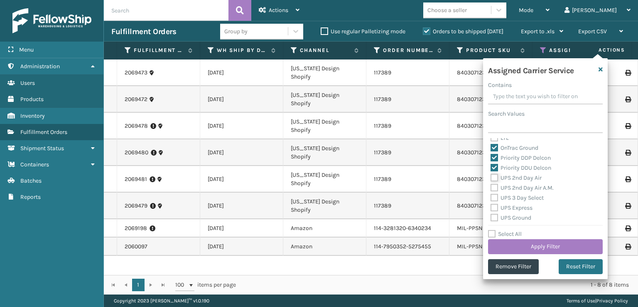
click at [491, 178] on input "UPS 2nd Day Air" at bounding box center [491, 175] width 0 height 5
click at [494, 189] on label "UPS 2nd Day Air A.M." at bounding box center [522, 187] width 63 height 7
click at [491, 188] on input "UPS 2nd Day Air A.M." at bounding box center [491, 185] width 0 height 5
click at [494, 196] on label "UPS 3 Day Select" at bounding box center [517, 197] width 53 height 7
click at [491, 196] on input "UPS 3 Day Select" at bounding box center [491, 195] width 0 height 5
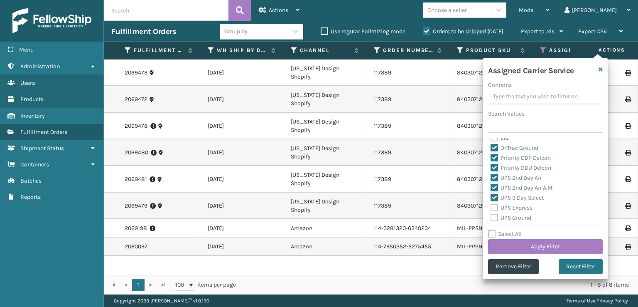
click at [493, 206] on label "UPS Express" at bounding box center [512, 207] width 42 height 7
click at [491, 206] on input "UPS Express" at bounding box center [491, 205] width 0 height 5
click at [494, 217] on label "UPS Ground" at bounding box center [511, 217] width 41 height 7
click at [491, 217] on input "UPS Ground" at bounding box center [491, 215] width 0 height 5
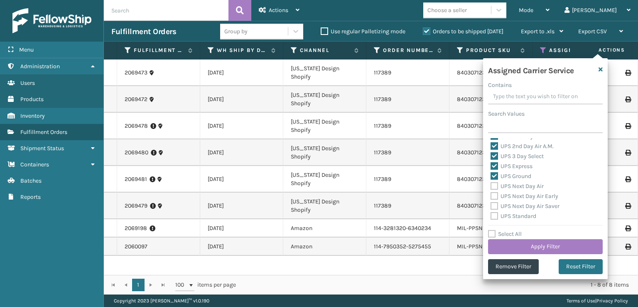
click at [493, 184] on label "UPS Next Day Air" at bounding box center [517, 185] width 53 height 7
click at [491, 184] on input "UPS Next Day Air" at bounding box center [491, 183] width 0 height 5
click at [494, 196] on label "UPS Next Day Air Early" at bounding box center [525, 195] width 68 height 7
click at [491, 196] on input "UPS Next Day Air Early" at bounding box center [491, 193] width 0 height 5
click at [494, 208] on label "UPS Next Day Air Saver" at bounding box center [525, 205] width 69 height 7
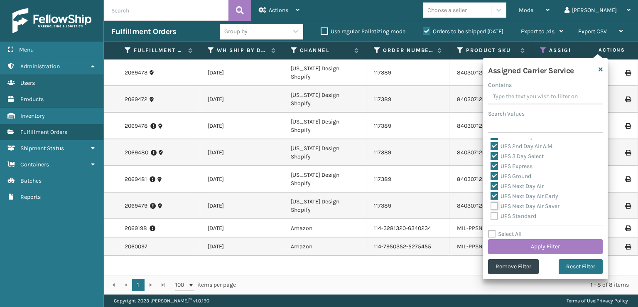
click at [491, 206] on input "UPS Next Day Air Saver" at bounding box center [491, 203] width 0 height 5
click at [494, 215] on label "UPS Standard" at bounding box center [514, 215] width 46 height 7
click at [491, 215] on input "UPS Standard" at bounding box center [491, 213] width 0 height 5
click at [497, 183] on label "UPS SurePost 1LB or Greater" at bounding box center [532, 184] width 82 height 7
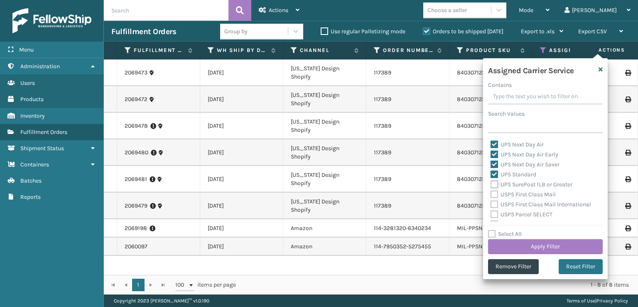
click at [491, 183] on input "UPS SurePost 1LB or Greater" at bounding box center [491, 181] width 0 height 5
click at [495, 194] on label "USPS First Class Mail" at bounding box center [523, 194] width 65 height 7
click at [491, 194] on input "USPS First Class Mail" at bounding box center [491, 191] width 0 height 5
drag, startPoint x: 494, startPoint y: 202, endPoint x: 494, endPoint y: 211, distance: 9.1
click at [494, 203] on label "USPS First Class Mail International" at bounding box center [541, 204] width 101 height 7
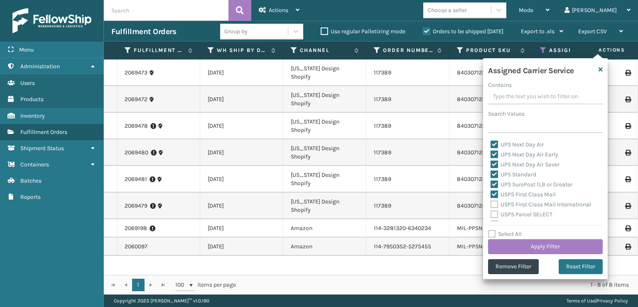
click at [491, 203] on input "USPS First Class Mail International" at bounding box center [491, 201] width 0 height 5
click at [494, 214] on label "USPS Parcel SELECT" at bounding box center [522, 214] width 62 height 7
click at [491, 214] on input "USPS Parcel SELECT" at bounding box center [491, 211] width 0 height 5
click at [496, 184] on label "USPS Priority Mail" at bounding box center [519, 182] width 57 height 7
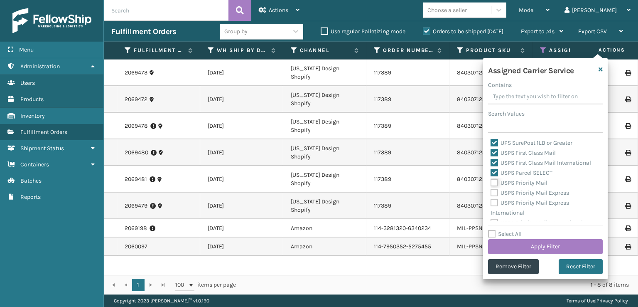
click at [491, 183] on input "USPS Priority Mail" at bounding box center [491, 180] width 0 height 5
click at [495, 190] on label "USPS Priority Mail Express" at bounding box center [530, 192] width 79 height 7
click at [491, 190] on input "USPS Priority Mail Express" at bounding box center [491, 190] width 0 height 5
click at [495, 204] on label "USPS Priority Mail Express International" at bounding box center [530, 207] width 79 height 17
click at [491, 203] on input "USPS Priority Mail Express International" at bounding box center [491, 200] width 0 height 5
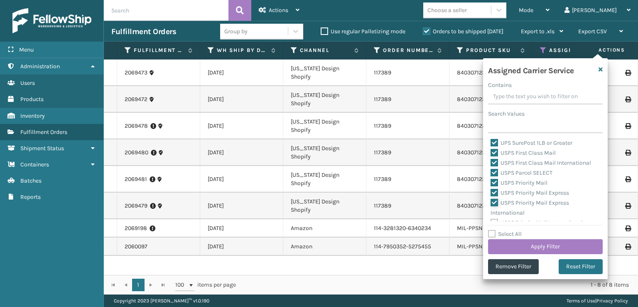
scroll to position [256, 0]
click at [496, 218] on label "USPS Priority Mail International" at bounding box center [537, 215] width 92 height 7
click at [491, 216] on input "USPS Priority Mail International" at bounding box center [491, 213] width 0 height 5
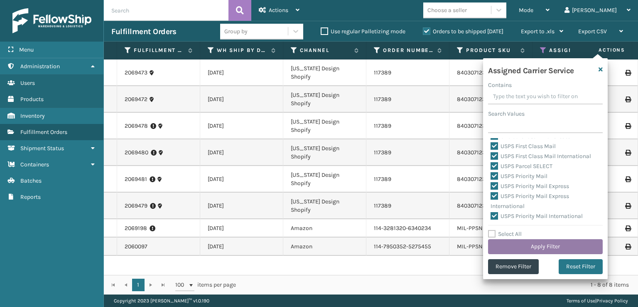
click at [504, 245] on button "Apply Filter" at bounding box center [545, 246] width 115 height 15
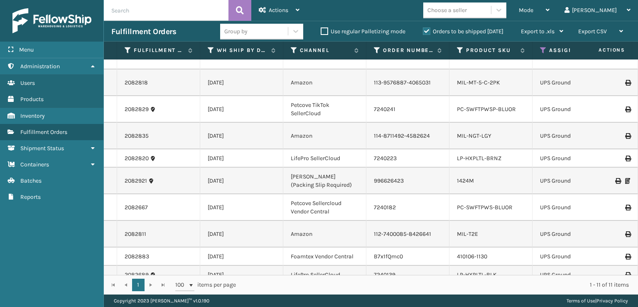
scroll to position [0, 0]
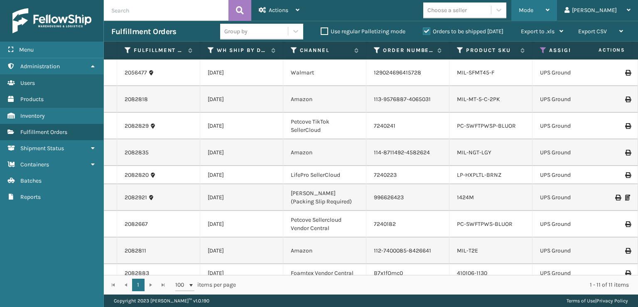
click at [550, 4] on div "Mode" at bounding box center [534, 10] width 31 height 21
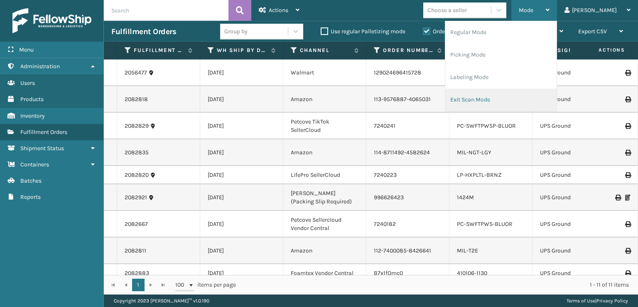
click at [499, 105] on li "Exit Scan Mode" at bounding box center [500, 99] width 111 height 22
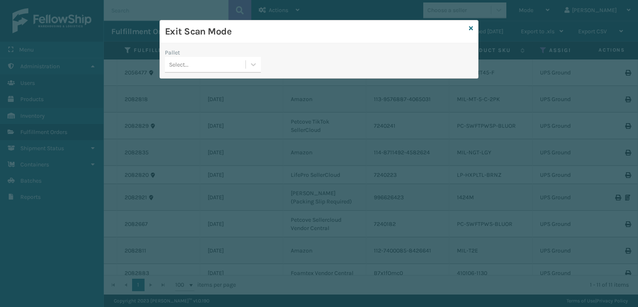
click at [246, 65] on div "Select..." at bounding box center [205, 65] width 81 height 14
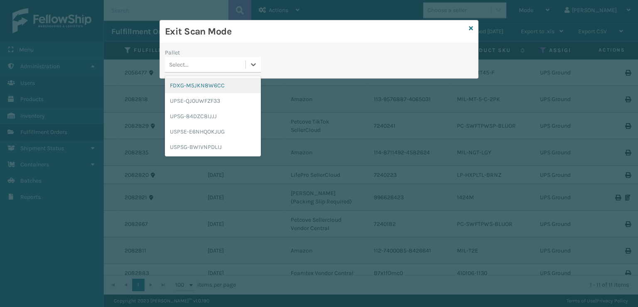
click at [235, 83] on div "FDXG-M5JKN8W6CC" at bounding box center [213, 85] width 96 height 15
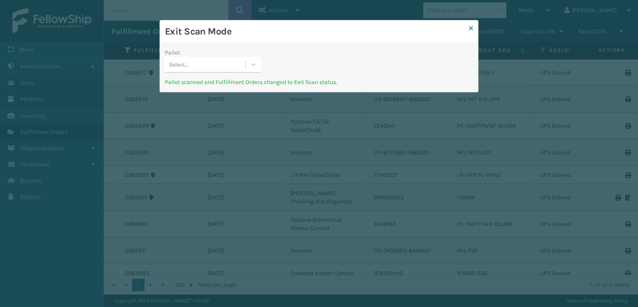
click at [472, 28] on icon at bounding box center [471, 28] width 4 height 6
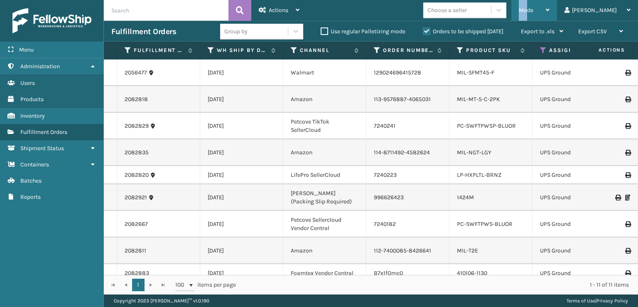
drag, startPoint x: 560, startPoint y: 10, endPoint x: 550, endPoint y: 6, distance: 10.8
click at [533, 7] on span "Mode" at bounding box center [526, 10] width 15 height 7
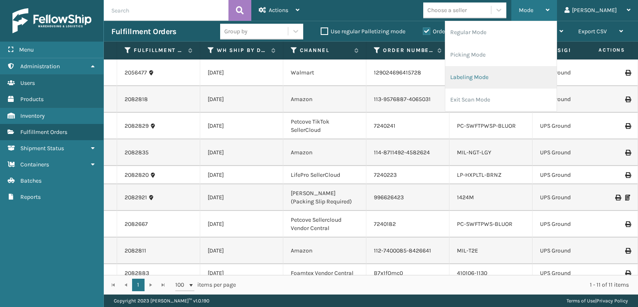
click at [517, 79] on li "Labeling Mode" at bounding box center [500, 77] width 111 height 22
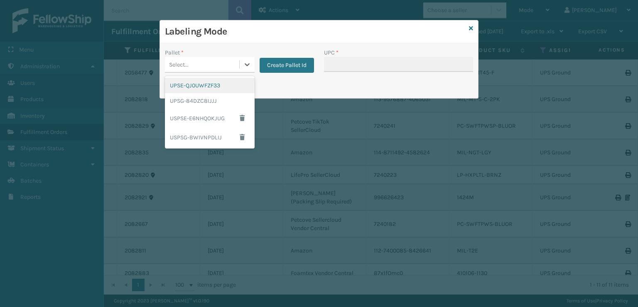
click at [238, 71] on div "Select..." at bounding box center [210, 65] width 90 height 16
click at [197, 105] on div "UPSG-84DZC8IJJJ" at bounding box center [210, 100] width 90 height 15
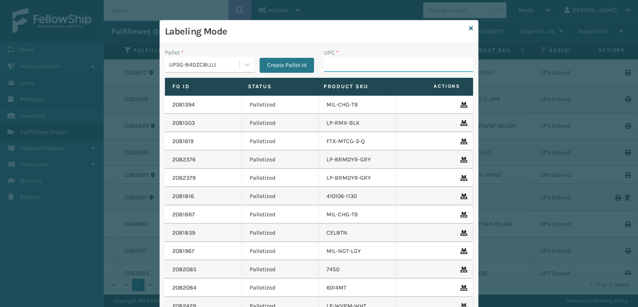
click at [370, 66] on input "UPC *" at bounding box center [398, 64] width 149 height 15
click at [469, 24] on link at bounding box center [471, 28] width 4 height 9
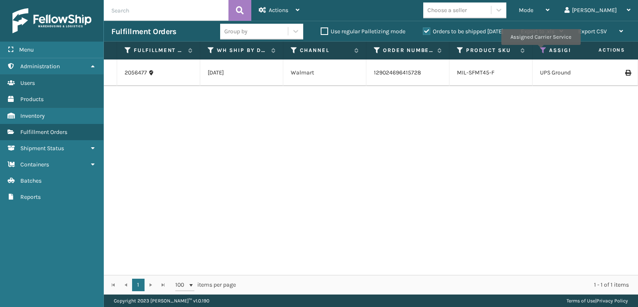
click at [541, 51] on icon at bounding box center [543, 50] width 7 height 7
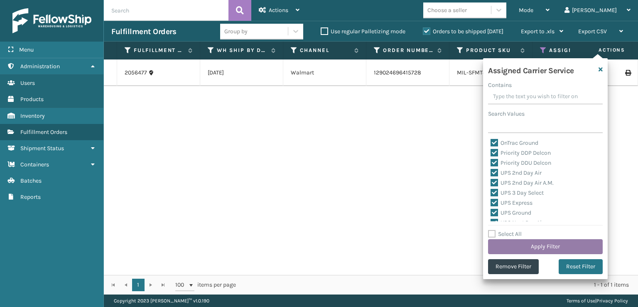
click at [530, 246] on button "Apply Filter" at bounding box center [545, 246] width 115 height 15
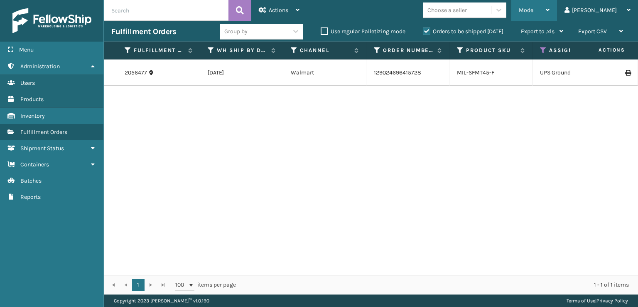
click at [550, 15] on div "Mode" at bounding box center [534, 10] width 31 height 21
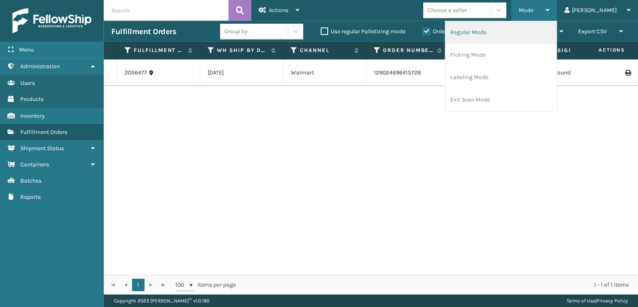
click at [557, 29] on li "Regular Mode" at bounding box center [500, 32] width 111 height 22
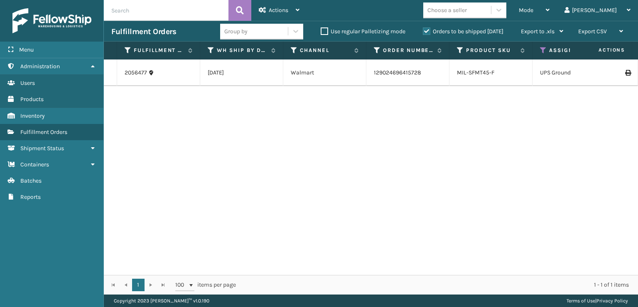
click at [545, 47] on icon at bounding box center [543, 50] width 7 height 7
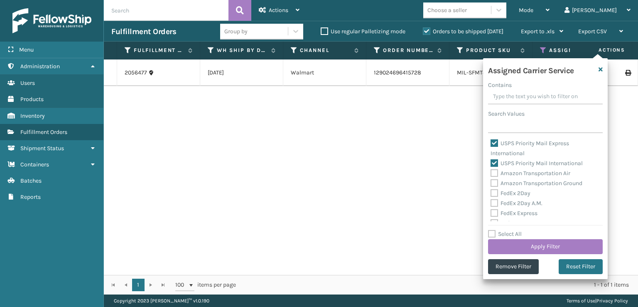
scroll to position [166, 0]
